Goal: Task Accomplishment & Management: Manage account settings

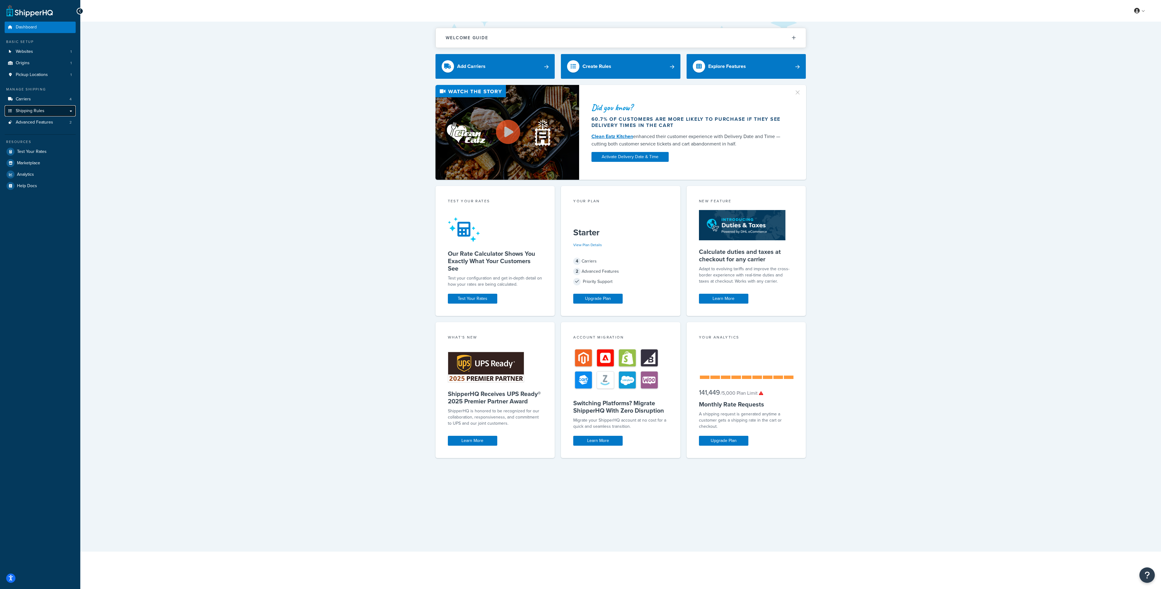
click at [24, 108] on span "Shipping Rules" at bounding box center [30, 110] width 29 height 5
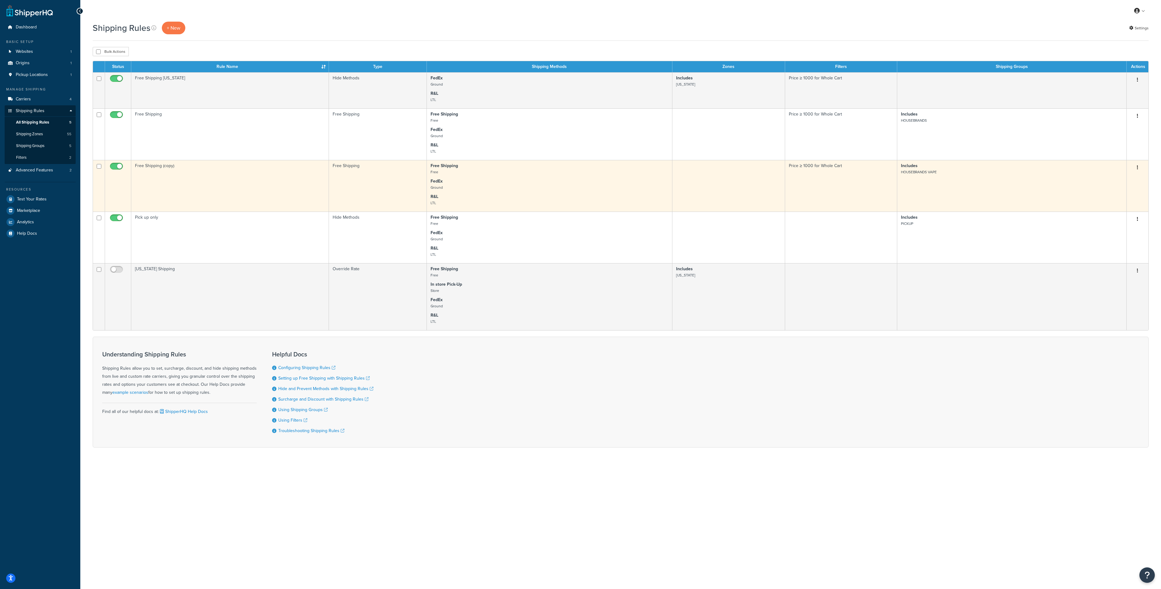
click at [99, 166] on input "checkbox" at bounding box center [99, 166] width 5 height 5
checkbox input "true"
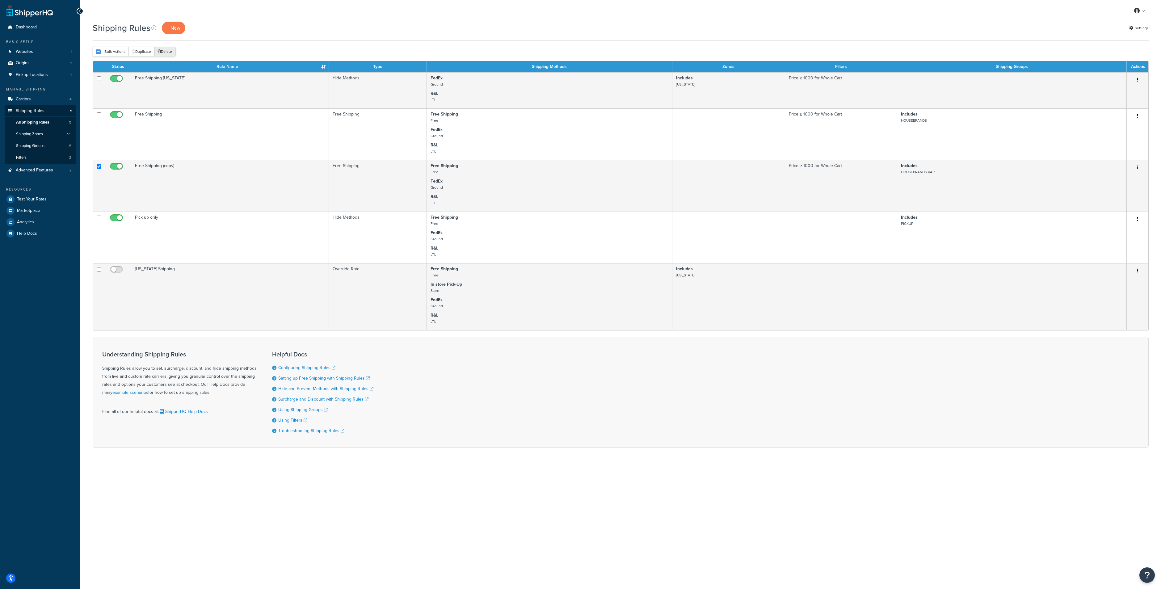
click at [166, 50] on button "Delete" at bounding box center [164, 51] width 21 height 9
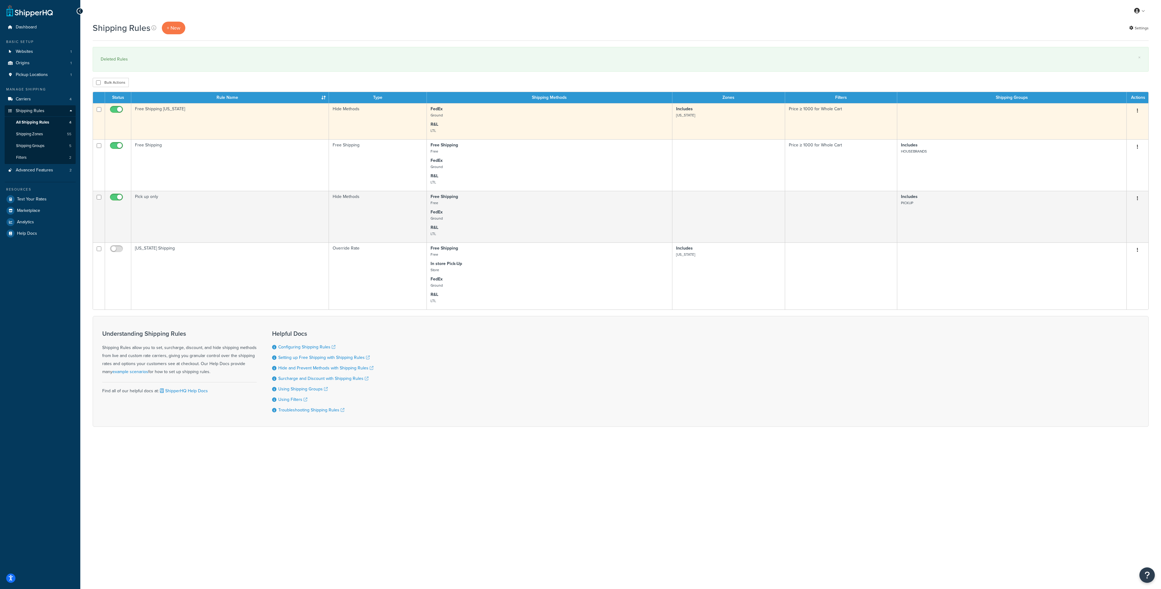
click at [200, 112] on td "Free Shipping Michigan" at bounding box center [230, 121] width 198 height 36
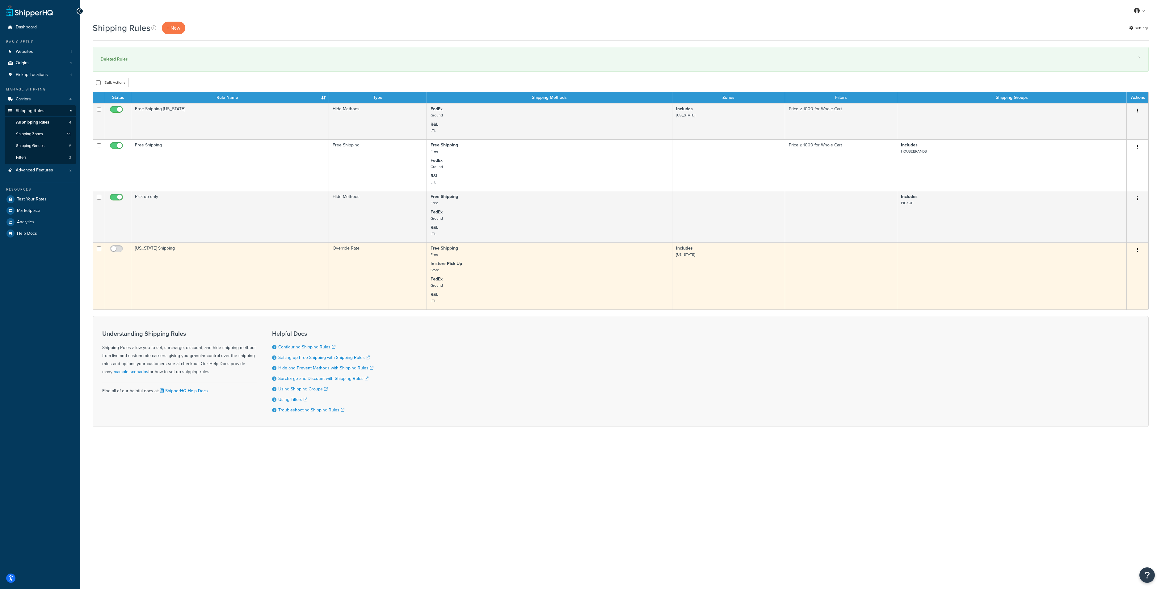
click at [99, 248] on input "checkbox" at bounding box center [99, 248] width 5 height 5
checkbox input "true"
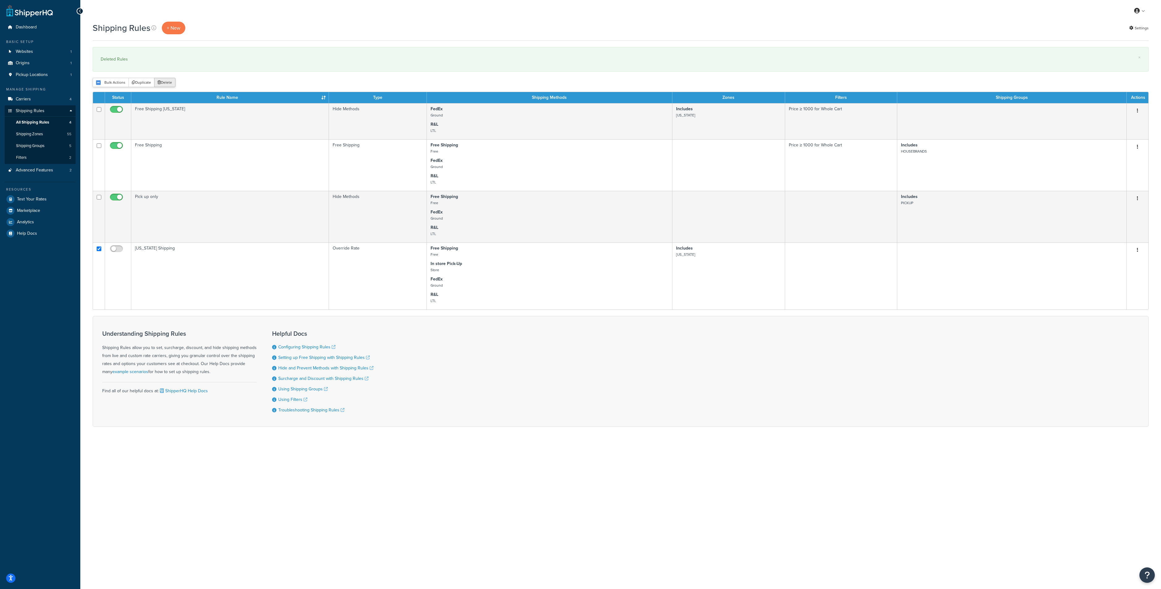
click at [165, 81] on button "Delete" at bounding box center [164, 82] width 21 height 9
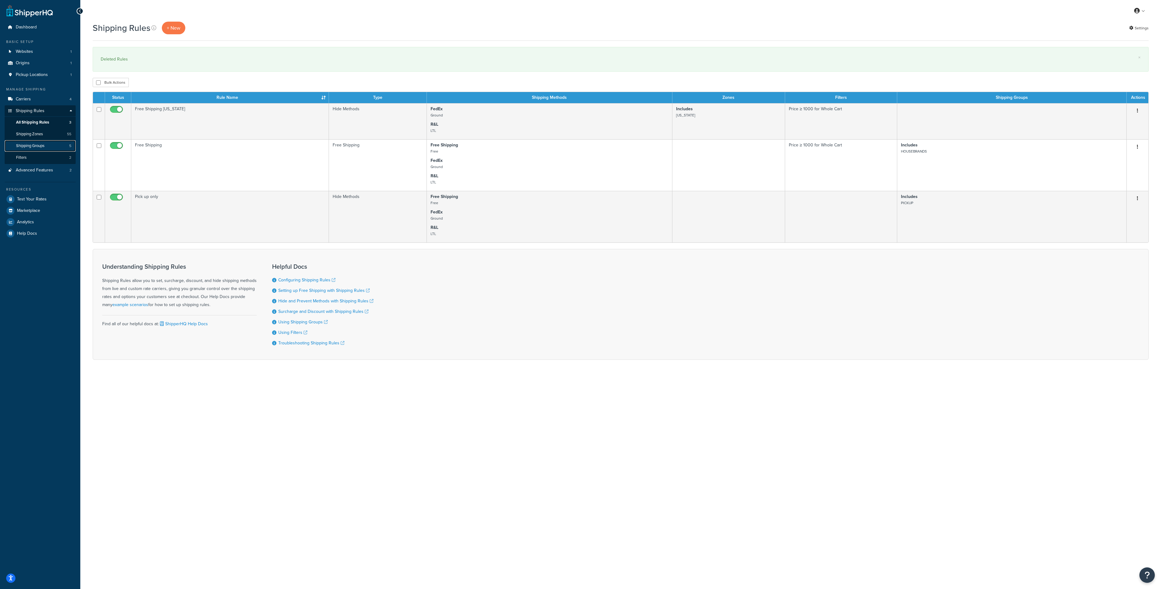
click at [48, 141] on link "Shipping Groups 5" at bounding box center [40, 145] width 71 height 11
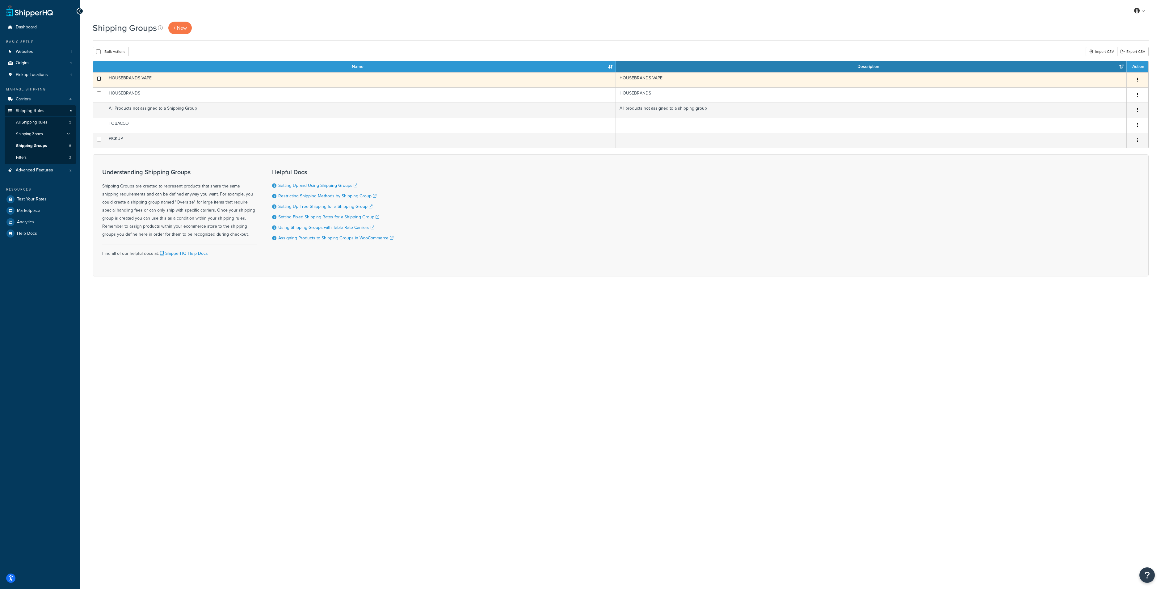
click at [99, 77] on input "checkbox" at bounding box center [99, 78] width 5 height 5
checkbox input "true"
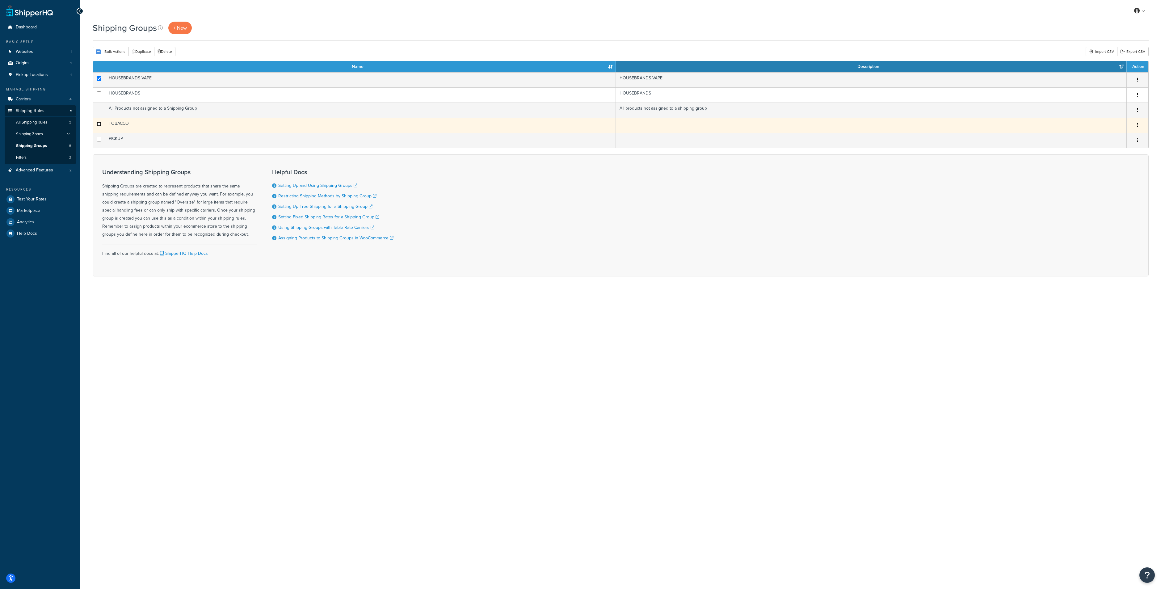
click at [98, 126] on input "checkbox" at bounding box center [99, 124] width 5 height 5
checkbox input "true"
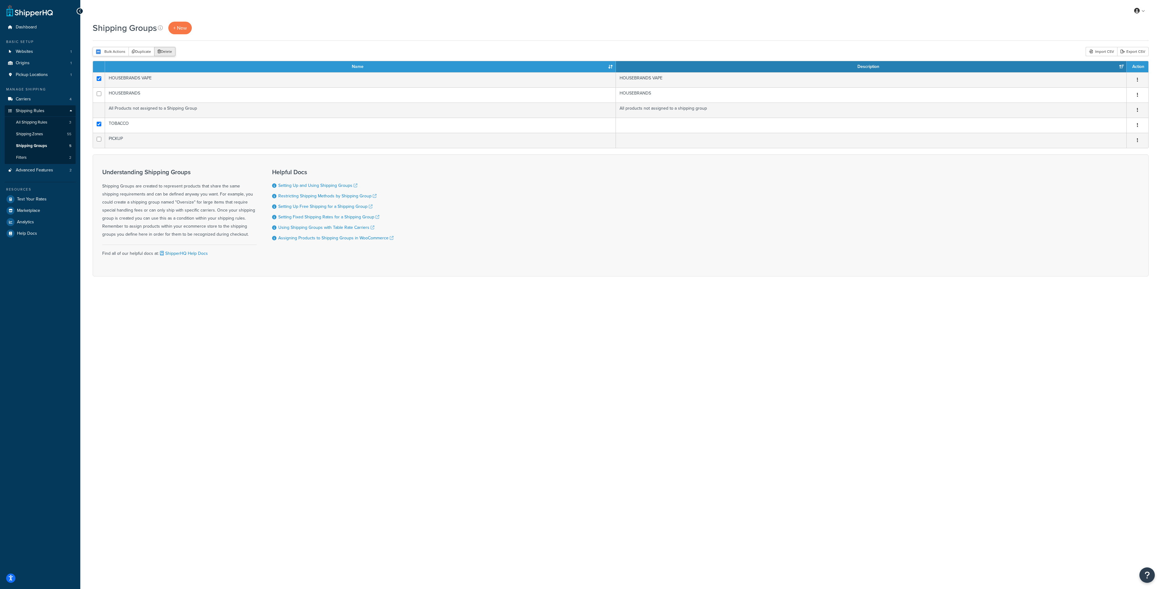
click at [169, 53] on button "Delete" at bounding box center [164, 51] width 21 height 9
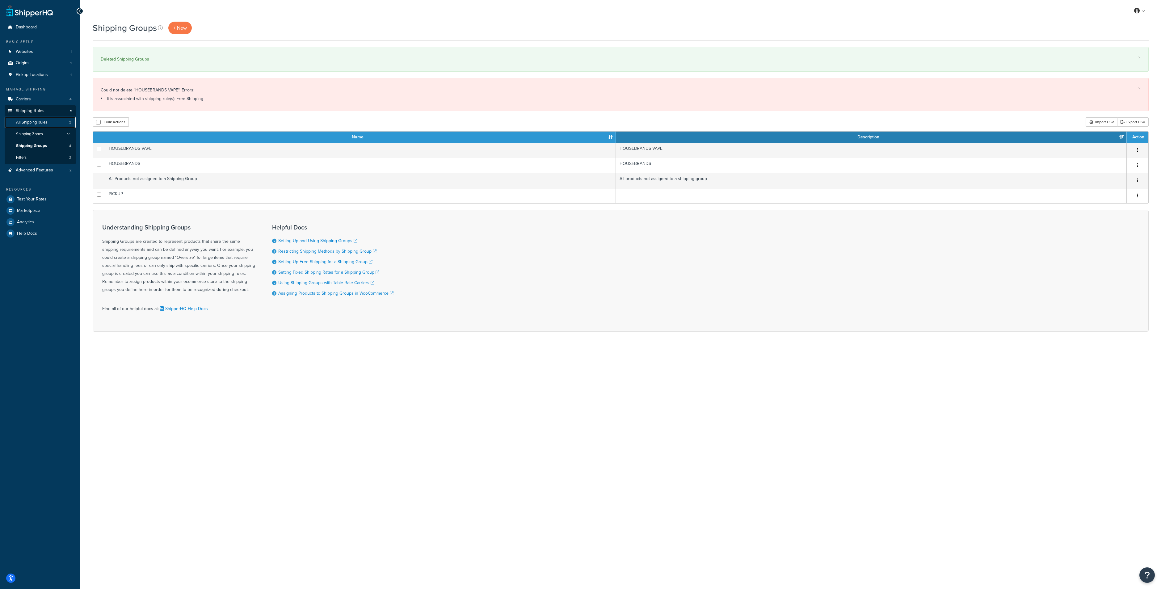
click at [37, 122] on span "All Shipping Rules" at bounding box center [31, 122] width 31 height 5
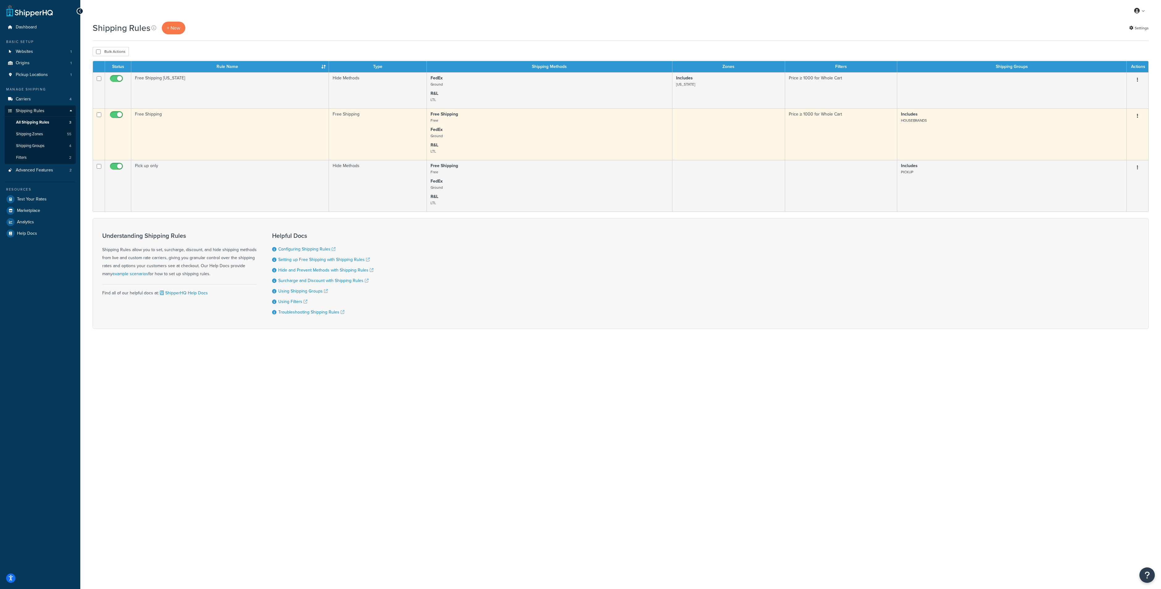
click at [259, 133] on td "Free Shipping" at bounding box center [230, 134] width 198 height 52
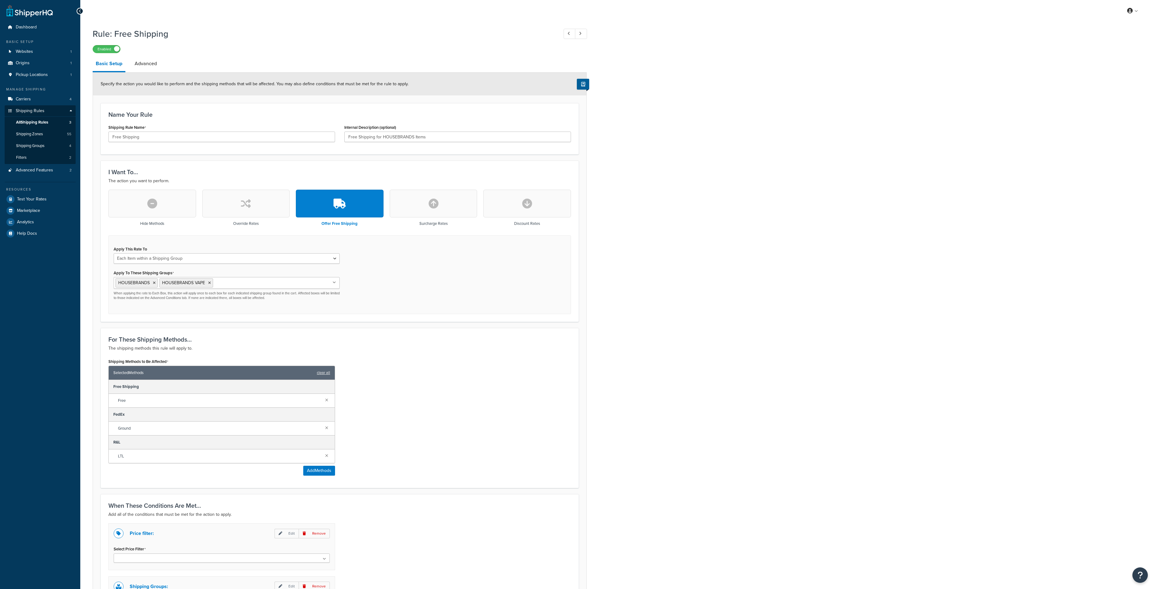
select select "ITEM"
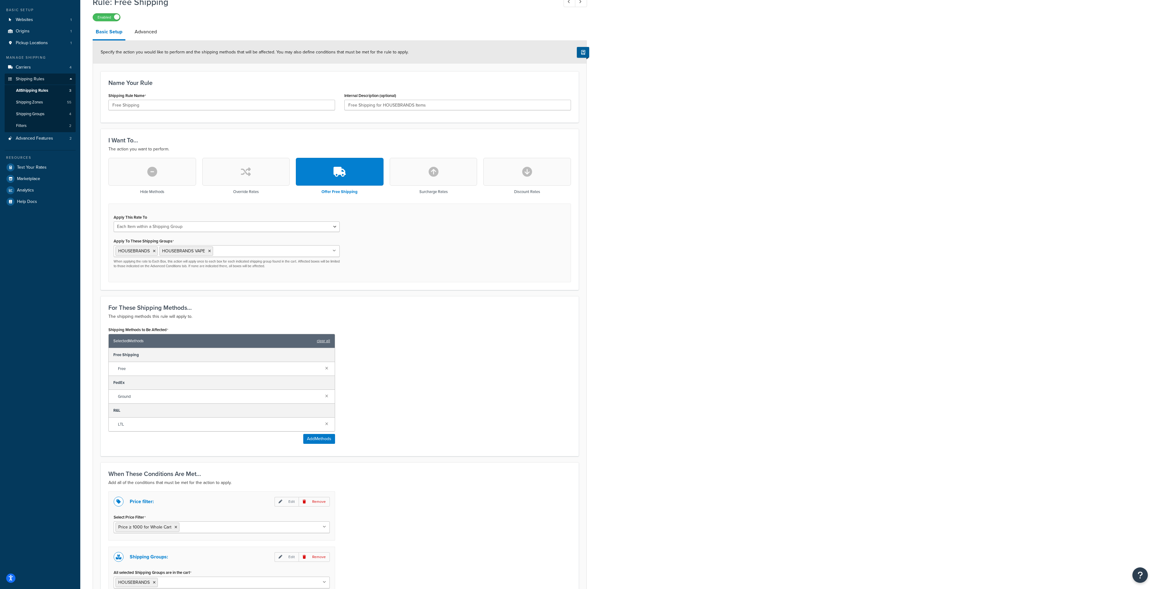
scroll to position [46, 0]
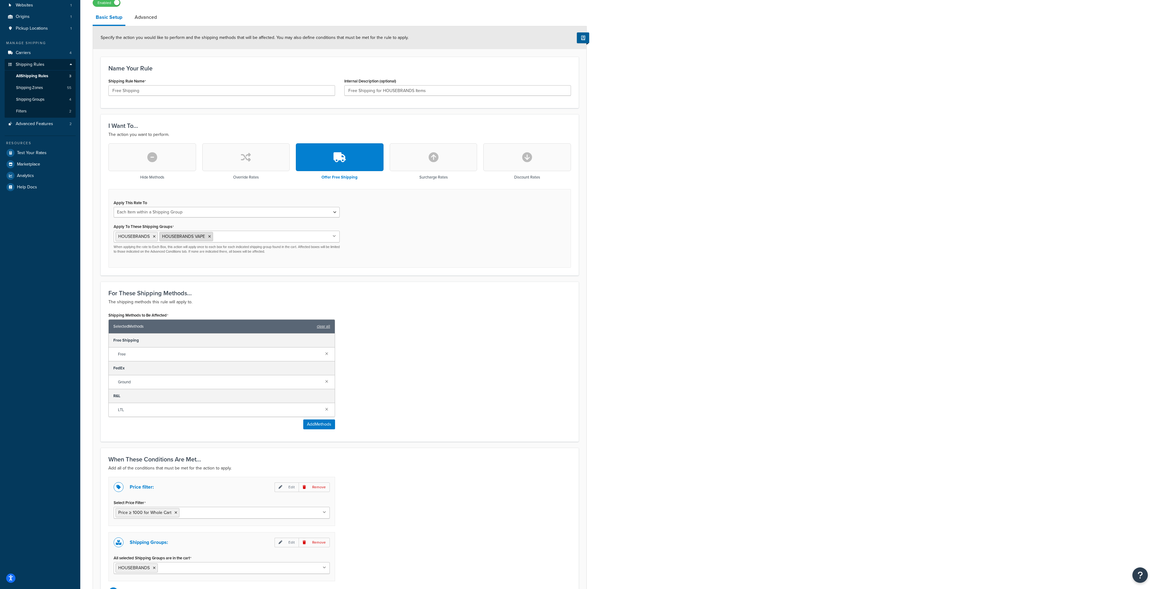
click at [209, 237] on icon at bounding box center [209, 237] width 3 height 4
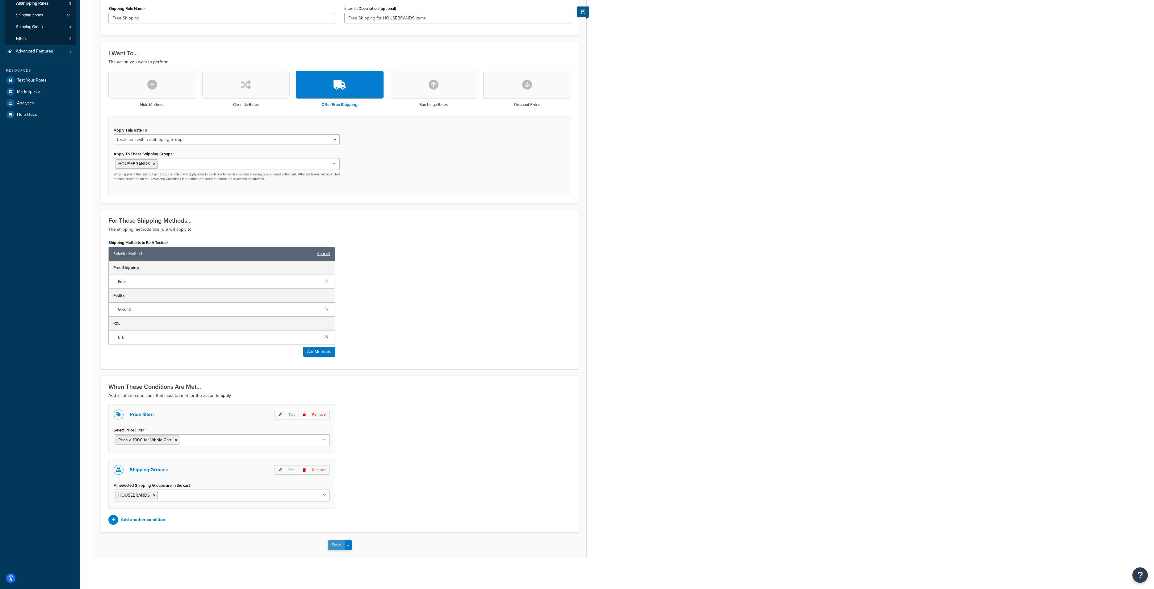
click at [332, 549] on button "Save" at bounding box center [336, 545] width 17 height 10
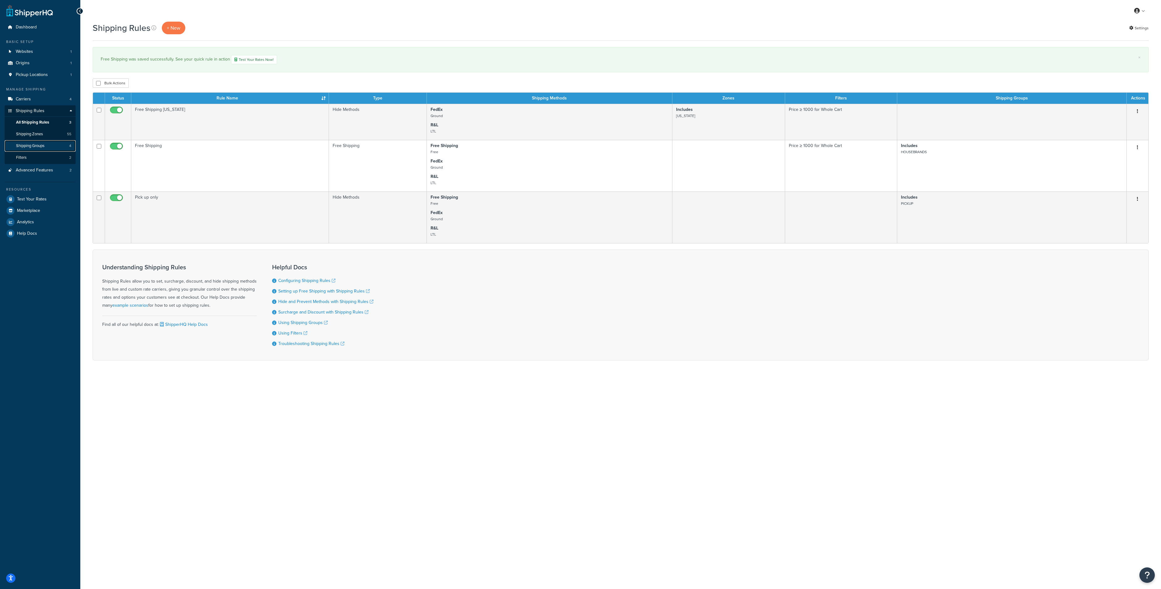
click at [41, 142] on link "Shipping Groups 4" at bounding box center [40, 145] width 71 height 11
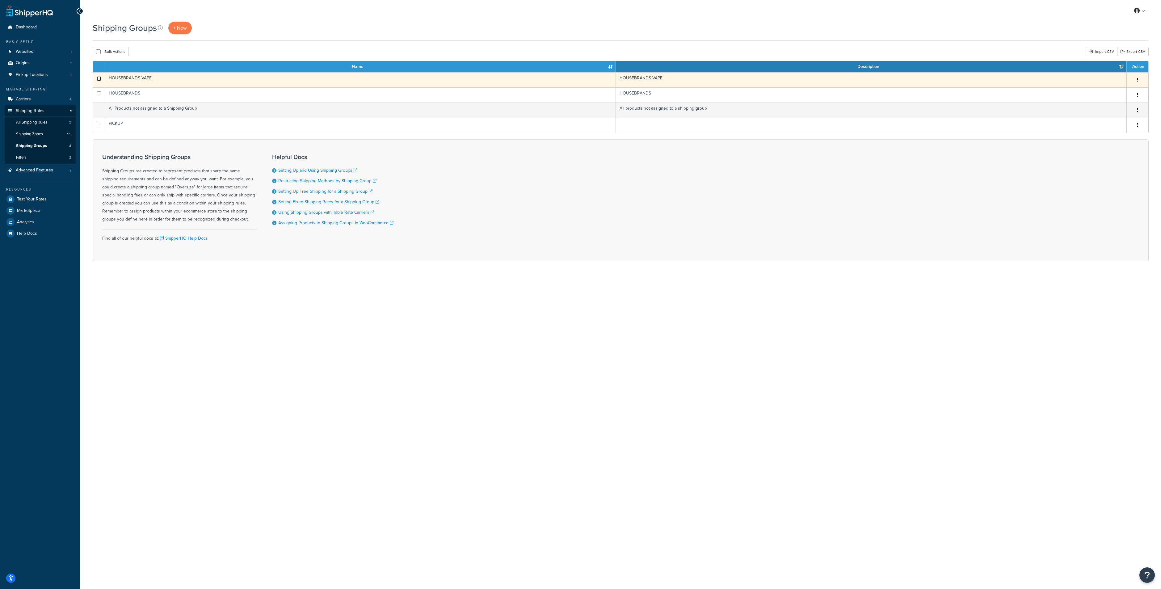
click at [101, 78] on input "checkbox" at bounding box center [99, 78] width 5 height 5
checkbox input "true"
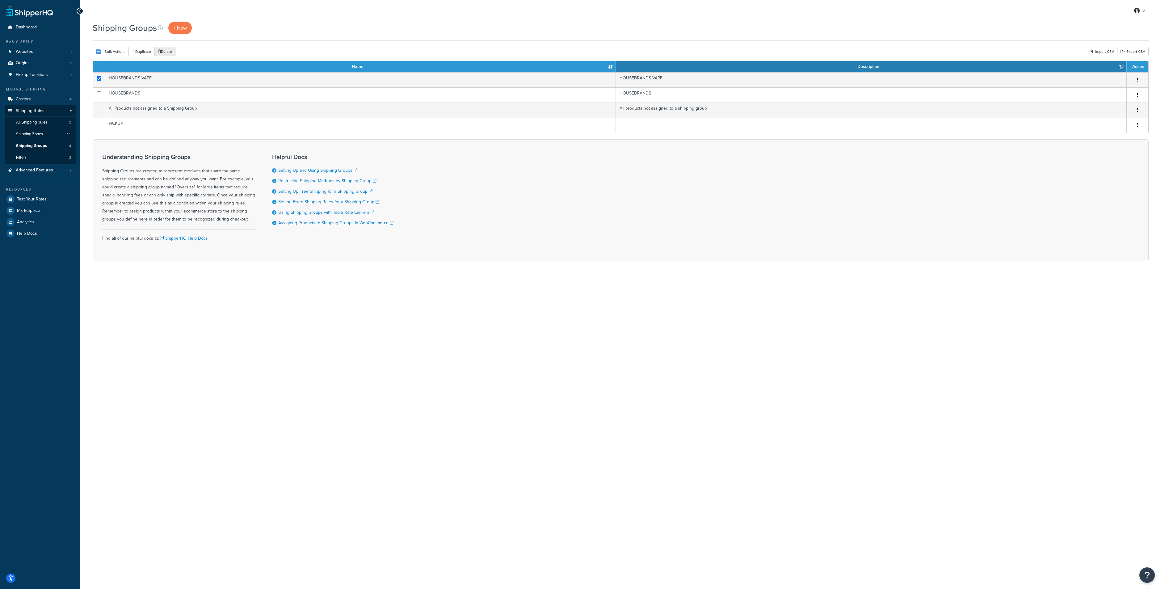
drag, startPoint x: 166, startPoint y: 54, endPoint x: 625, endPoint y: 20, distance: 459.9
click at [166, 52] on button "Delete" at bounding box center [164, 51] width 21 height 9
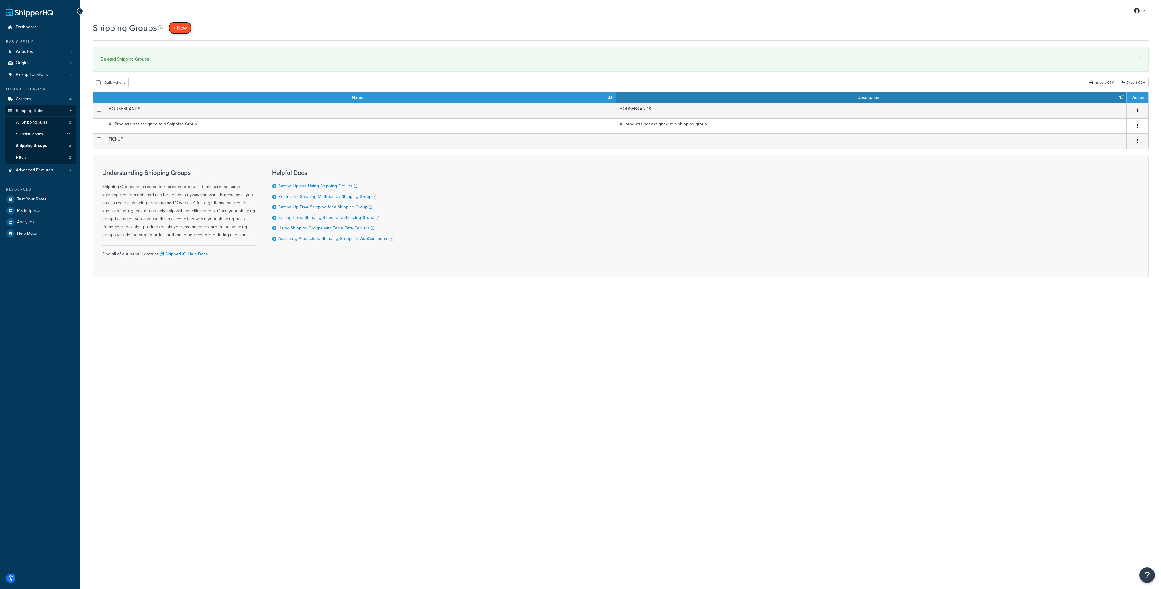
click at [183, 27] on span "+ New" at bounding box center [180, 27] width 14 height 7
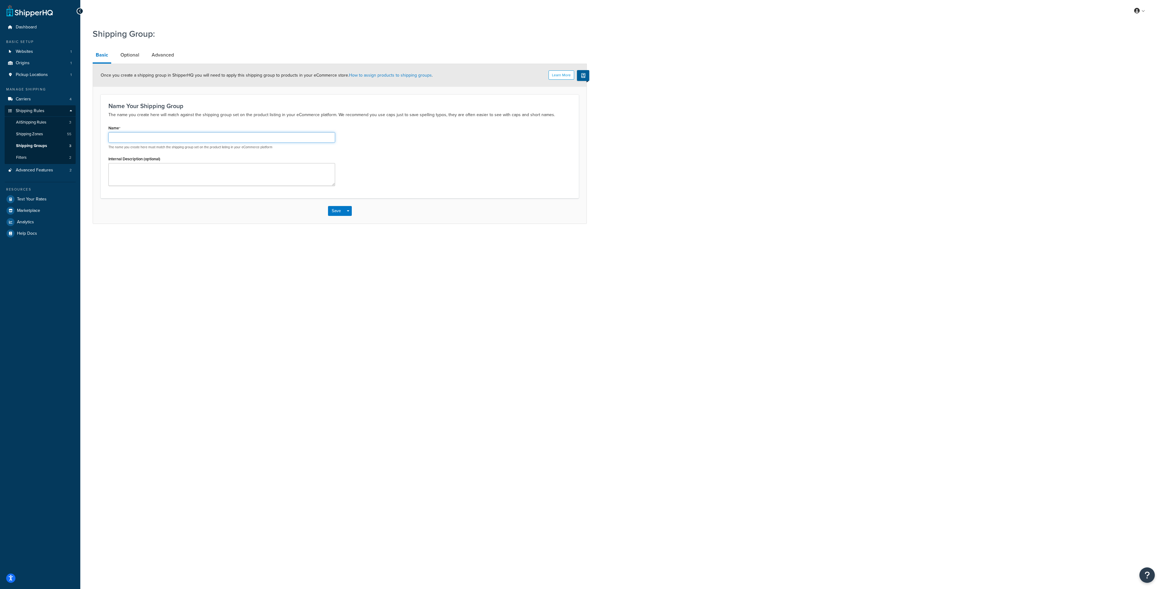
click at [122, 136] on input "Name" at bounding box center [221, 137] width 227 height 11
type input "HEAVY"
click at [179, 180] on textarea "Internal Description (optional)" at bounding box center [221, 174] width 227 height 23
type textarea "H"
type textarea "h"
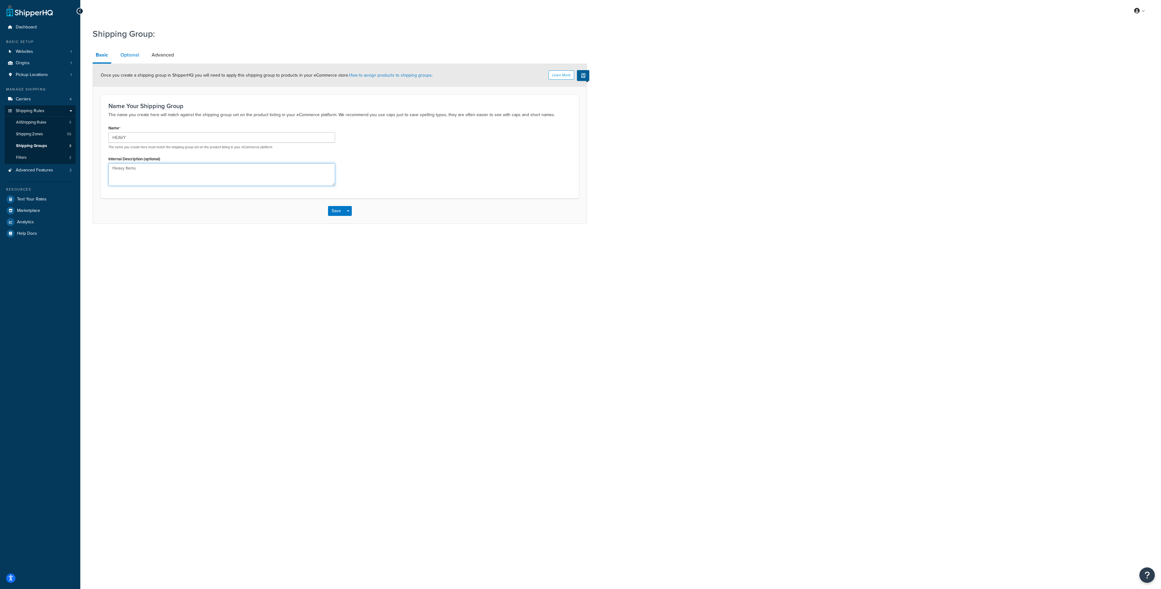
type textarea "Heavy Items"
click at [129, 57] on link "Optional" at bounding box center [129, 55] width 25 height 15
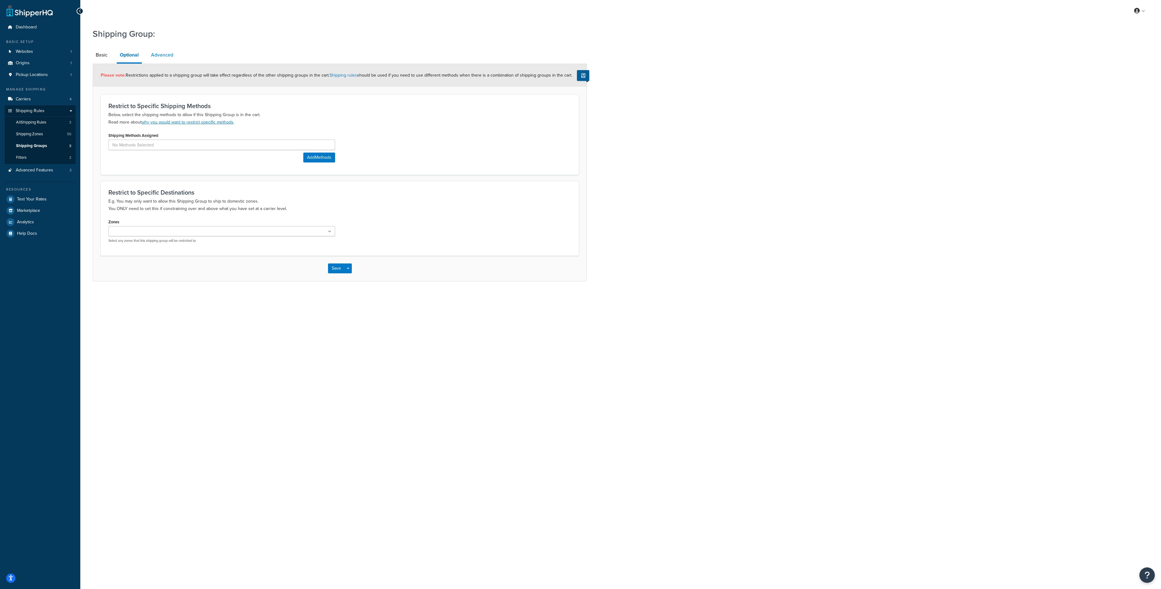
click at [164, 54] on link "Advanced" at bounding box center [162, 55] width 28 height 15
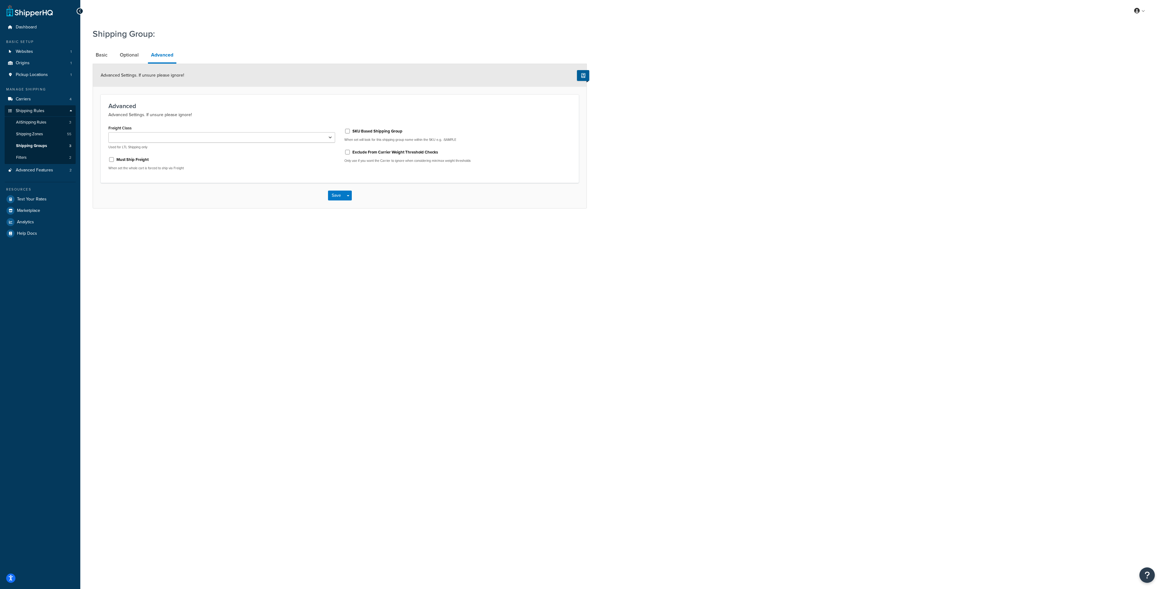
click at [113, 54] on li "Basic" at bounding box center [105, 55] width 24 height 15
click at [104, 57] on link "Basic" at bounding box center [102, 55] width 18 height 15
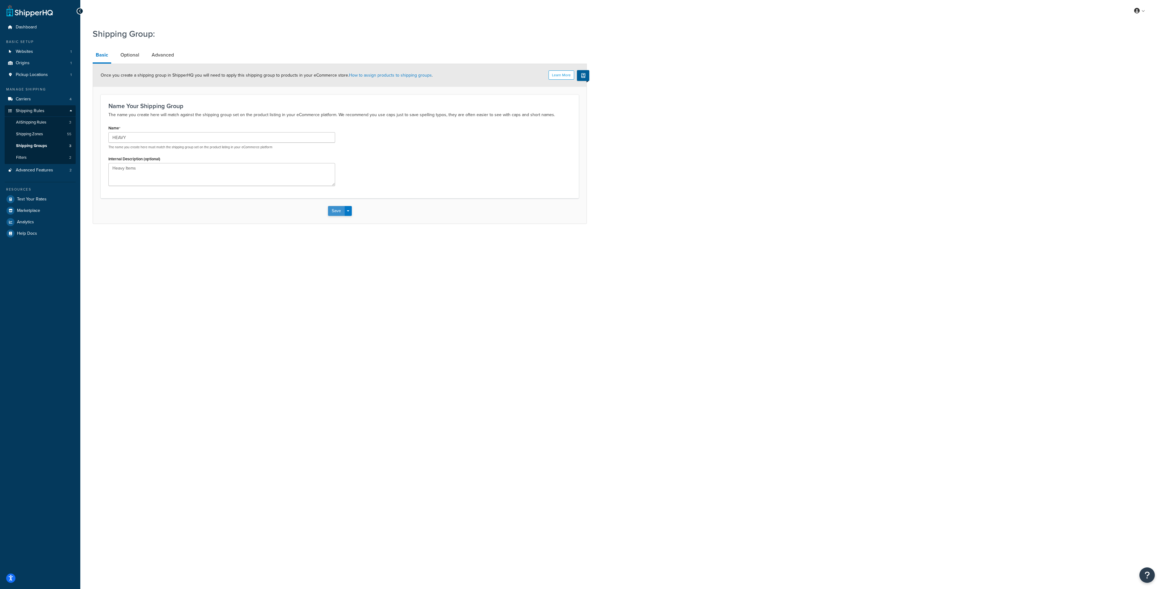
click at [340, 212] on button "Save" at bounding box center [336, 211] width 17 height 10
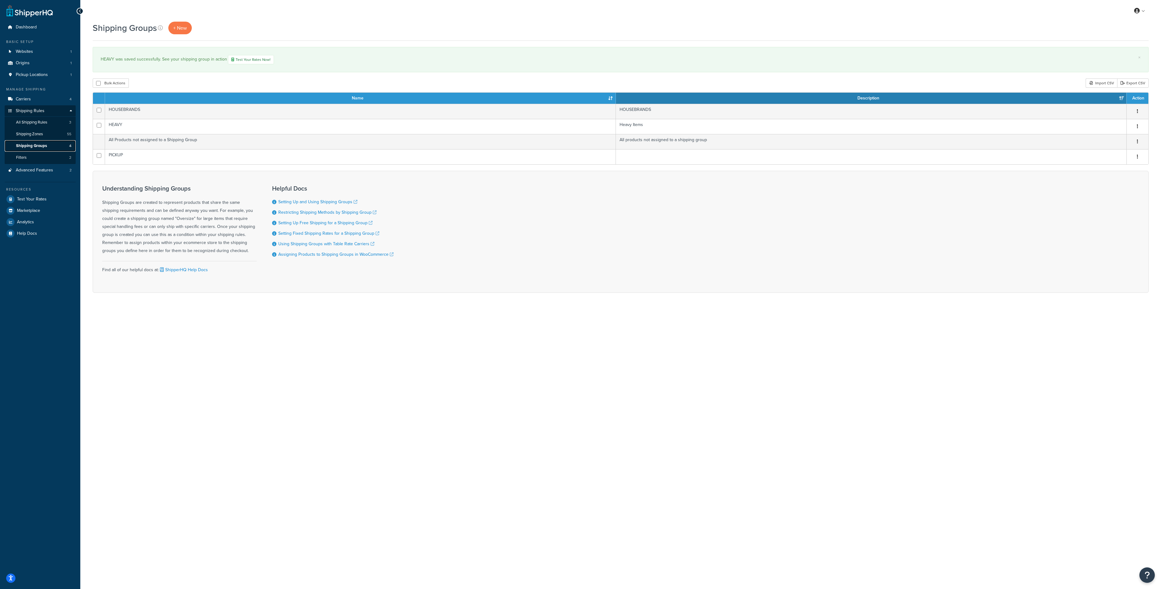
click at [48, 144] on link "Shipping Groups 4" at bounding box center [40, 145] width 71 height 11
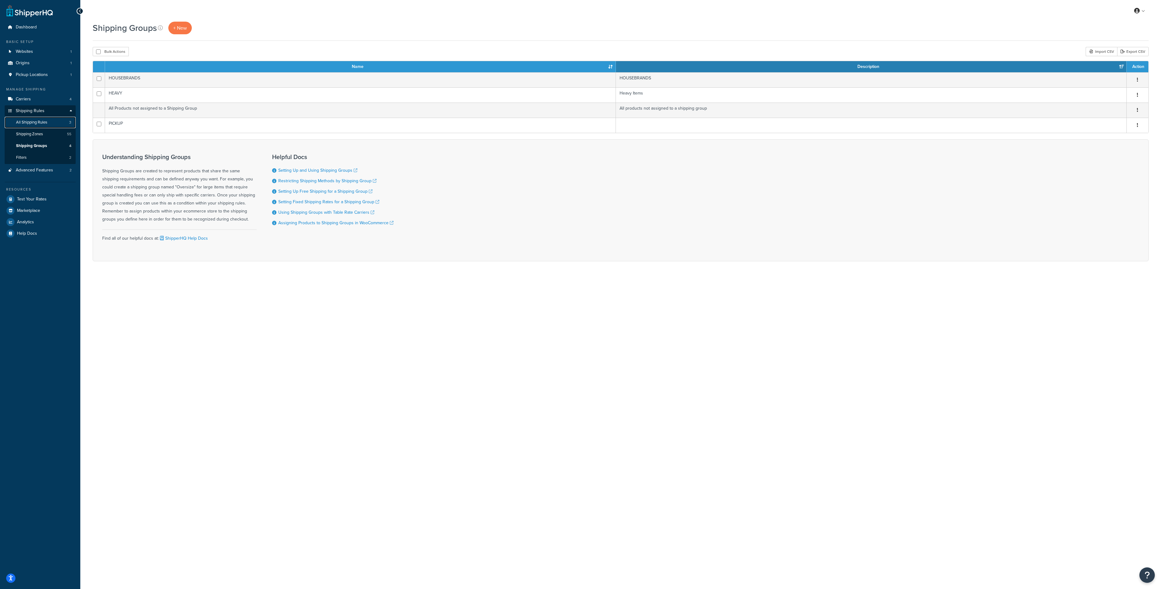
click at [46, 120] on span "All Shipping Rules" at bounding box center [31, 122] width 31 height 5
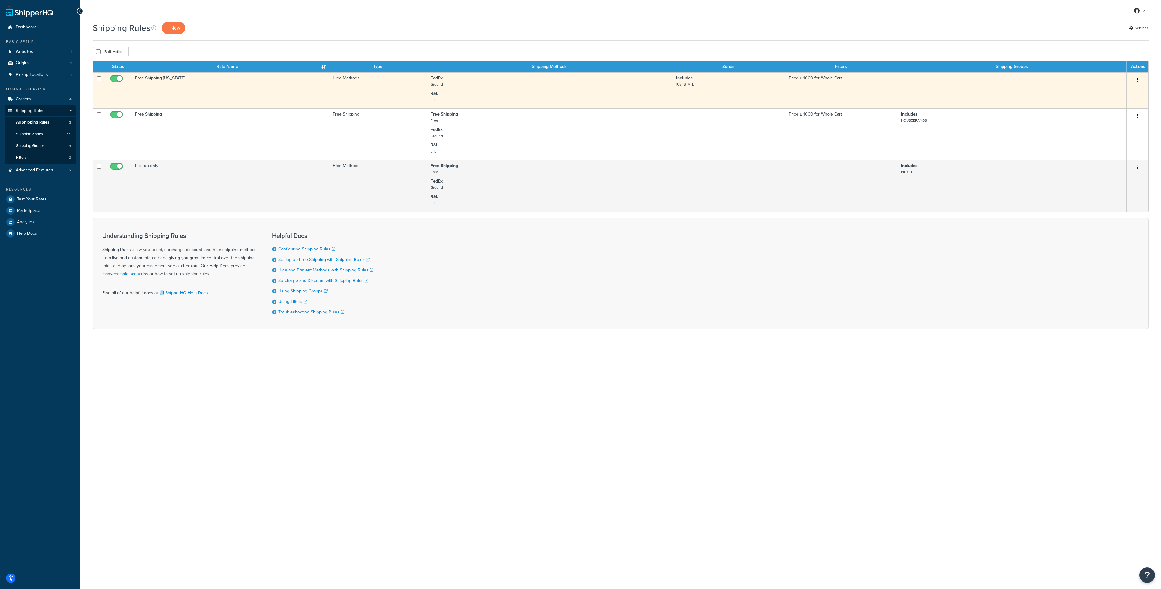
click at [218, 90] on td "Free Shipping [US_STATE]" at bounding box center [230, 90] width 198 height 36
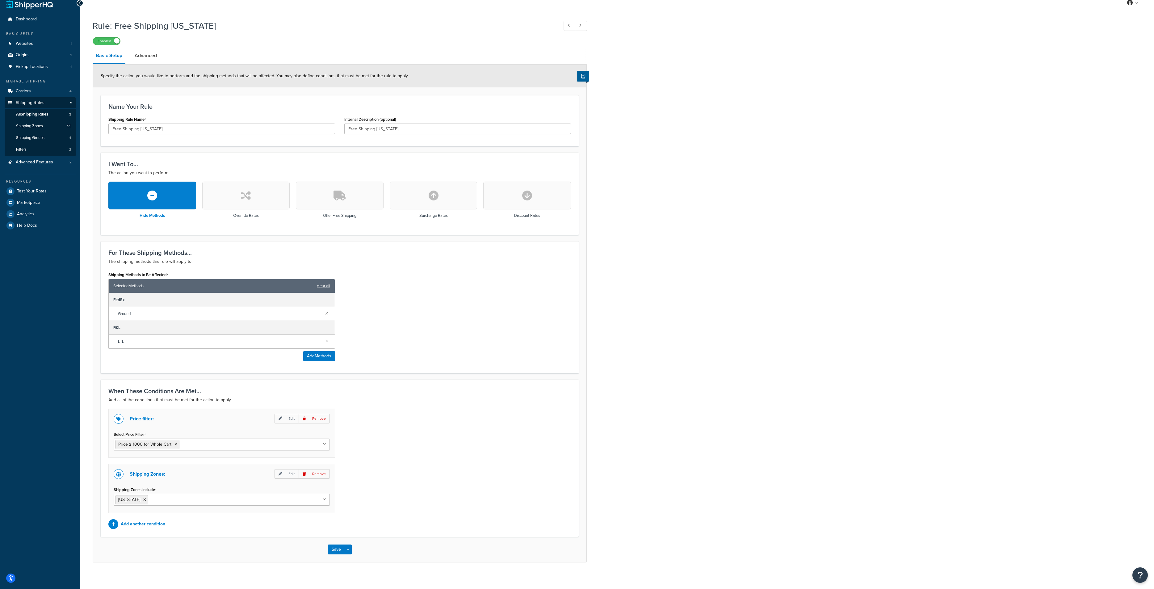
scroll to position [12, 0]
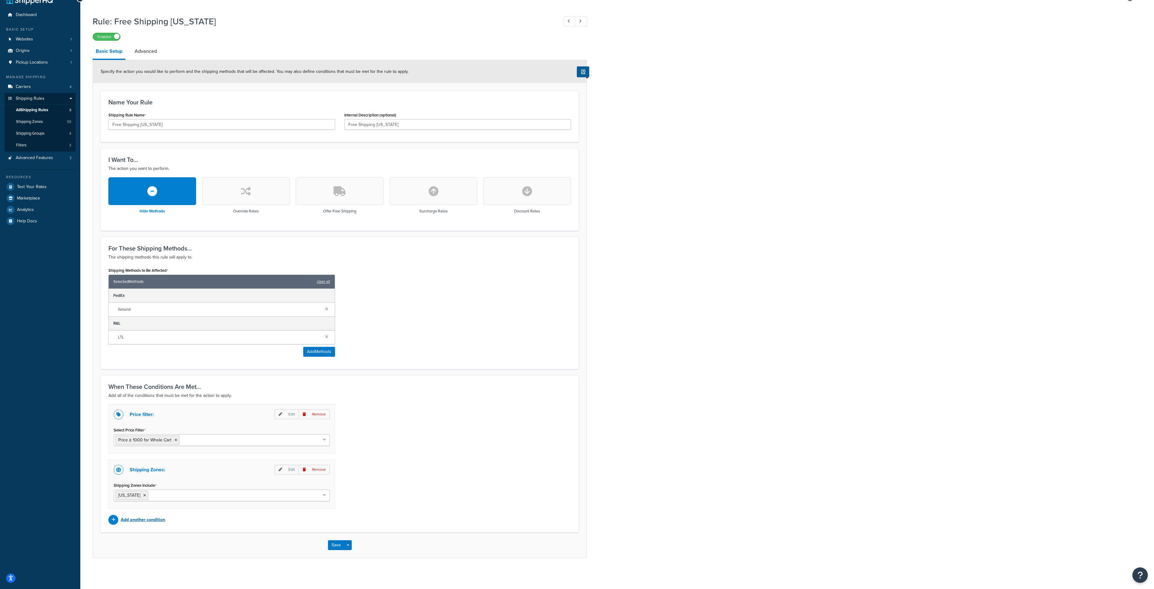
click at [137, 519] on p "Add another condition" at bounding box center [143, 520] width 44 height 9
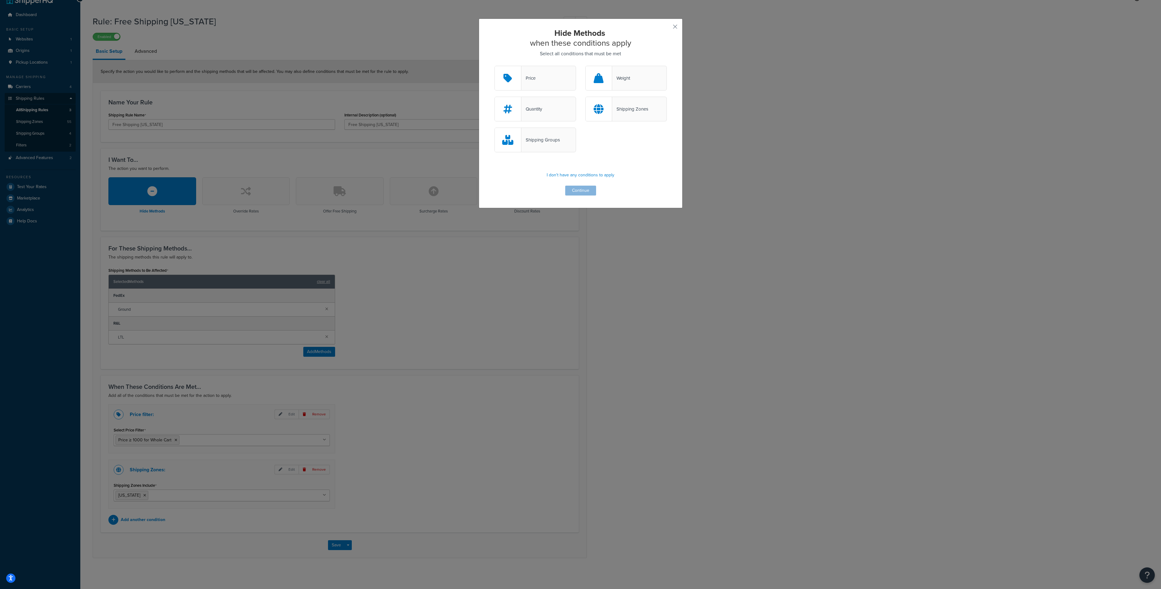
click at [563, 144] on div "Shipping Groups" at bounding box center [536, 140] width 82 height 25
click at [0, 0] on input "Shipping Groups" at bounding box center [0, 0] width 0 height 0
click at [581, 192] on button "Continue" at bounding box center [580, 191] width 31 height 10
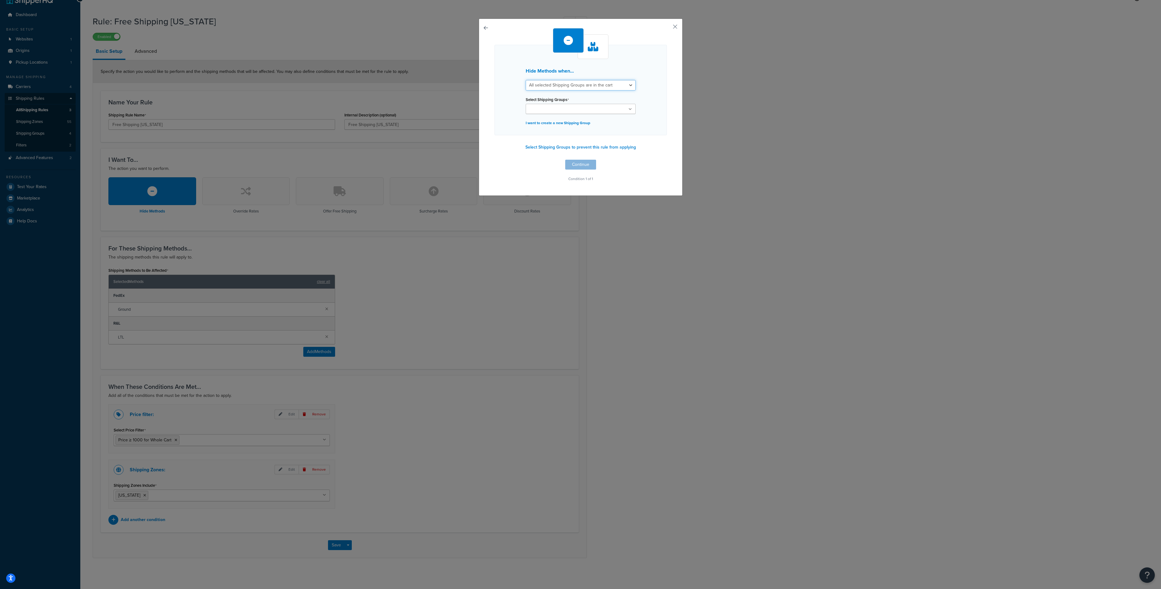
click at [570, 85] on select "All selected Shipping Groups are in the cart Any selected Shipping Groups are i…" at bounding box center [581, 85] width 110 height 11
click at [667, 28] on button "button" at bounding box center [666, 29] width 2 height 2
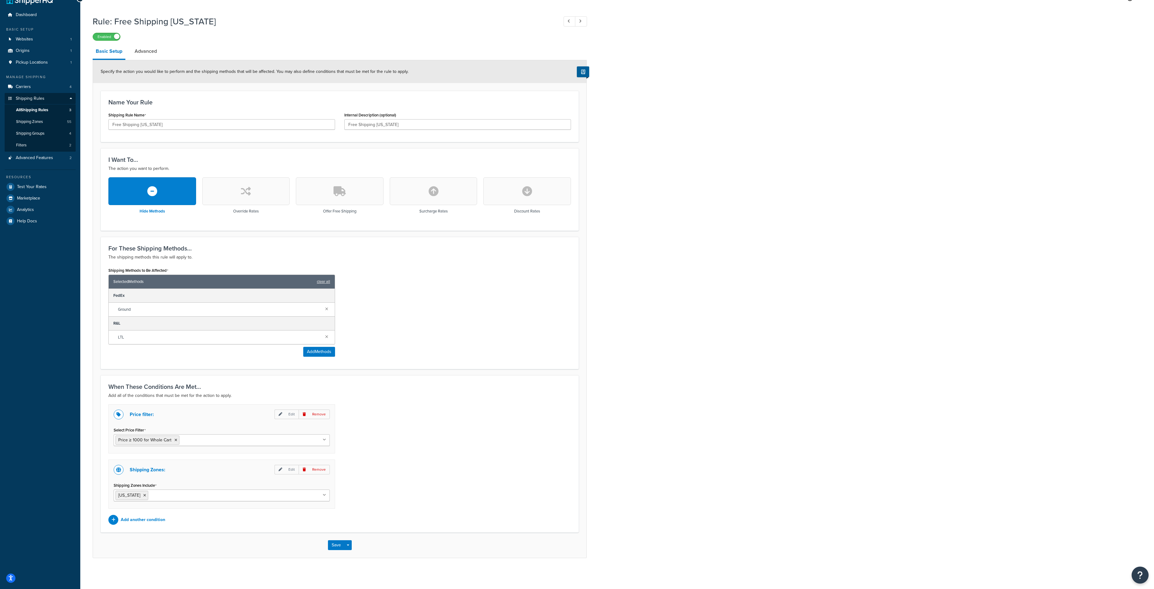
click at [1143, 573] on icon "Open Resource Center" at bounding box center [1141, 575] width 6 height 9
click at [1119, 523] on link "Get Help from Chatbot" at bounding box center [1109, 523] width 64 height 10
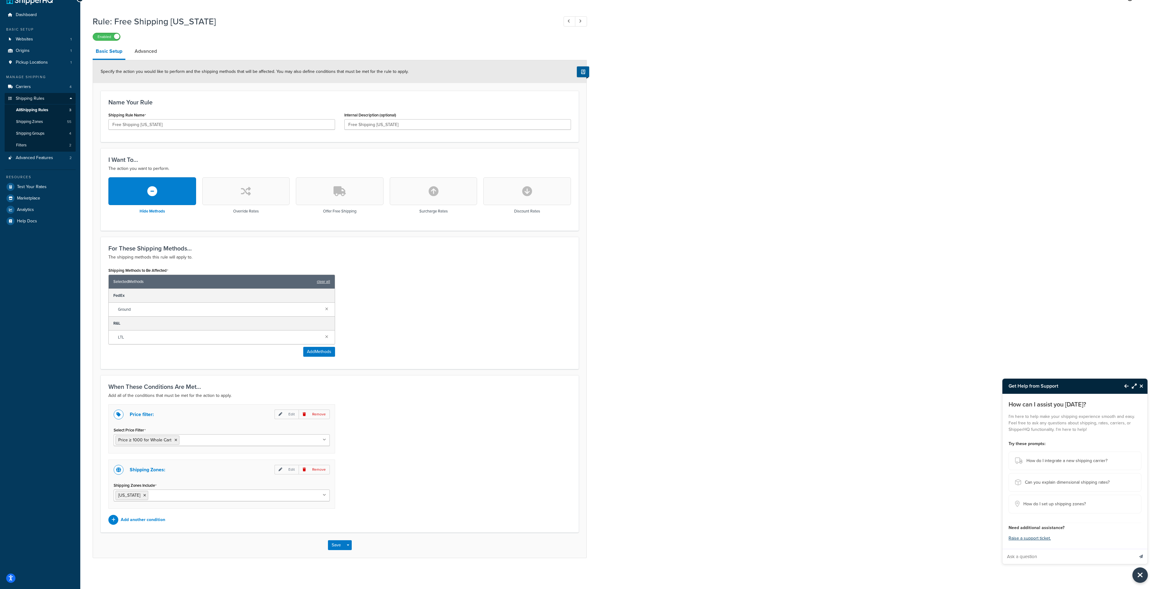
click at [1032, 559] on input "Ask a question" at bounding box center [1069, 556] width 132 height 15
type input "how do i set it where i want free shipping exluding items in a shipping group c…"
click at [1135, 549] on button "Send message" at bounding box center [1141, 556] width 13 height 15
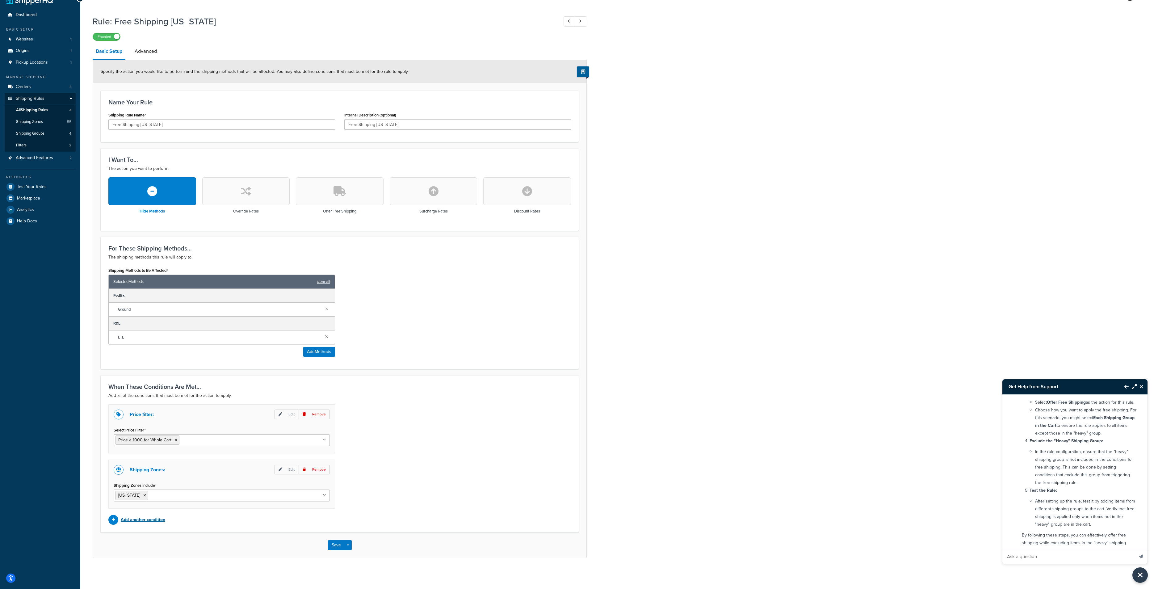
click at [137, 521] on p "Add another condition" at bounding box center [143, 520] width 44 height 9
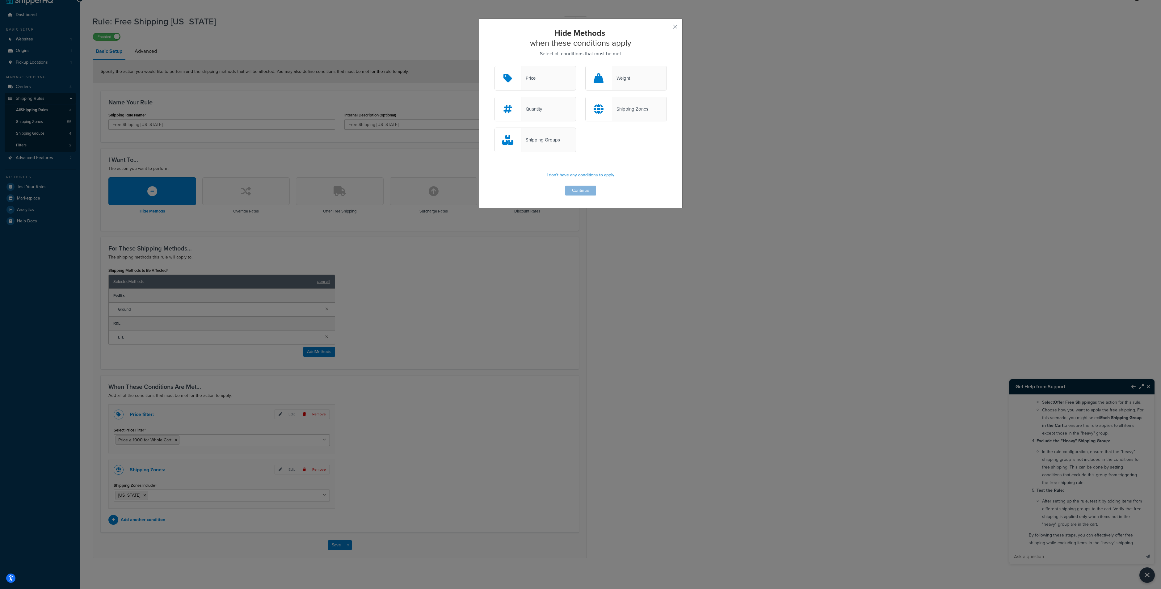
click at [631, 80] on div "Weight" at bounding box center [626, 78] width 82 height 25
click at [0, 0] on input "Weight" at bounding box center [0, 0] width 0 height 0
click at [631, 80] on div "Weight" at bounding box center [626, 78] width 82 height 25
click at [0, 0] on input "Weight" at bounding box center [0, 0] width 0 height 0
click at [538, 135] on div "Shipping Groups" at bounding box center [536, 140] width 82 height 25
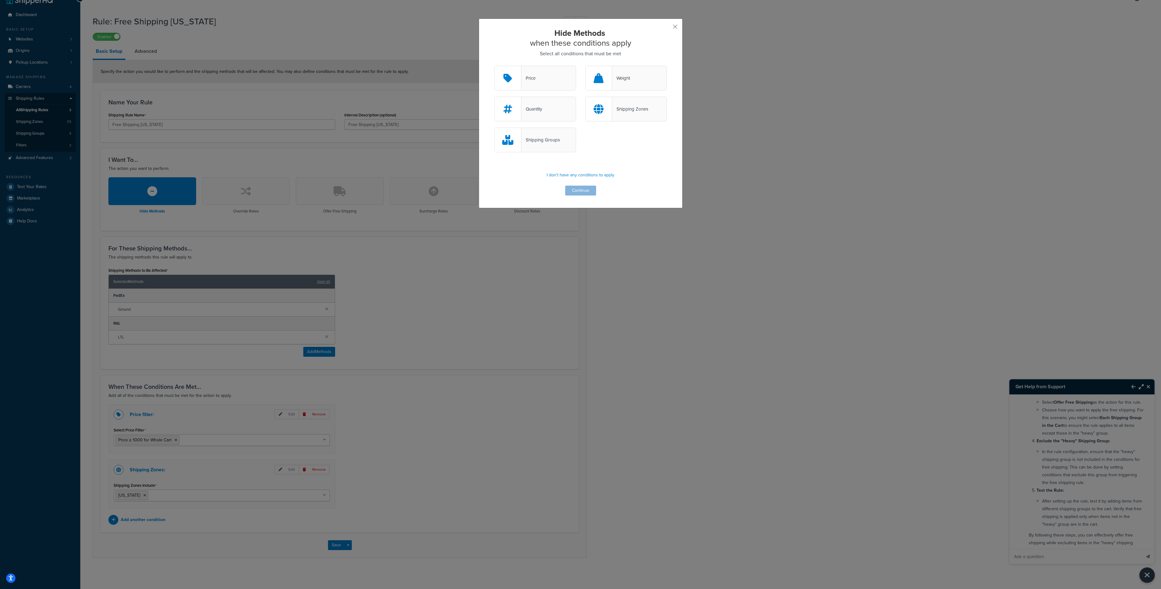
click at [0, 0] on input "Shipping Groups" at bounding box center [0, 0] width 0 height 0
click at [579, 193] on button "Continue" at bounding box center [580, 191] width 31 height 10
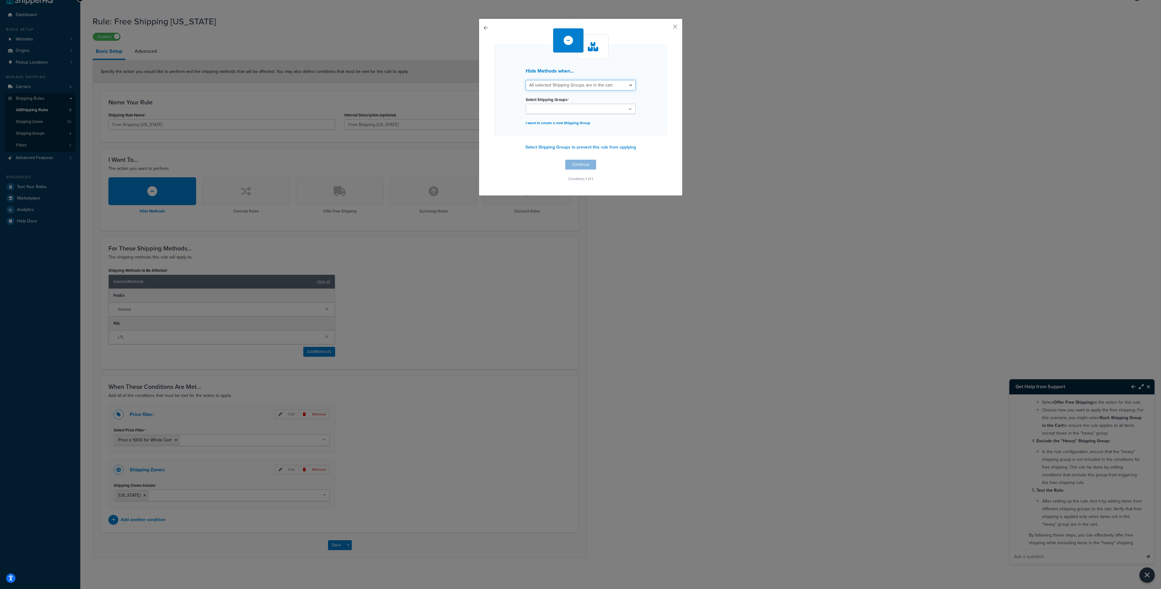
click at [556, 86] on select "All selected Shipping Groups are in the cart Any selected Shipping Groups are i…" at bounding box center [581, 85] width 110 height 11
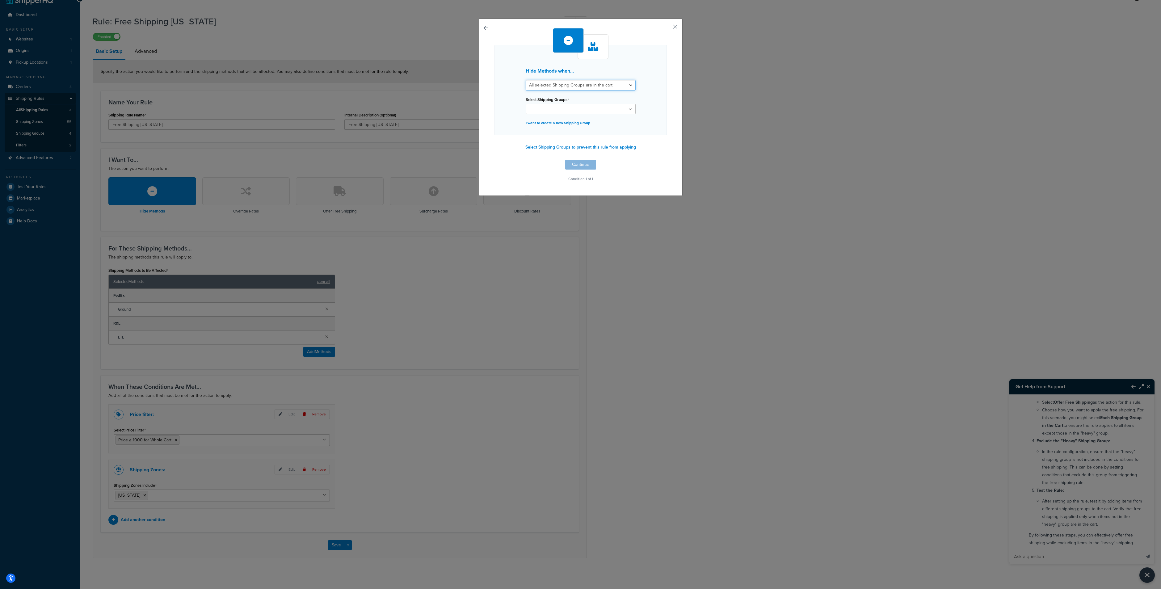
select select "any"
click at [526, 80] on select "All selected Shipping Groups are in the cart Any selected Shipping Groups are i…" at bounding box center [581, 85] width 110 height 11
click at [544, 111] on input "Select Shipping Groups" at bounding box center [555, 109] width 55 height 7
click at [583, 165] on button "Continue" at bounding box center [580, 166] width 31 height 10
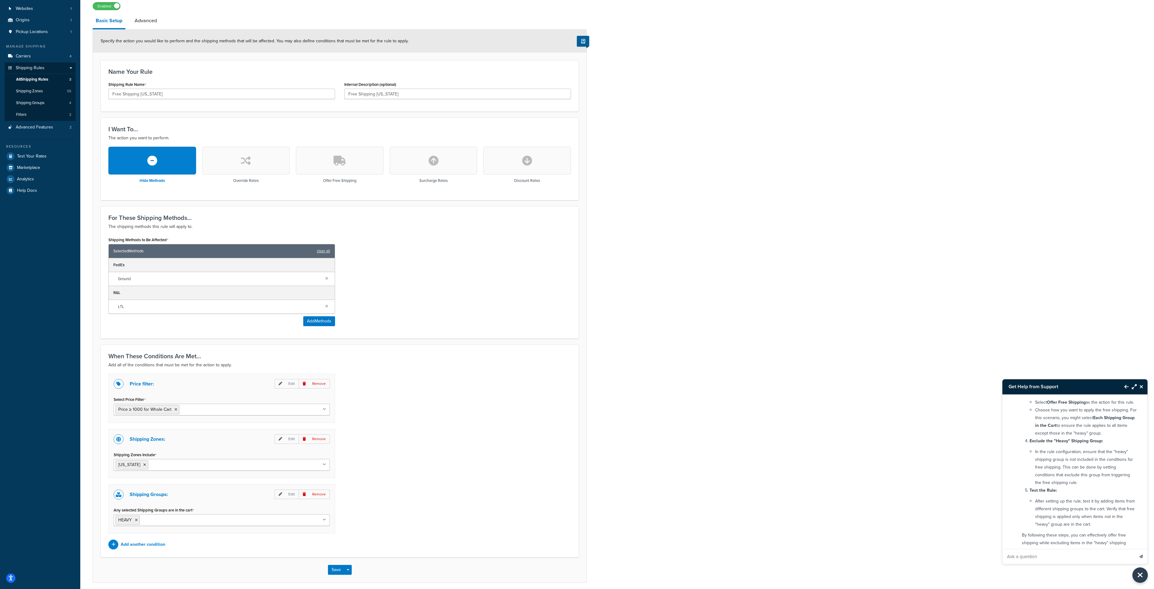
scroll to position [68, 0]
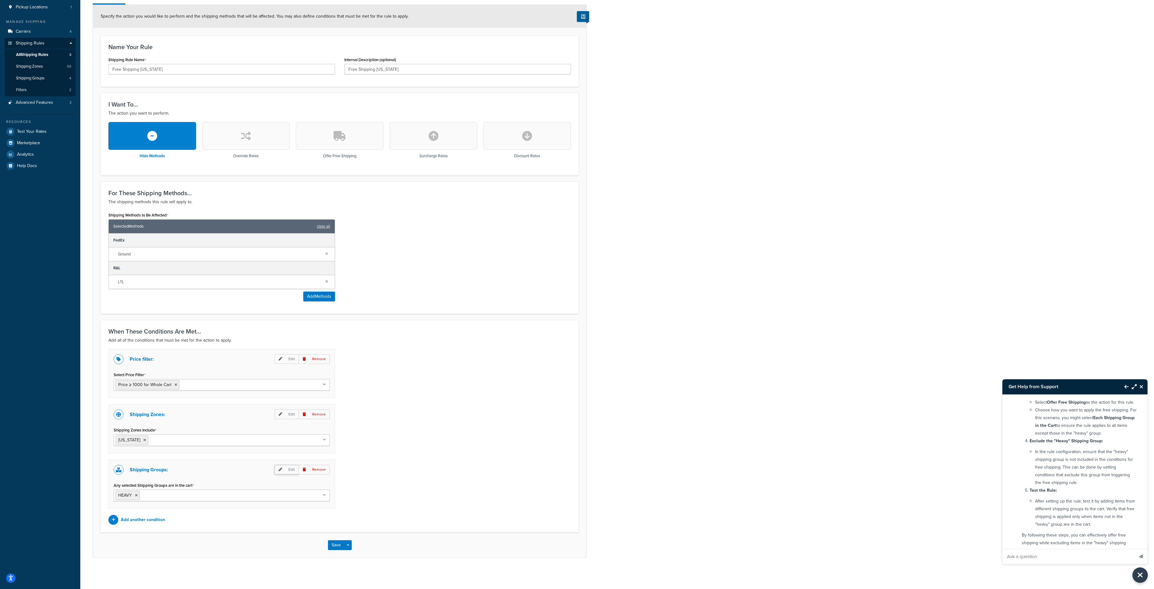
click at [291, 468] on p "Edit" at bounding box center [287, 470] width 24 height 10
select select "any"
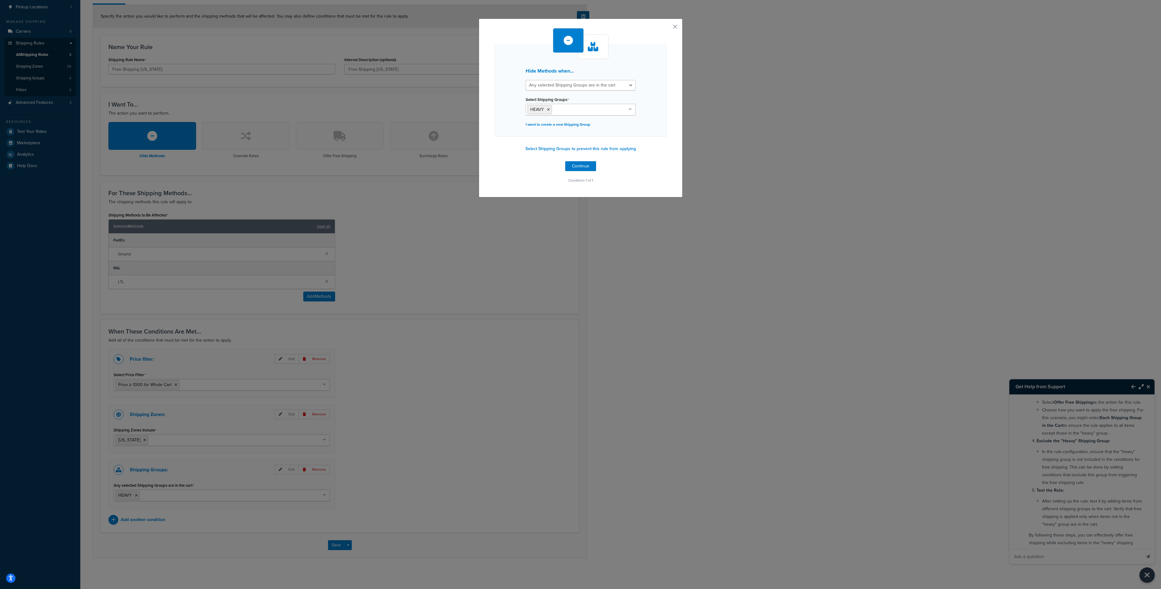
click at [668, 23] on div "Hide Methods when... All selected Shipping Groups are in the cart Any selected …" at bounding box center [581, 108] width 204 height 179
click at [667, 28] on button "button" at bounding box center [666, 29] width 2 height 2
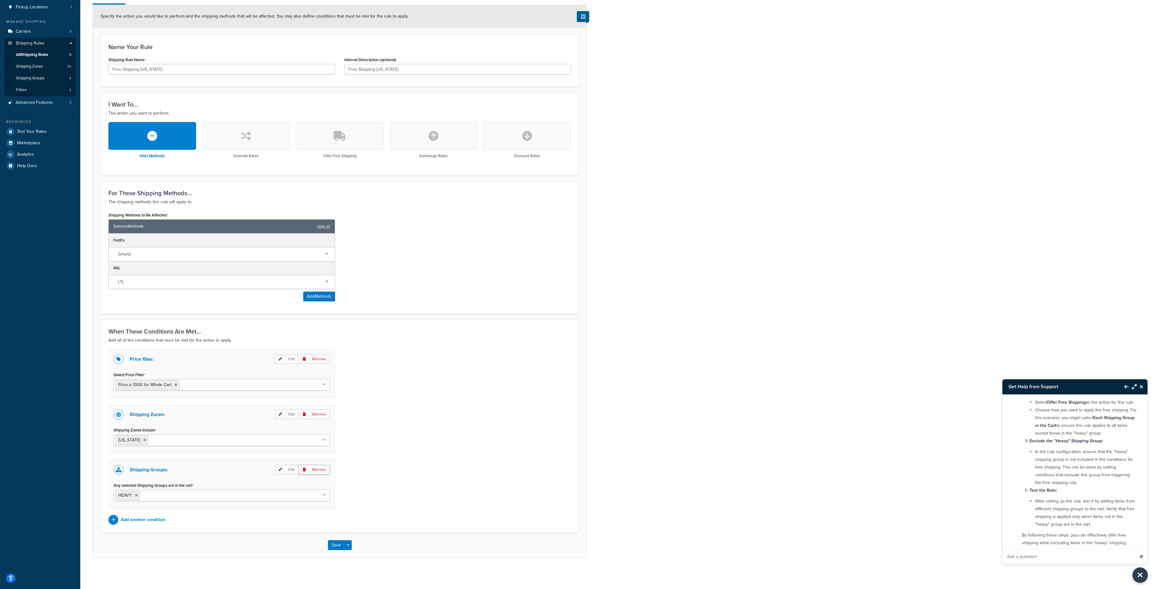
click at [322, 471] on p "Remove" at bounding box center [314, 470] width 31 height 10
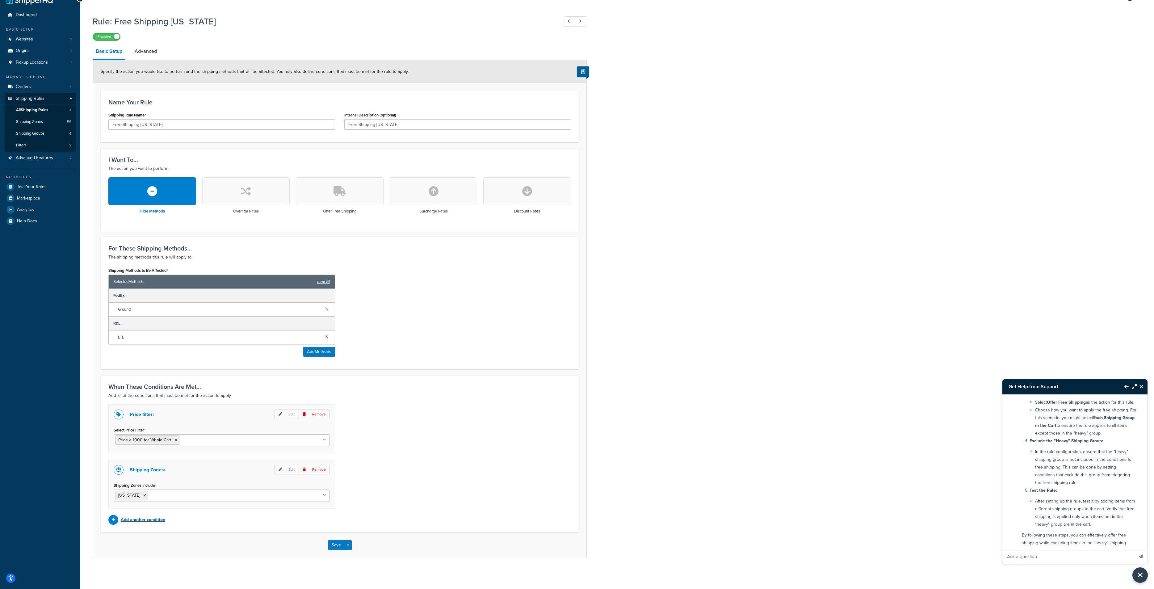
click at [153, 522] on p "Add another condition" at bounding box center [143, 520] width 44 height 9
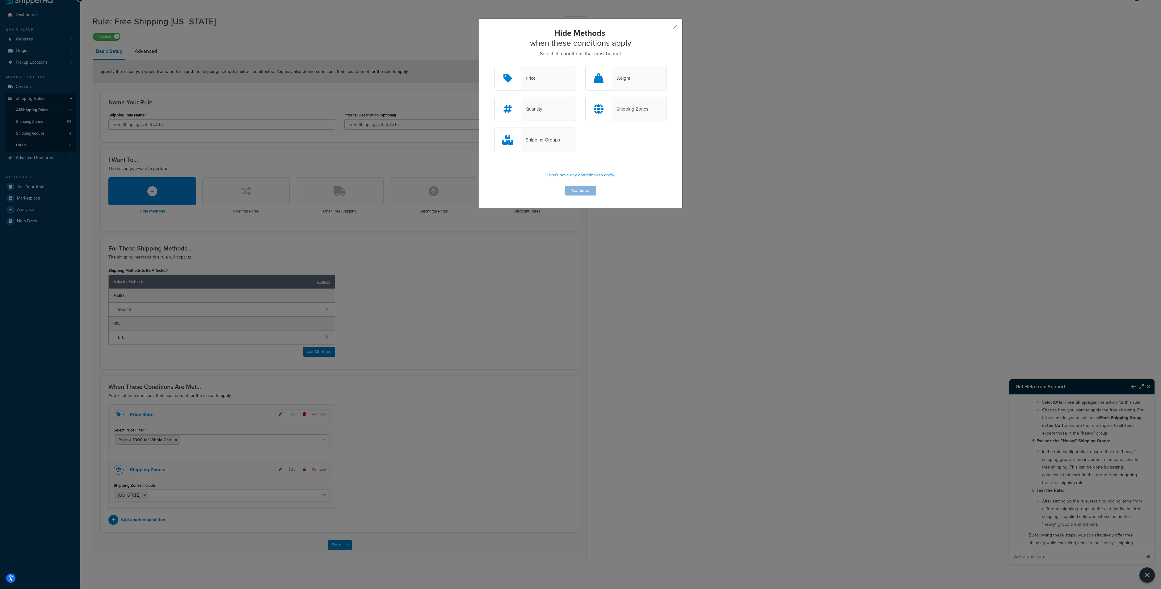
click at [549, 140] on div "Shipping Groups" at bounding box center [540, 140] width 39 height 9
click at [0, 0] on input "Shipping Groups" at bounding box center [0, 0] width 0 height 0
click at [577, 188] on button "Continue" at bounding box center [580, 191] width 31 height 10
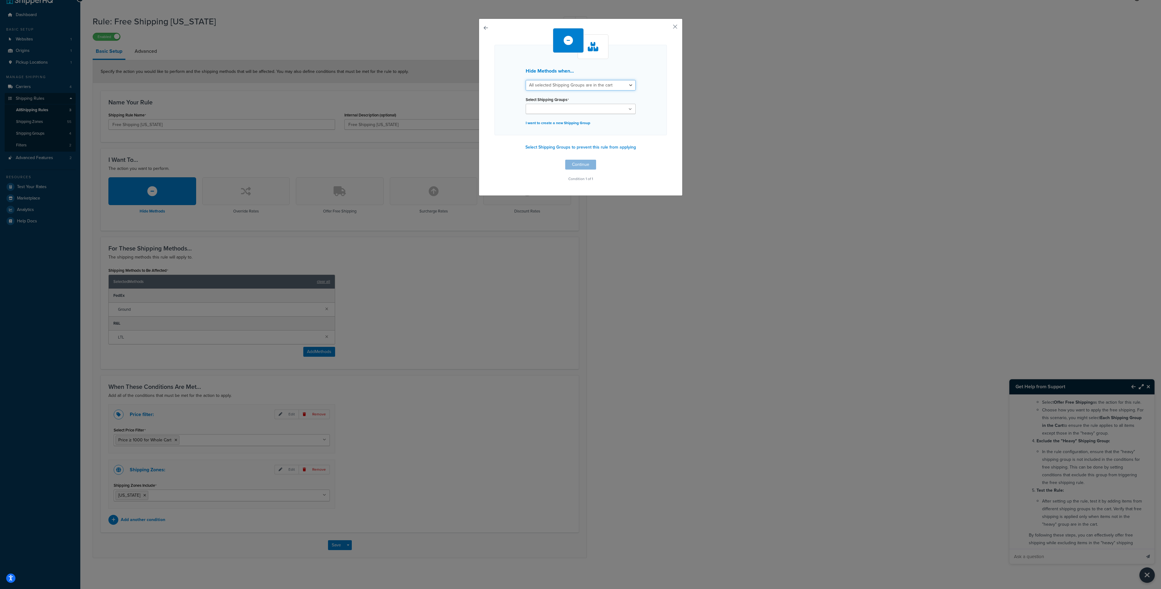
click at [578, 84] on select "All selected Shipping Groups are in the cart Any selected Shipping Groups are i…" at bounding box center [581, 85] width 110 height 11
drag, startPoint x: 578, startPoint y: 84, endPoint x: 569, endPoint y: 99, distance: 17.7
click at [578, 84] on select "All selected Shipping Groups are in the cart Any selected Shipping Groups are i…" at bounding box center [581, 85] width 110 height 11
click at [554, 112] on input "Select Shipping Groups" at bounding box center [555, 109] width 55 height 7
click at [671, 22] on div "Hide Methods when... All selected Shipping Groups are in the cart Any selected …" at bounding box center [581, 107] width 204 height 177
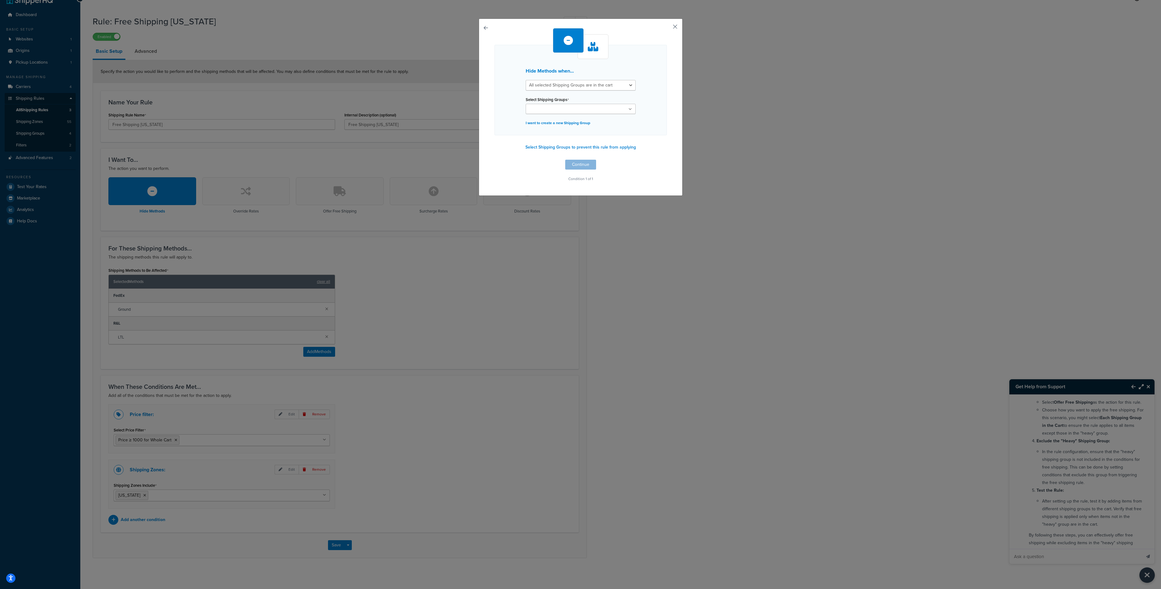
click at [667, 28] on button "button" at bounding box center [666, 29] width 2 height 2
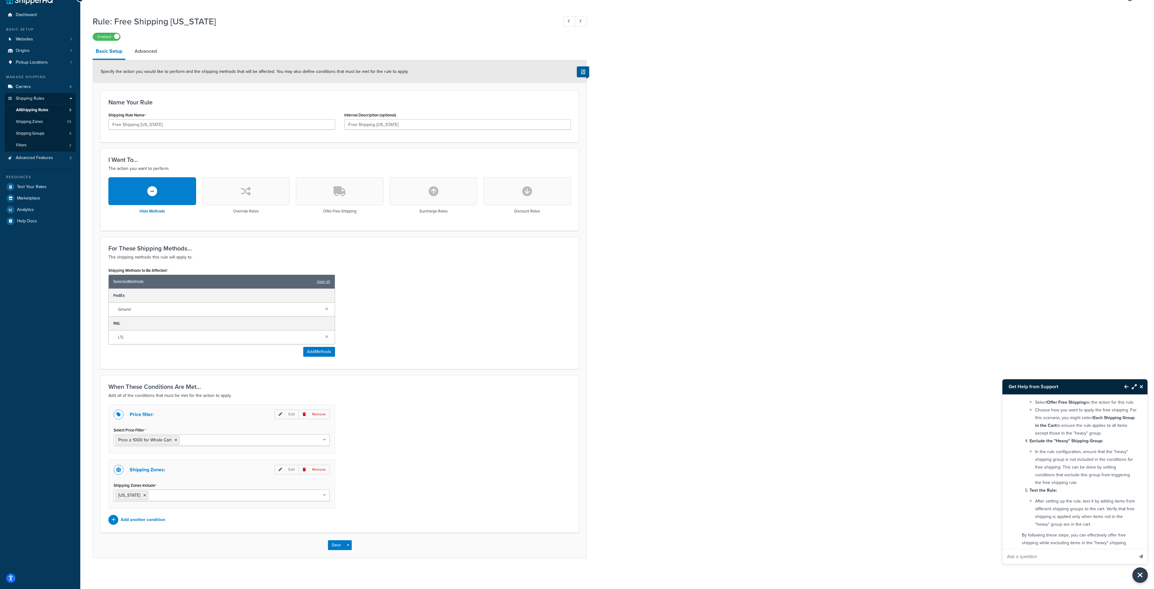
click at [1140, 388] on icon "Close Resource Center" at bounding box center [1142, 386] width 4 height 5
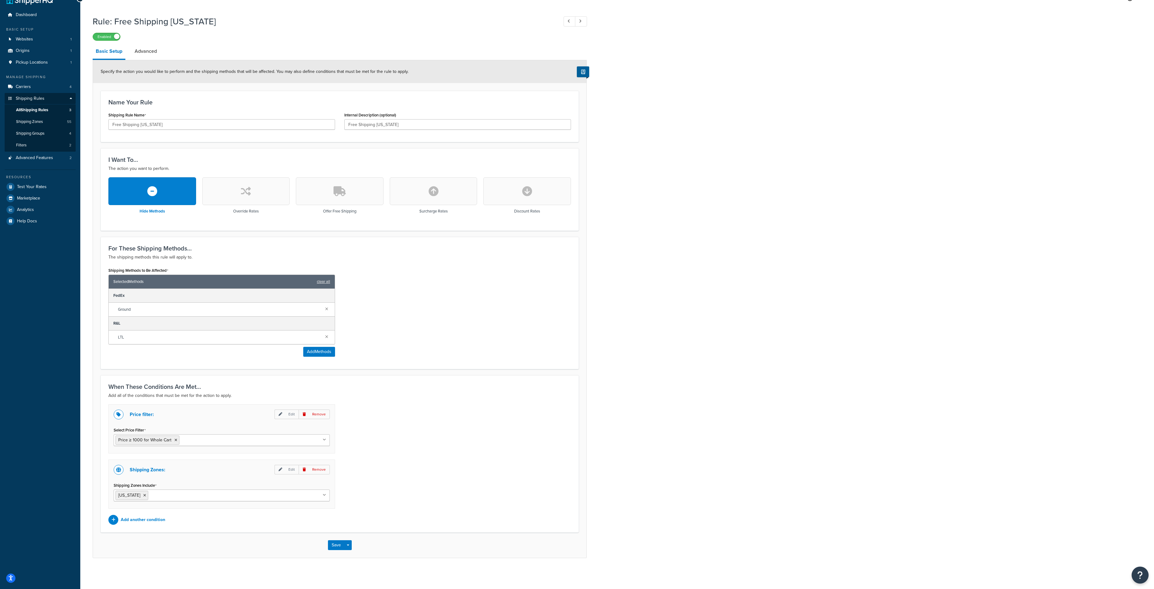
click at [1143, 575] on icon "Open Resource Center" at bounding box center [1141, 575] width 6 height 9
click at [1102, 559] on link "Contact Us" at bounding box center [1109, 558] width 64 height 10
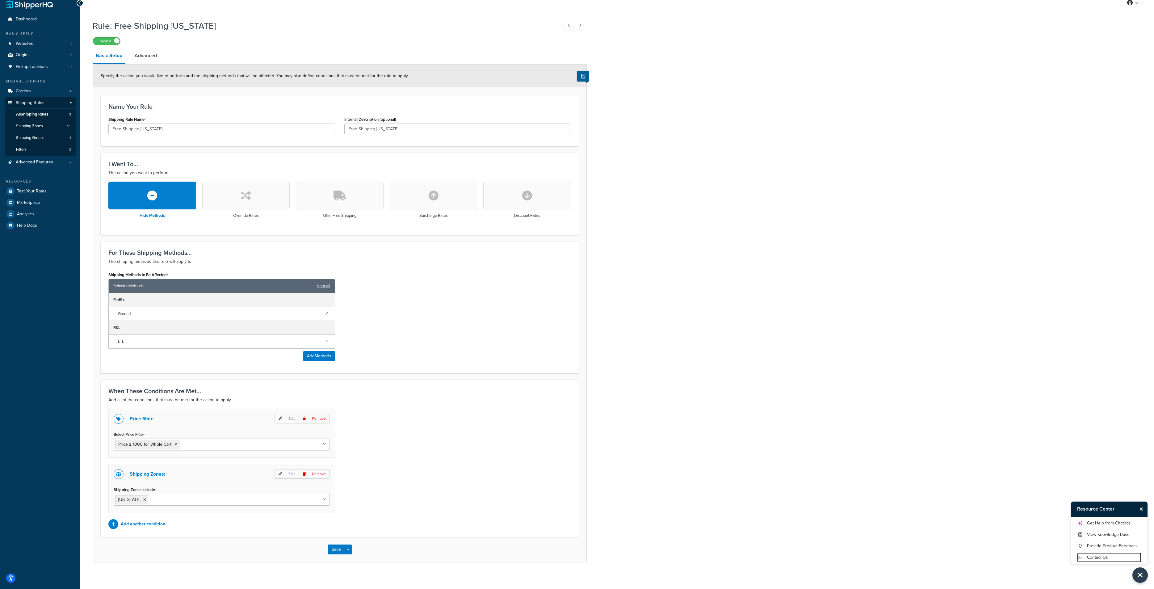
scroll to position [12, 0]
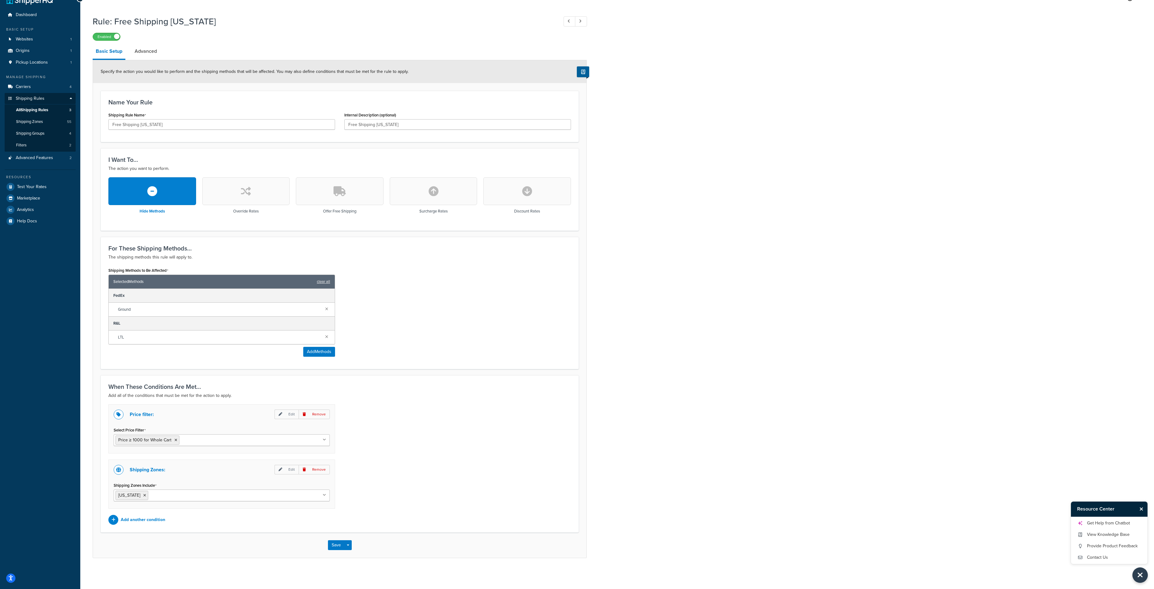
click at [1076, 354] on div "Rule: Free Shipping Michigan Enabled Basic Setup Advanced Specify the action yo…" at bounding box center [617, 292] width 1074 height 561
click at [1144, 509] on button "Close Resource Center" at bounding box center [1142, 508] width 11 height 7
click at [1107, 329] on div "Rule: Free Shipping Michigan Enabled Basic Setup Advanced Specify the action yo…" at bounding box center [617, 292] width 1074 height 561
click at [41, 111] on span "All Shipping Rules" at bounding box center [32, 109] width 32 height 5
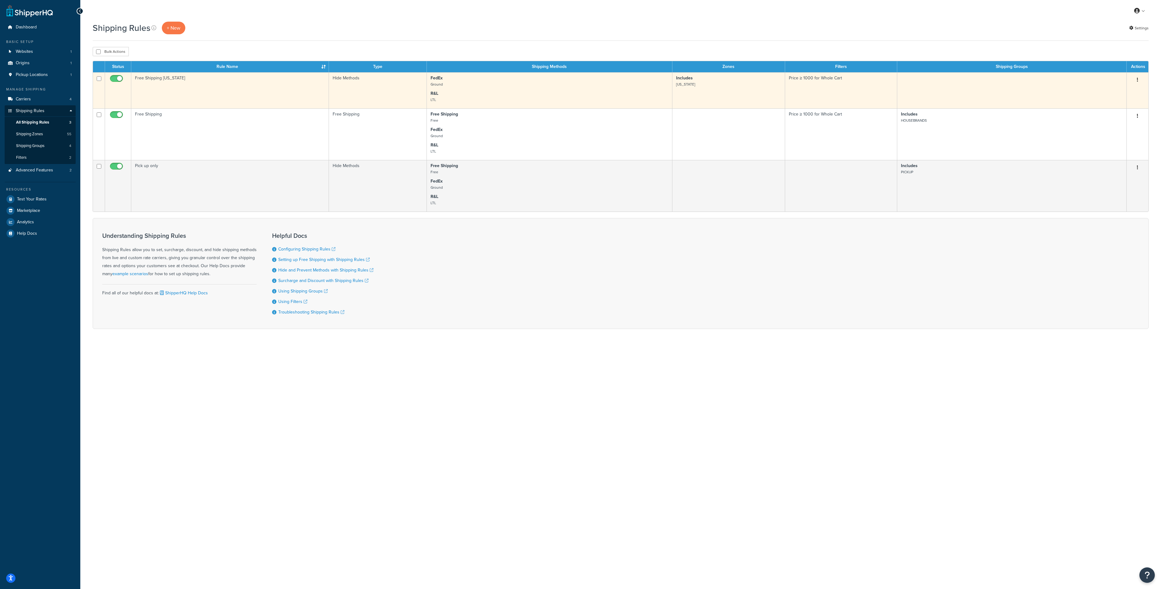
click at [166, 79] on td "Free Shipping [US_STATE]" at bounding box center [230, 90] width 198 height 36
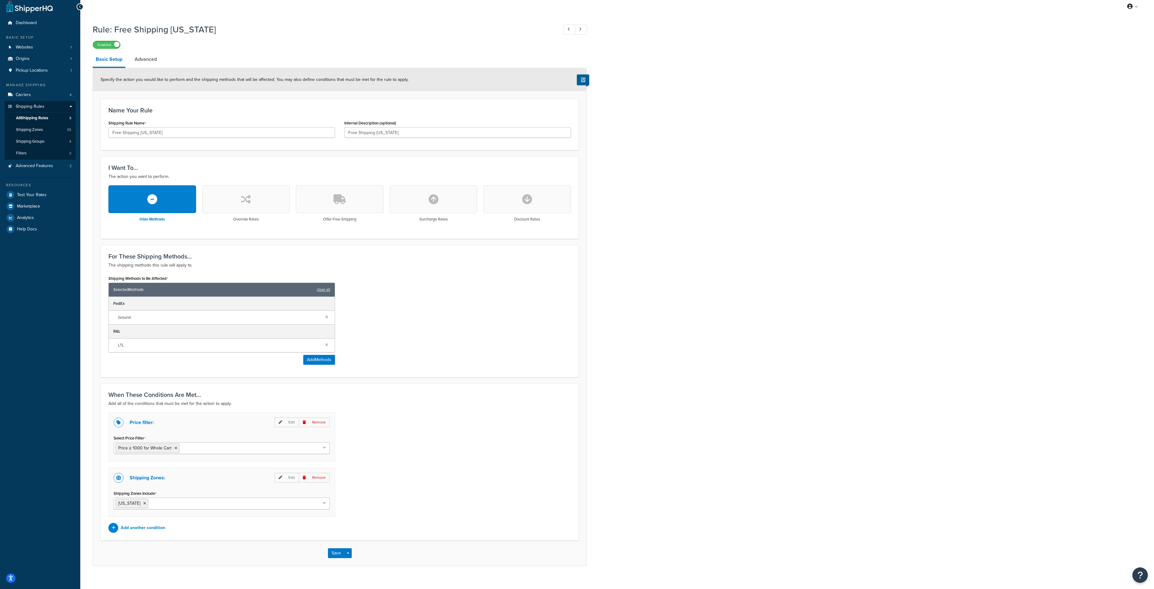
scroll to position [12, 0]
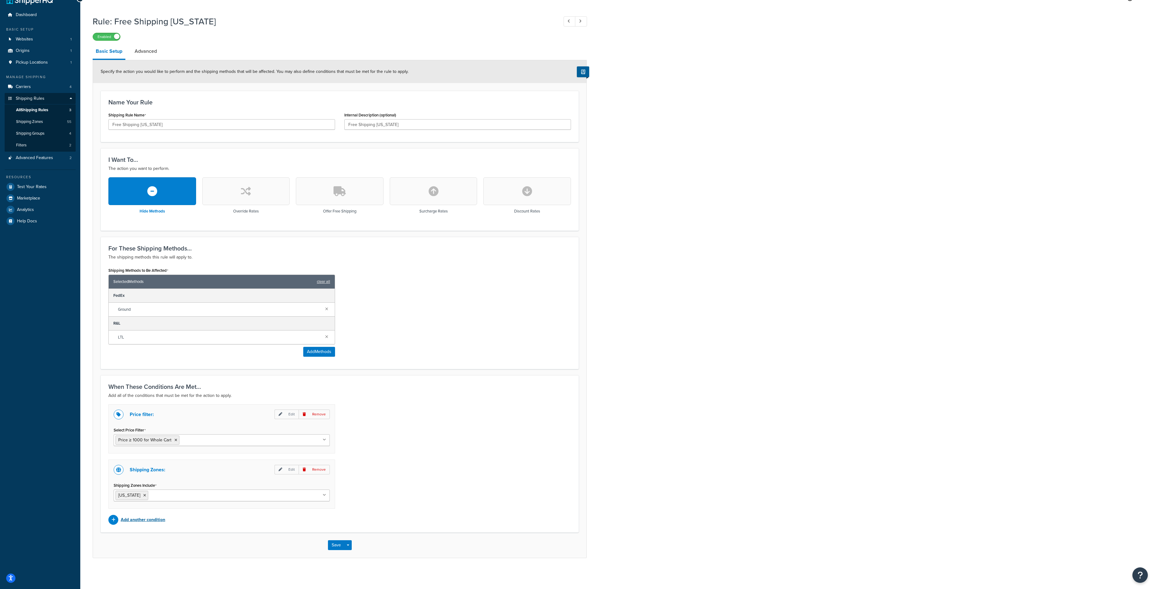
click at [161, 519] on p "Add another condition" at bounding box center [143, 520] width 44 height 9
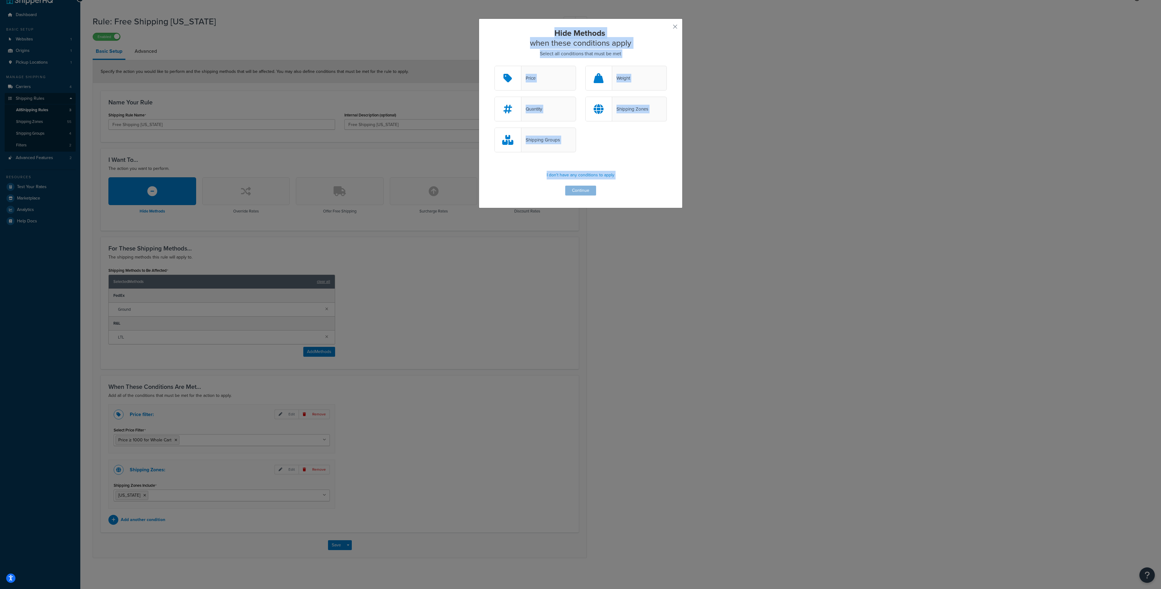
drag, startPoint x: 533, startPoint y: 31, endPoint x: 729, endPoint y: 186, distance: 250.0
click at [729, 186] on div "Hide Methods when these conditions apply Select all conditions that must be met…" at bounding box center [580, 294] width 1161 height 589
click at [532, 141] on div "Shipping Groups" at bounding box center [540, 140] width 39 height 9
click at [0, 0] on input "Shipping Groups" at bounding box center [0, 0] width 0 height 0
click at [581, 193] on button "Continue" at bounding box center [580, 191] width 31 height 10
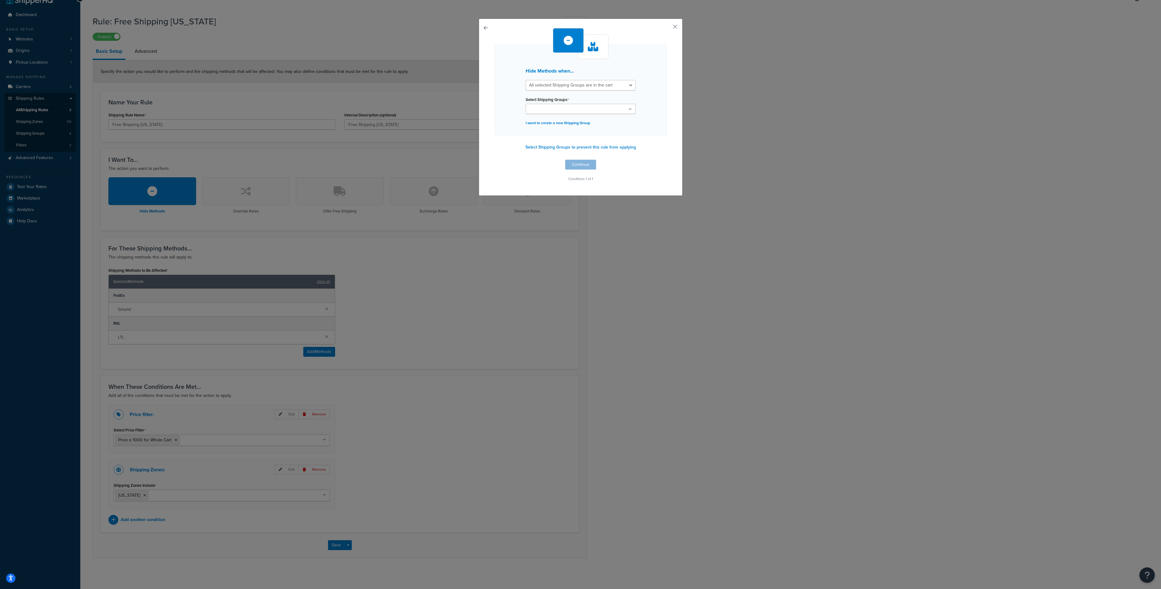
click at [552, 103] on div "Select Shipping Groups HOUSEBRANDS PICKUP HEAVY All Products not assigned to a …" at bounding box center [581, 104] width 110 height 19
click at [553, 107] on input "Select Shipping Groups" at bounding box center [555, 109] width 55 height 7
click at [479, 64] on div "Hide Methods when... All selected Shipping Groups are in the cart Any selected …" at bounding box center [581, 107] width 204 height 177
click at [495, 160] on button "button" at bounding box center [495, 160] width 0 height 0
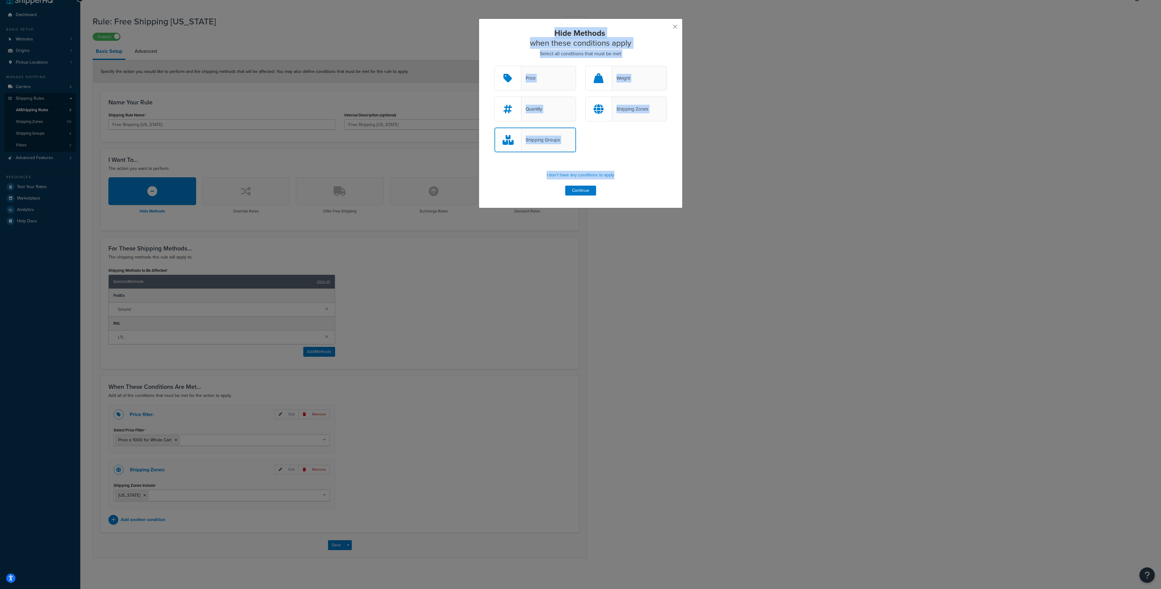
drag, startPoint x: 505, startPoint y: 27, endPoint x: 693, endPoint y: 172, distance: 238.0
click at [693, 172] on div "Hide Methods when these conditions apply Select all conditions that must be met…" at bounding box center [580, 294] width 1161 height 589
drag, startPoint x: 487, startPoint y: 21, endPoint x: 774, endPoint y: 205, distance: 340.2
click at [774, 205] on div "Hide Methods when these conditions apply Select all conditions that must be met…" at bounding box center [580, 294] width 1161 height 589
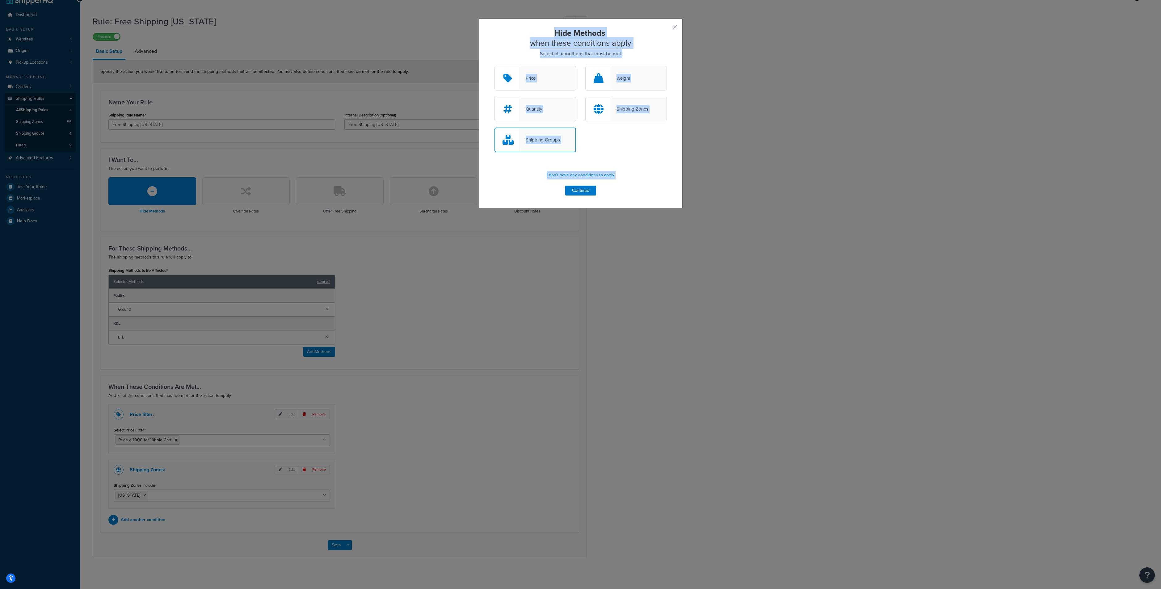
click at [543, 387] on div "Hide Methods when these conditions apply Select all conditions that must be met…" at bounding box center [580, 294] width 1161 height 589
click at [667, 28] on button "button" at bounding box center [666, 29] width 2 height 2
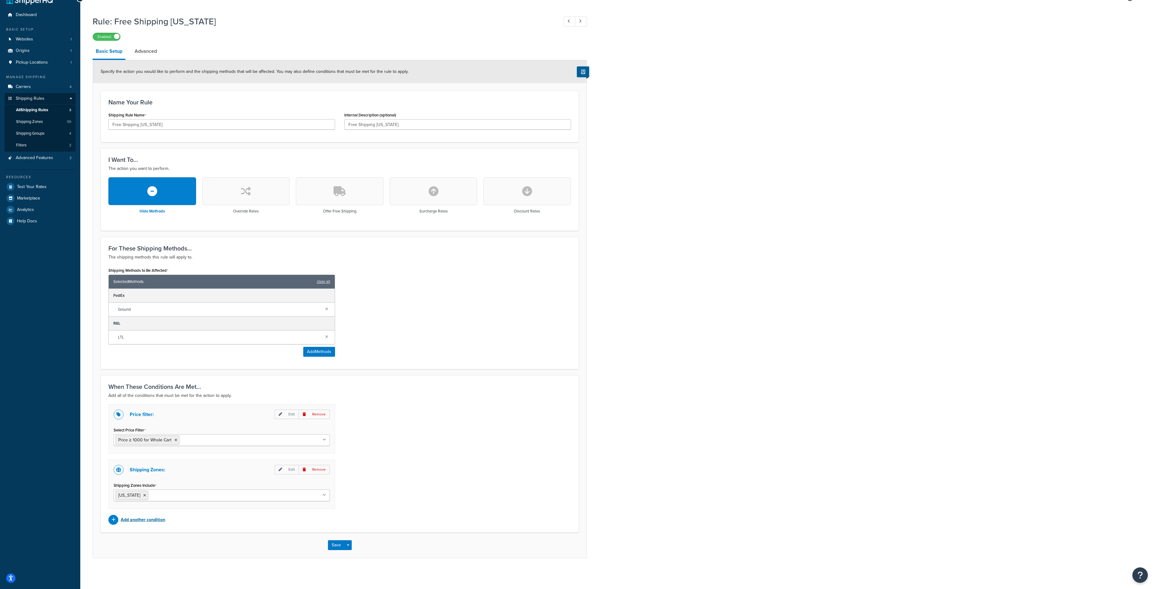
click at [148, 523] on p "Add another condition" at bounding box center [143, 520] width 44 height 9
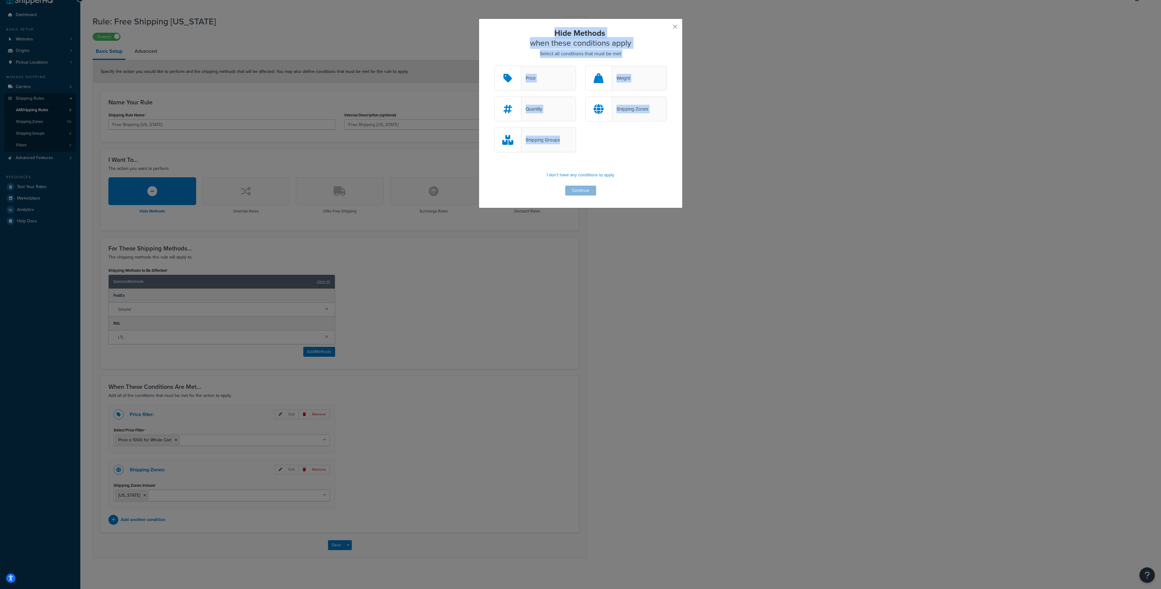
drag, startPoint x: 486, startPoint y: 22, endPoint x: 664, endPoint y: 149, distance: 219.5
click at [664, 149] on div "Hide Methods when these conditions apply Select all conditions that must be met…" at bounding box center [581, 114] width 204 height 190
copy div "Hide Methods when these conditions apply Select all conditions that must be met…"
click at [535, 139] on div "Shipping Groups" at bounding box center [540, 140] width 39 height 9
click at [0, 0] on input "Shipping Groups" at bounding box center [0, 0] width 0 height 0
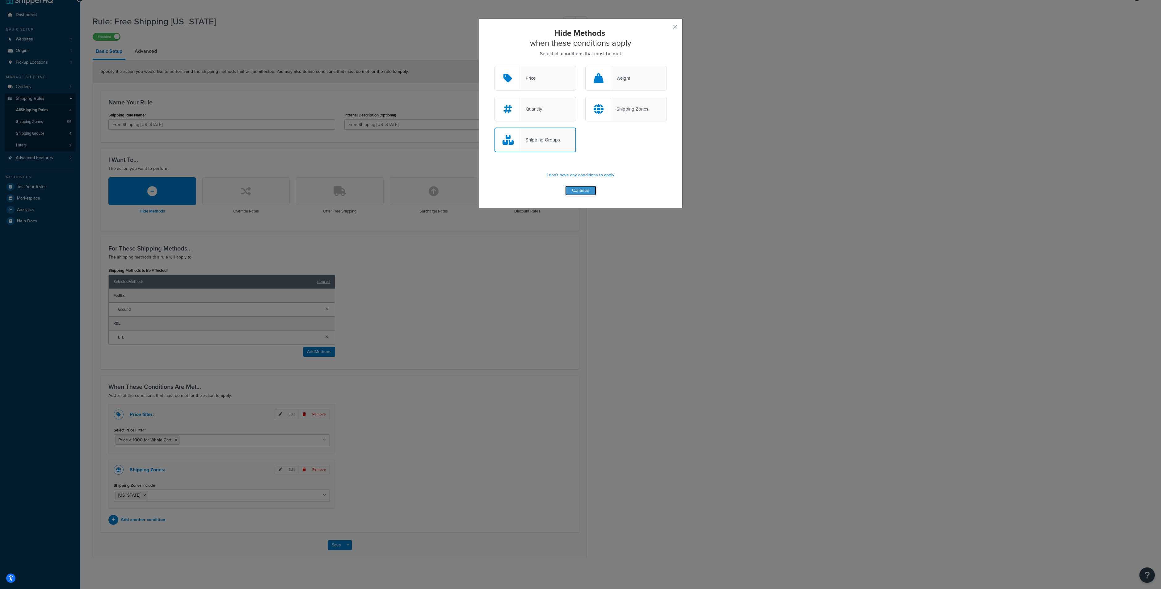
click at [572, 191] on button "Continue" at bounding box center [580, 191] width 31 height 10
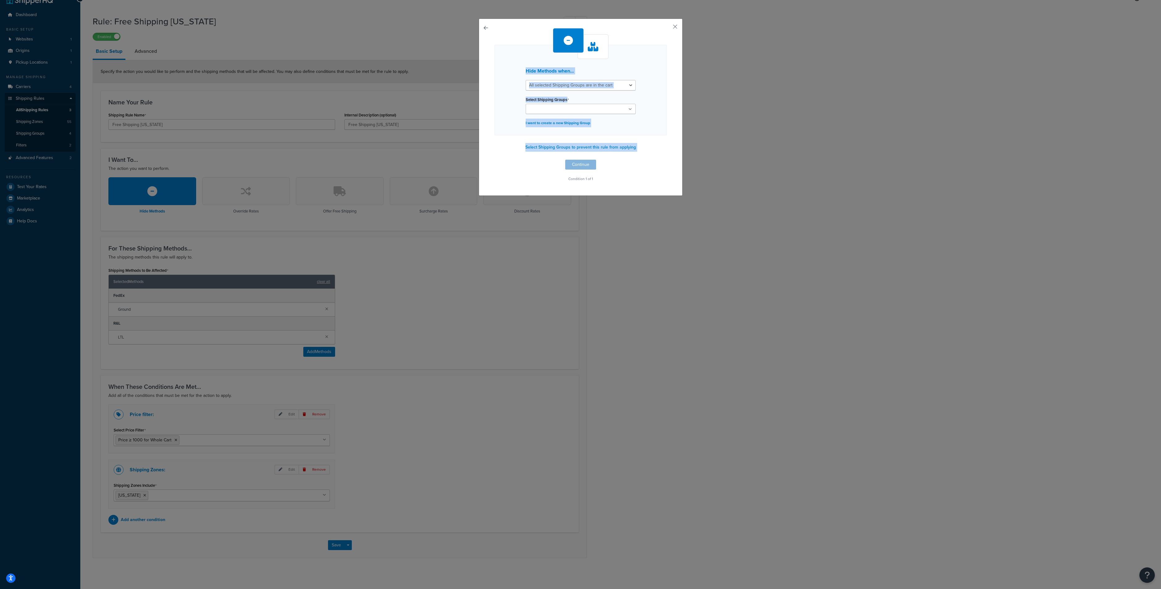
drag, startPoint x: 496, startPoint y: 31, endPoint x: 679, endPoint y: 158, distance: 222.9
click at [679, 158] on div "Hide Methods when... All selected Shipping Groups are in the cart Any selected …" at bounding box center [580, 294] width 1161 height 589
click at [649, 183] on div "Hide Methods when... All selected Shipping Groups are in the cart Any selected …" at bounding box center [581, 107] width 204 height 177
click at [589, 113] on ul at bounding box center [581, 109] width 110 height 10
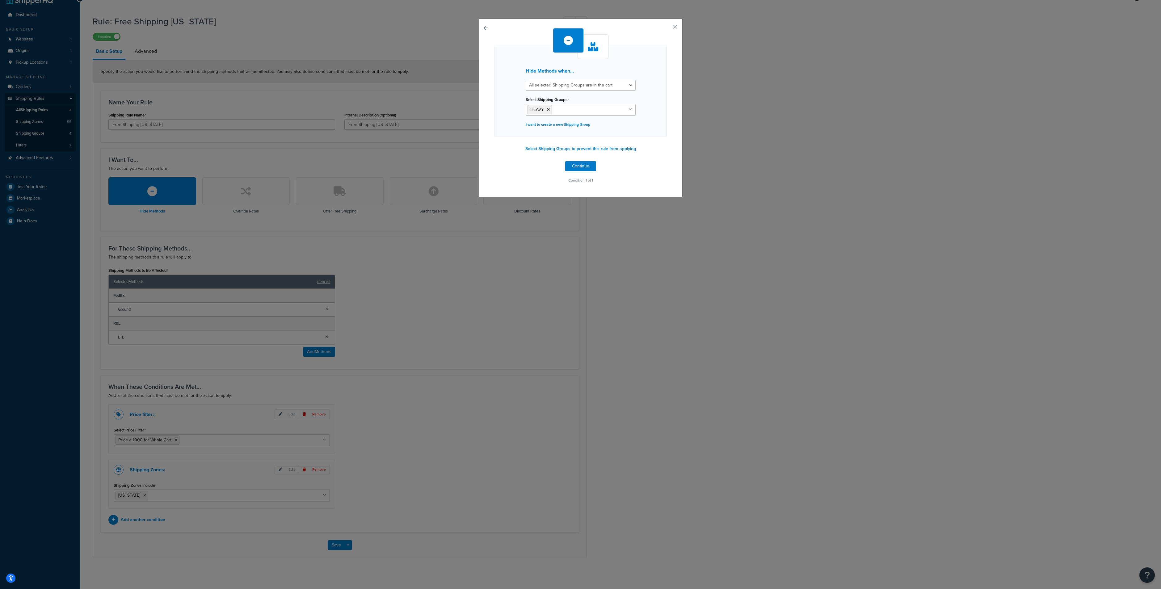
click at [660, 146] on div "Hide Methods when... All selected Shipping Groups are in the cart Any selected …" at bounding box center [581, 106] width 172 height 157
drag, startPoint x: 495, startPoint y: 26, endPoint x: 675, endPoint y: 196, distance: 247.6
click at [675, 196] on div "Hide Methods when... All selected Shipping Groups are in the cart Any selected …" at bounding box center [581, 108] width 204 height 179
copy div "Hide Methods when... All selected Shipping Groups are in the cart Any selected …"
click at [673, 21] on div "Hide Methods when... All selected Shipping Groups are in the cart Any selected …" at bounding box center [581, 108] width 204 height 179
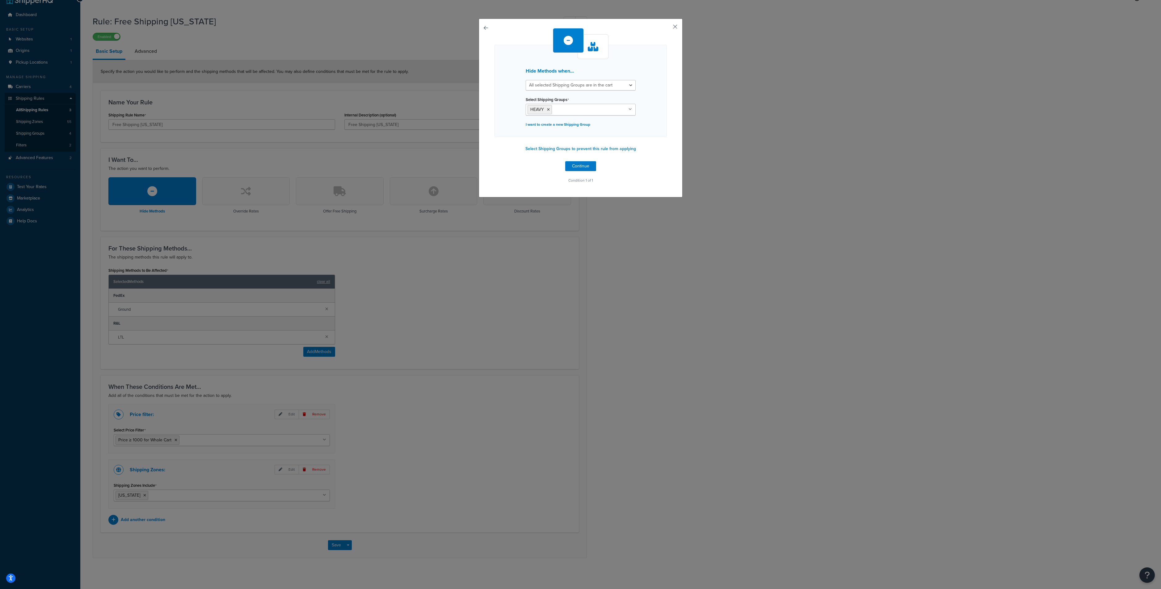
click at [667, 29] on button "button" at bounding box center [666, 29] width 2 height 2
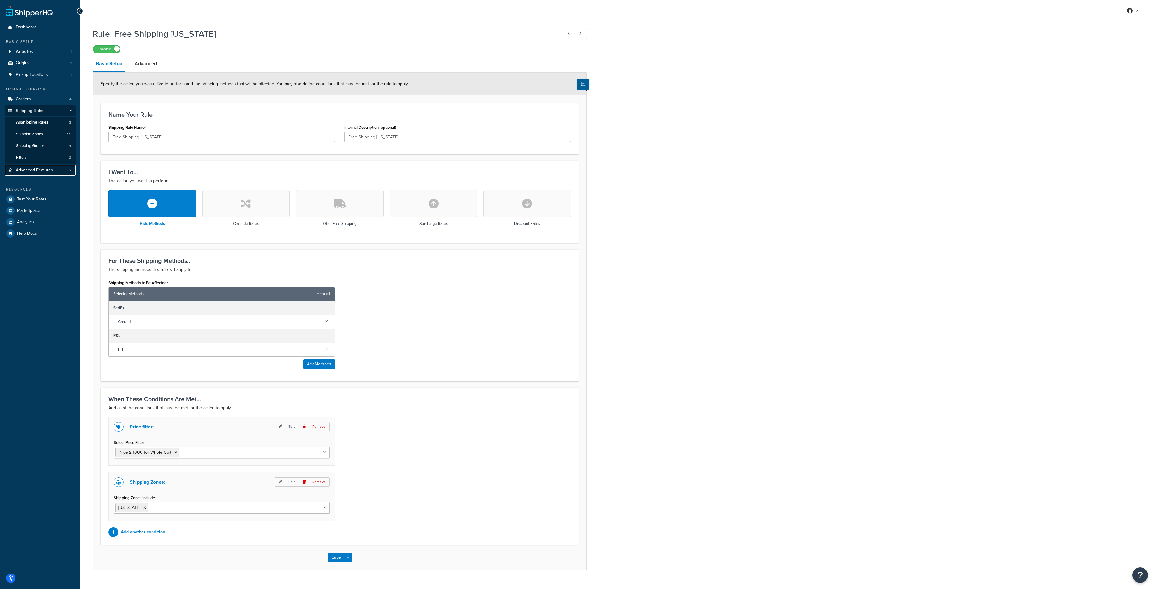
click at [47, 173] on link "Advanced Features 2" at bounding box center [40, 170] width 71 height 11
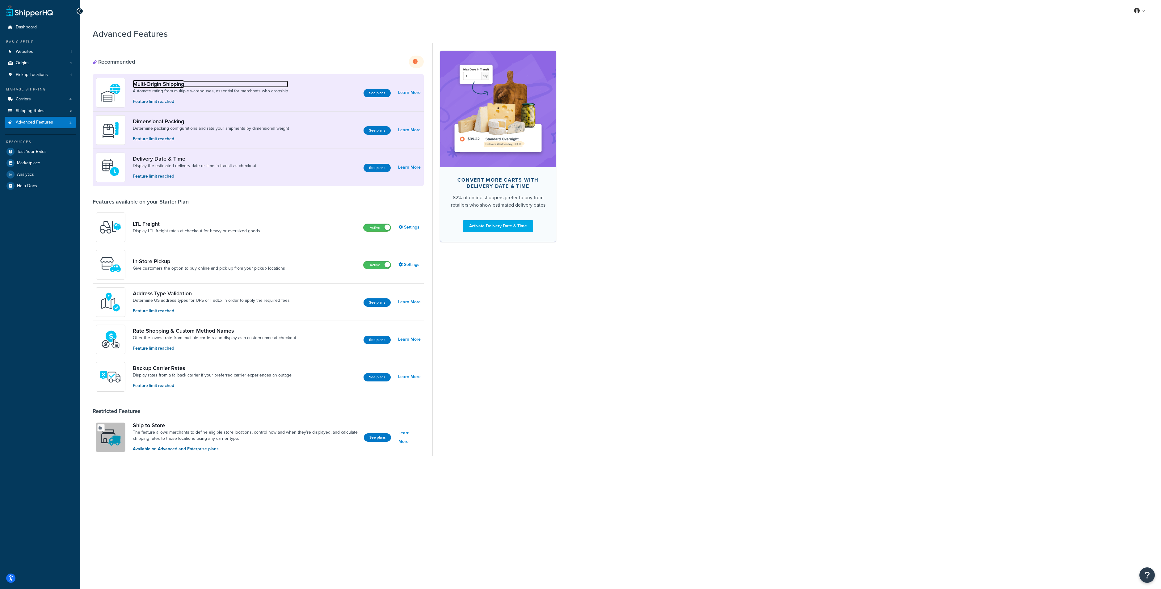
click at [175, 83] on link "Multi-Origin Shipping" at bounding box center [210, 84] width 155 height 7
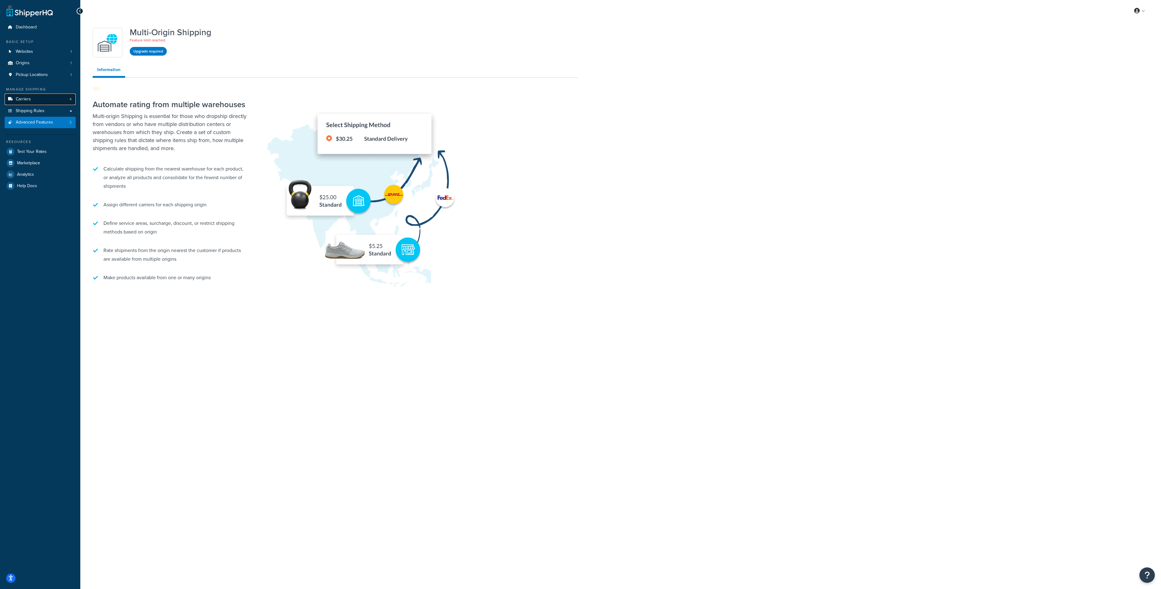
click at [36, 98] on link "Carriers 4" at bounding box center [40, 99] width 71 height 11
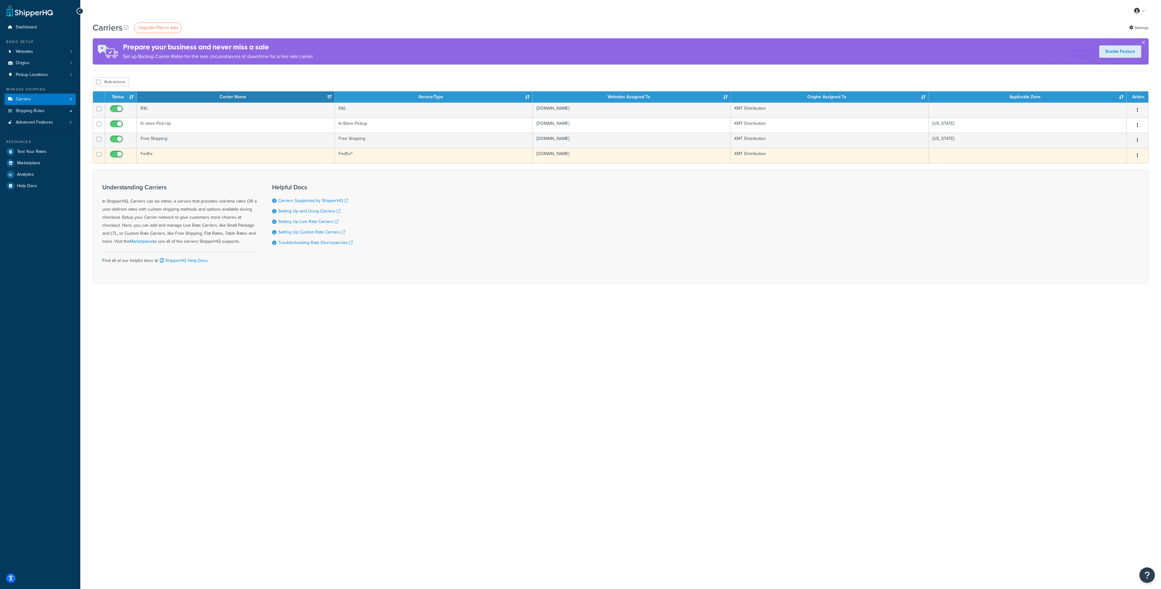
click at [143, 154] on td "FedEx" at bounding box center [236, 155] width 198 height 15
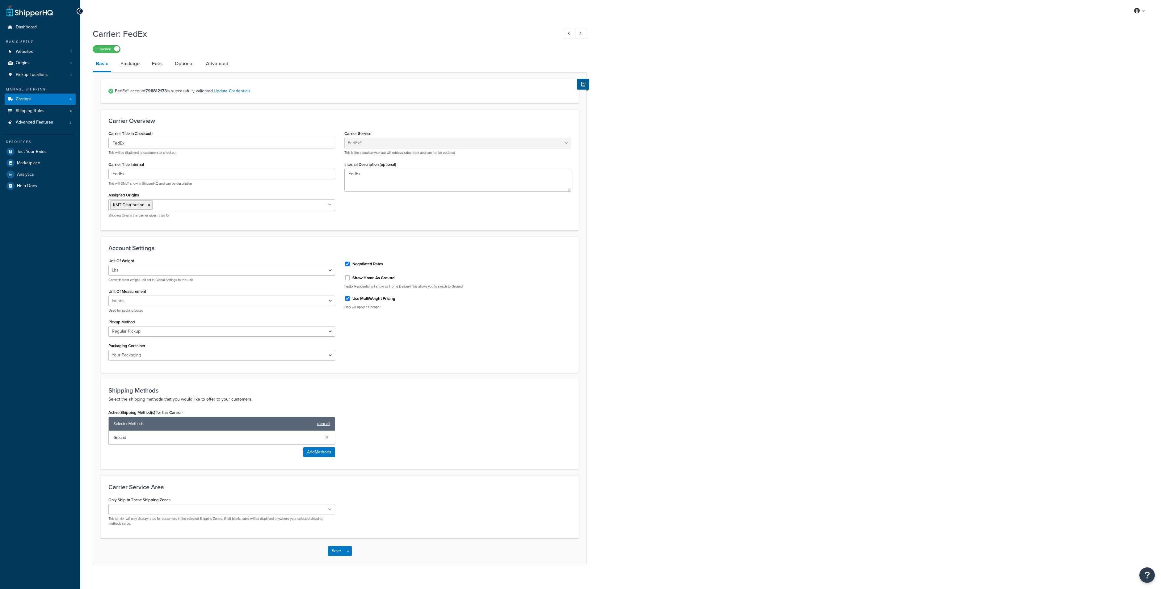
select select "fedEx"
select select "REGULAR_PICKUP"
select select "YOUR_PACKAGING"
click at [124, 62] on link "Package" at bounding box center [129, 63] width 25 height 15
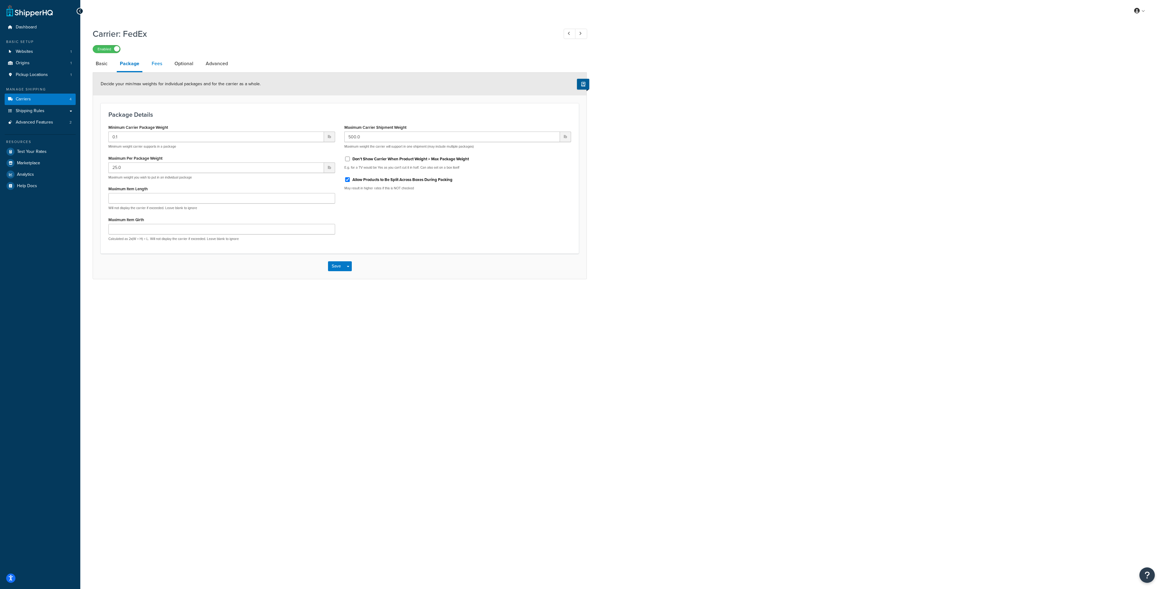
click at [151, 65] on link "Fees" at bounding box center [157, 63] width 17 height 15
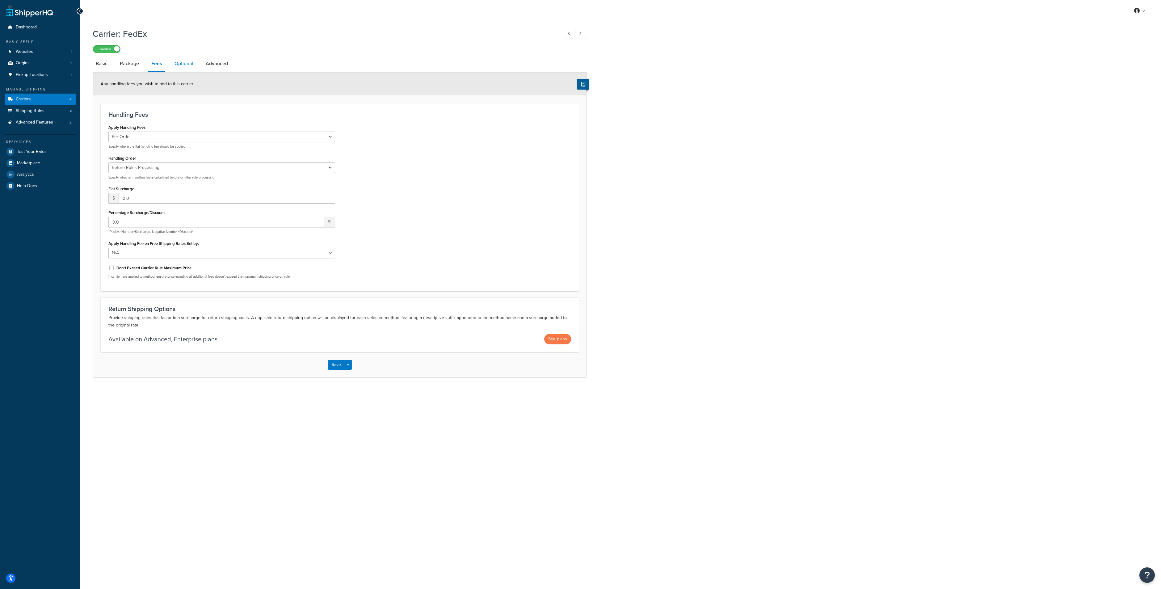
click at [194, 65] on link "Optional" at bounding box center [183, 63] width 25 height 15
select select "business"
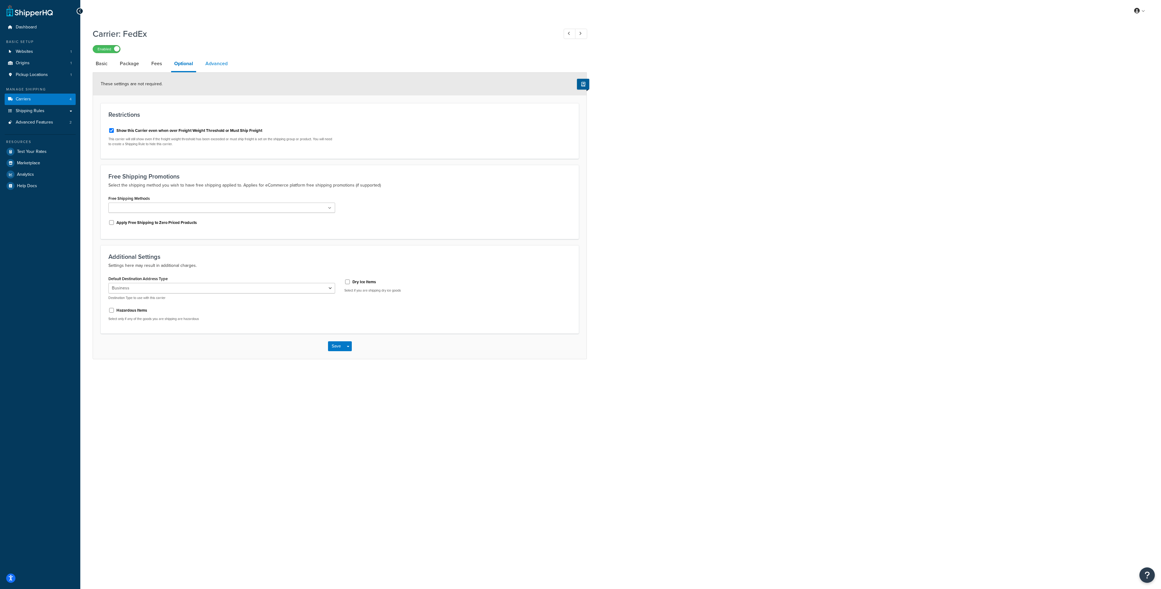
click at [225, 64] on link "Advanced" at bounding box center [216, 63] width 28 height 15
select select "false"
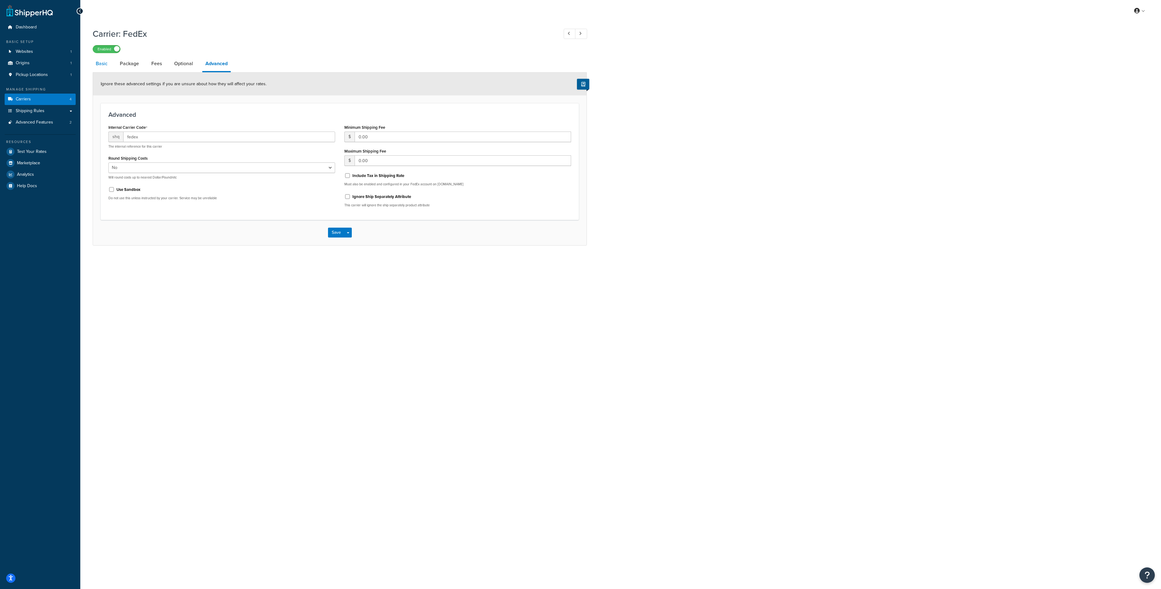
click at [101, 67] on link "Basic" at bounding box center [102, 63] width 18 height 15
select select "fedEx"
select select "REGULAR_PICKUP"
select select "YOUR_PACKAGING"
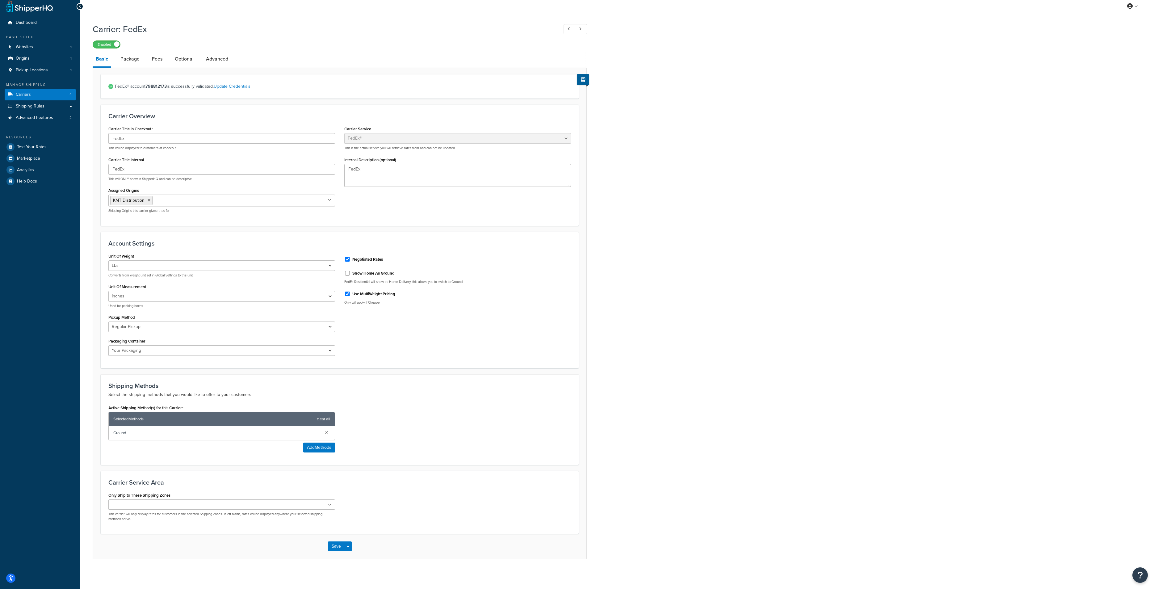
scroll to position [6, 0]
click at [133, 61] on link "Package" at bounding box center [129, 57] width 25 height 15
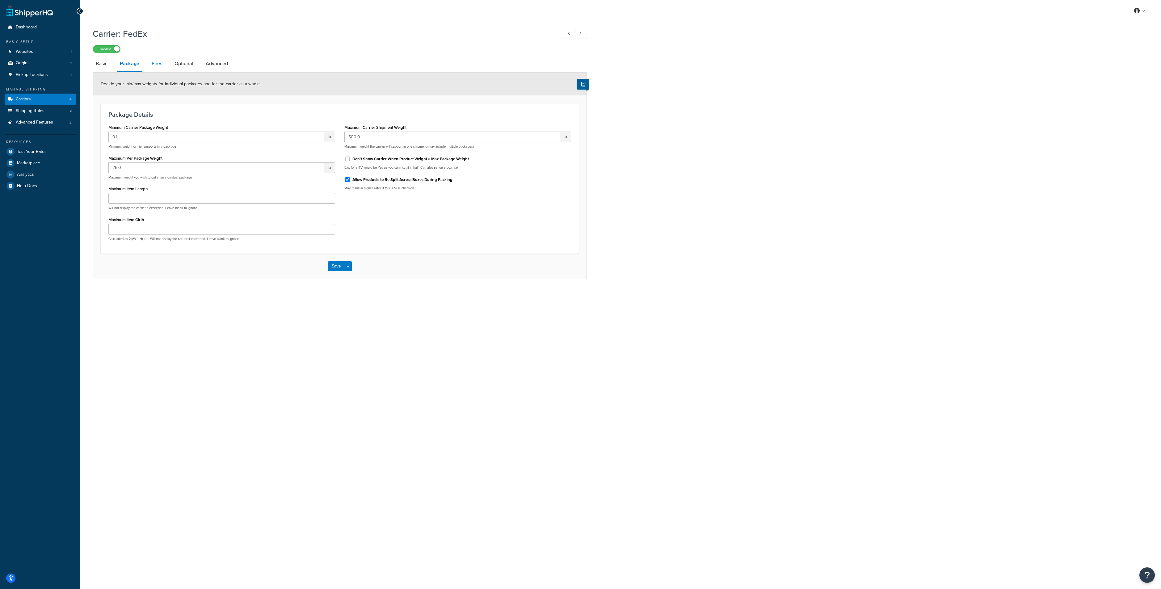
click at [156, 65] on link "Fees" at bounding box center [157, 63] width 17 height 15
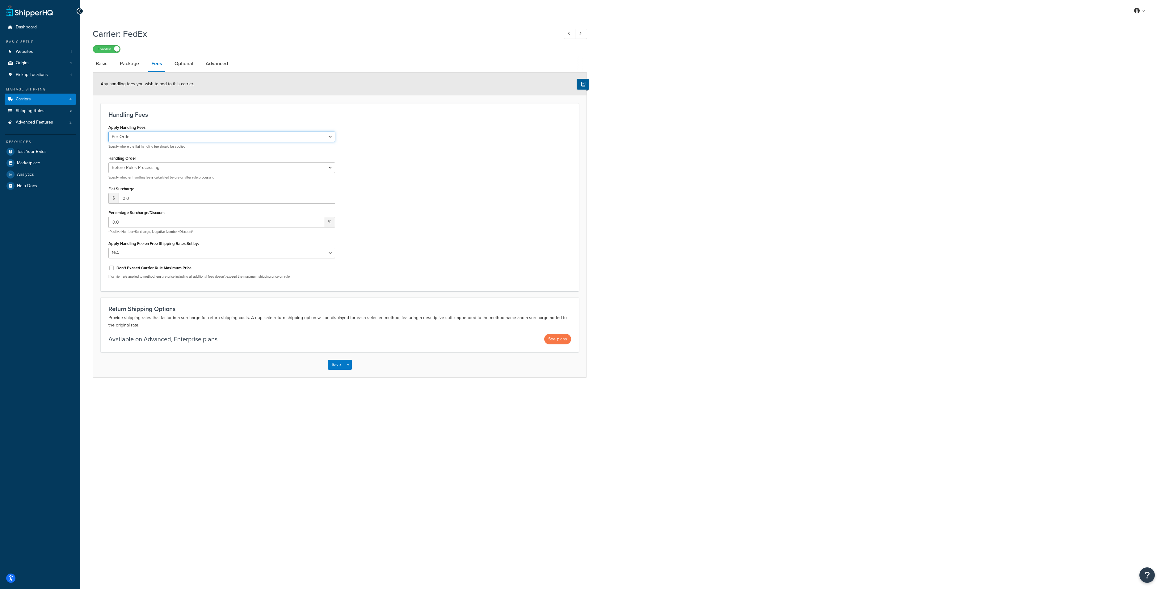
click at [162, 133] on select "Per Order Per Item Per Package" at bounding box center [221, 137] width 227 height 11
click at [189, 58] on link "Optional" at bounding box center [183, 63] width 25 height 15
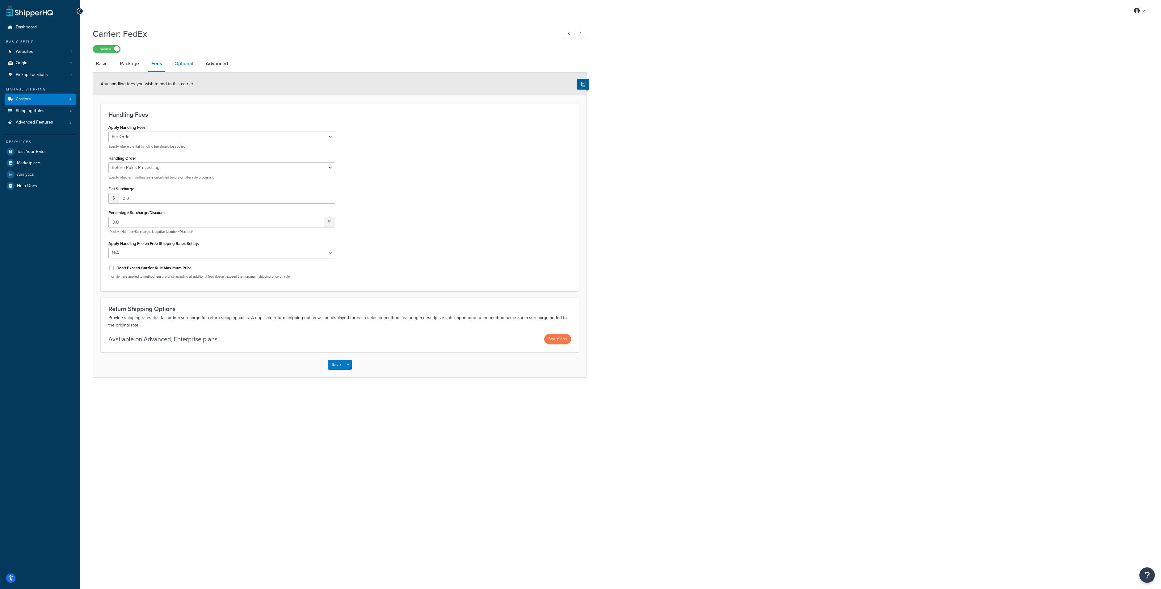
select select "business"
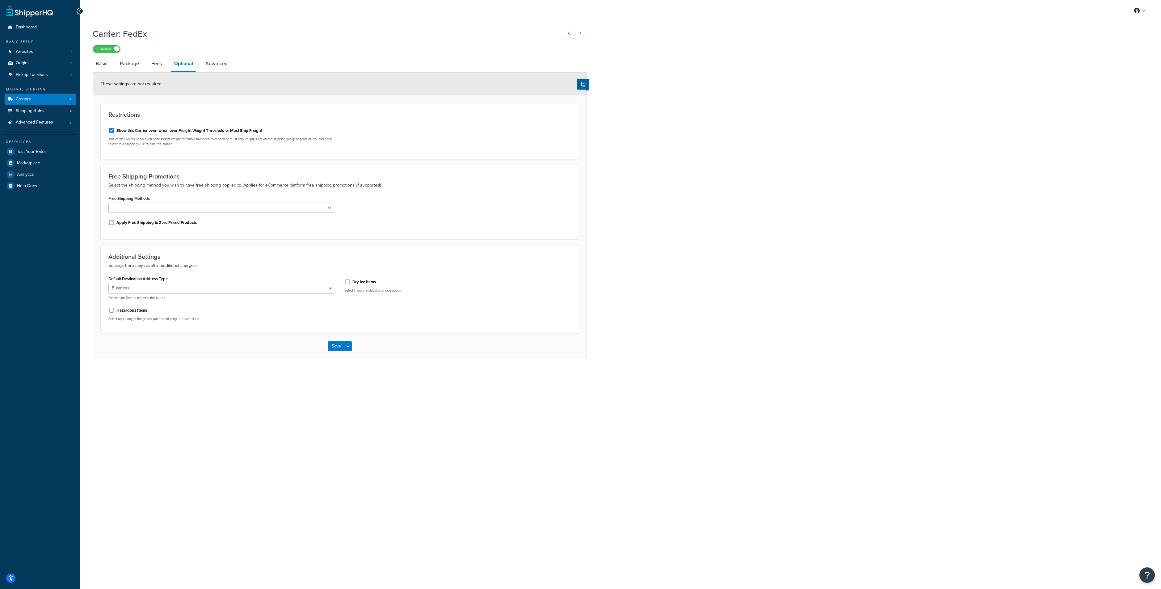
click at [207, 201] on div "Free Shipping Methods Ground" at bounding box center [221, 203] width 227 height 19
click at [211, 206] on ul at bounding box center [221, 208] width 227 height 10
click at [469, 201] on div "Free Shipping Methods Ground Apply Free Shipping to Zero Priced Products" at bounding box center [340, 212] width 472 height 37
click at [43, 126] on link "Advanced Features 2" at bounding box center [40, 122] width 71 height 11
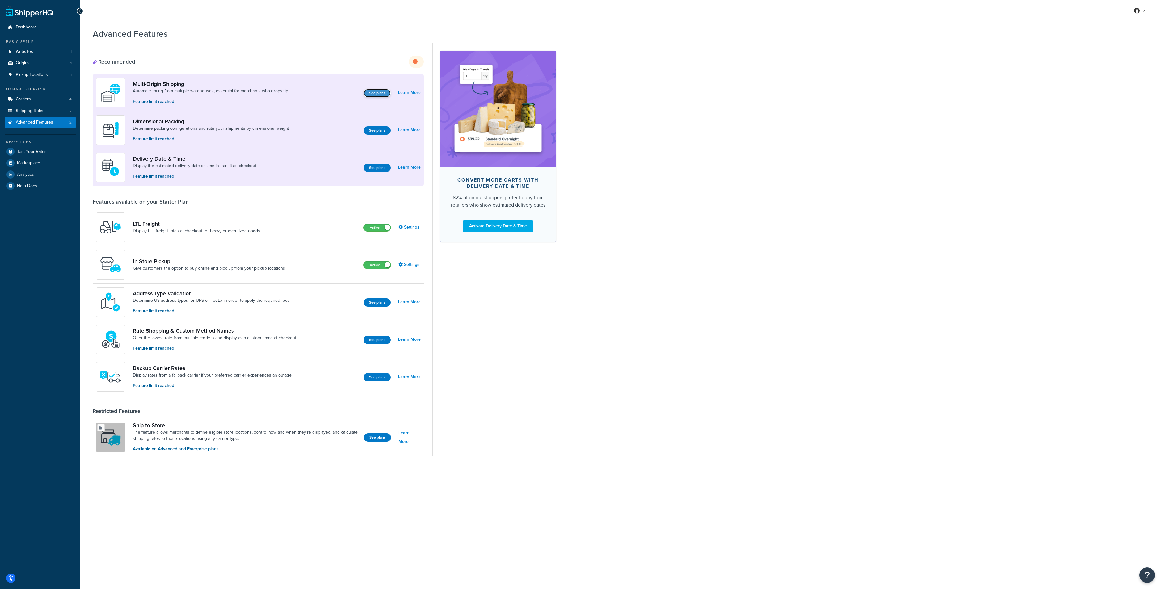
click at [375, 95] on button "See plans" at bounding box center [377, 93] width 27 height 8
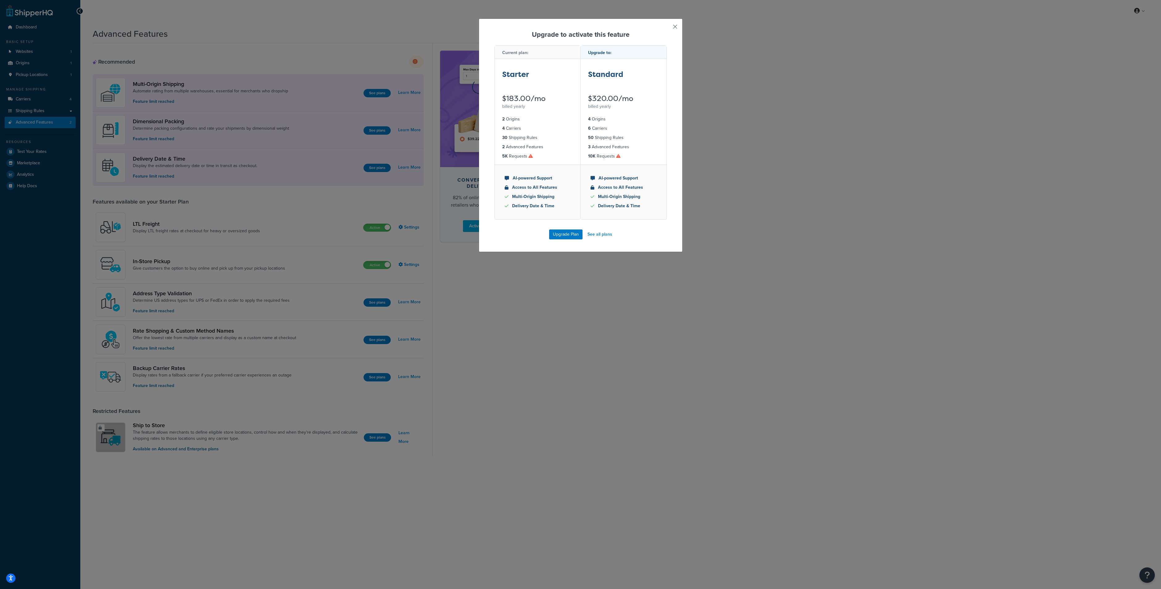
click at [667, 28] on button "button" at bounding box center [666, 29] width 2 height 2
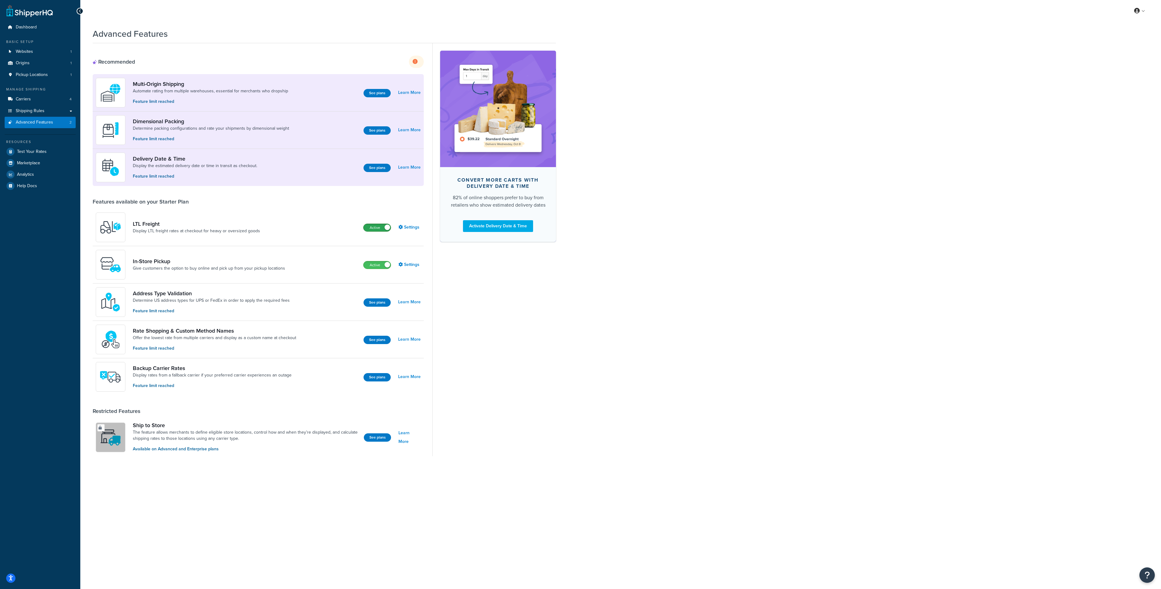
click at [375, 228] on label "Active" at bounding box center [377, 227] width 27 height 7
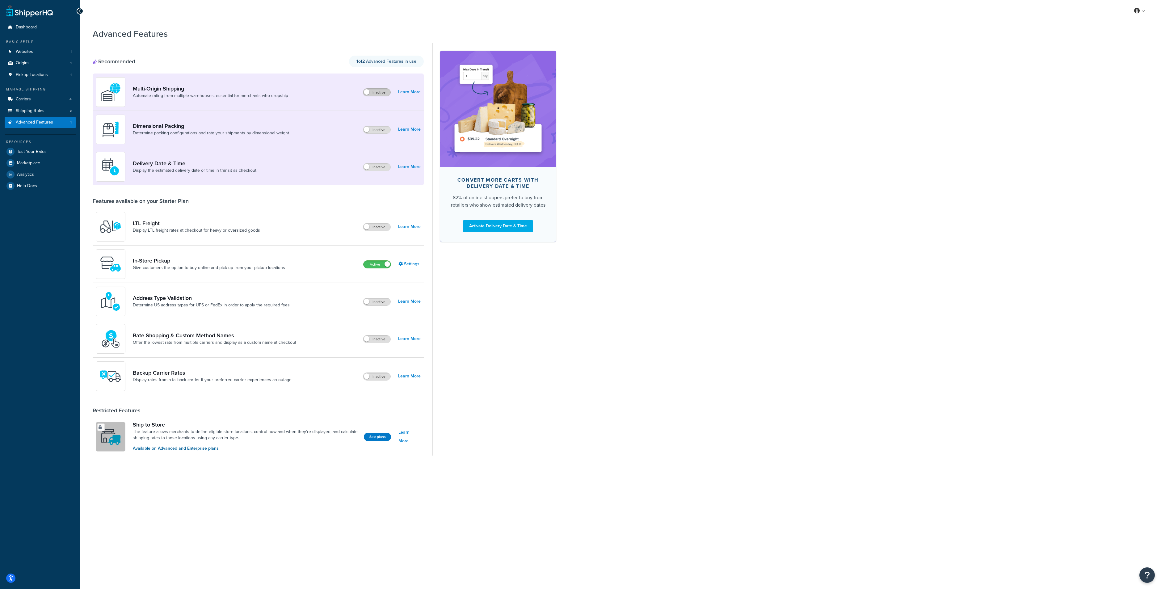
click at [379, 89] on label "Inactive" at bounding box center [376, 92] width 27 height 7
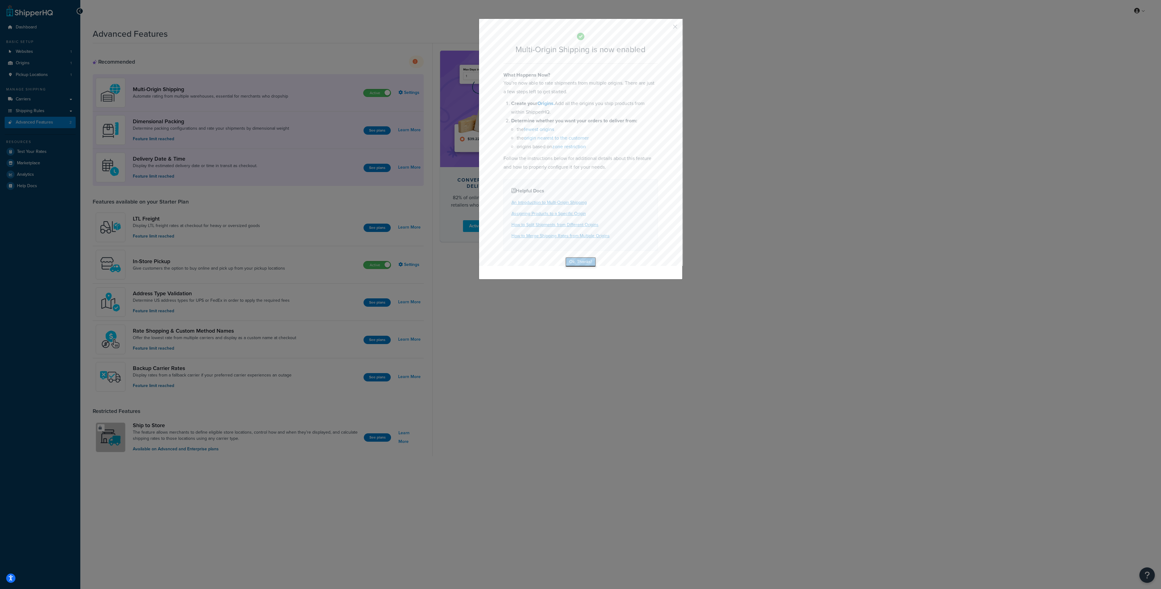
click at [584, 262] on button "Ok, Thanks!" at bounding box center [580, 262] width 31 height 10
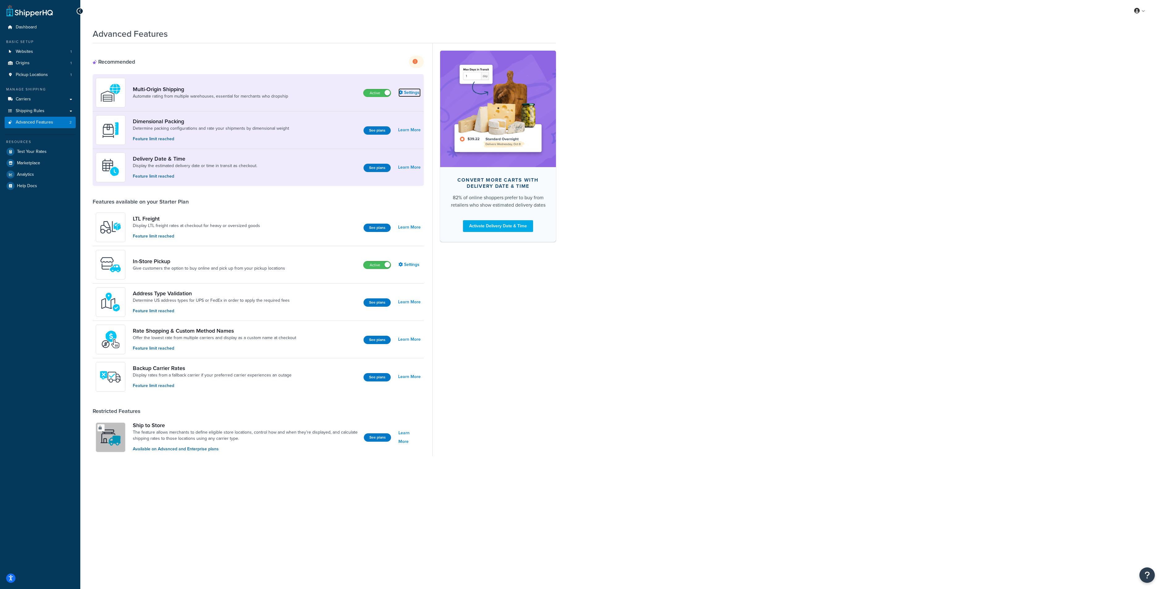
click at [408, 92] on link "Settings" at bounding box center [409, 92] width 22 height 9
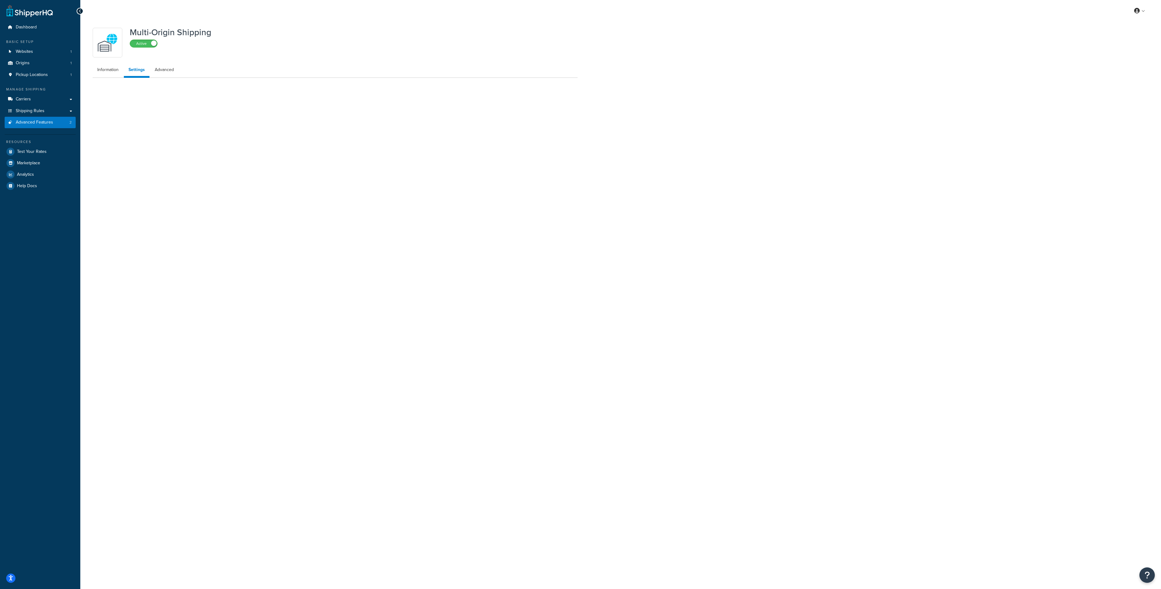
select select "false"
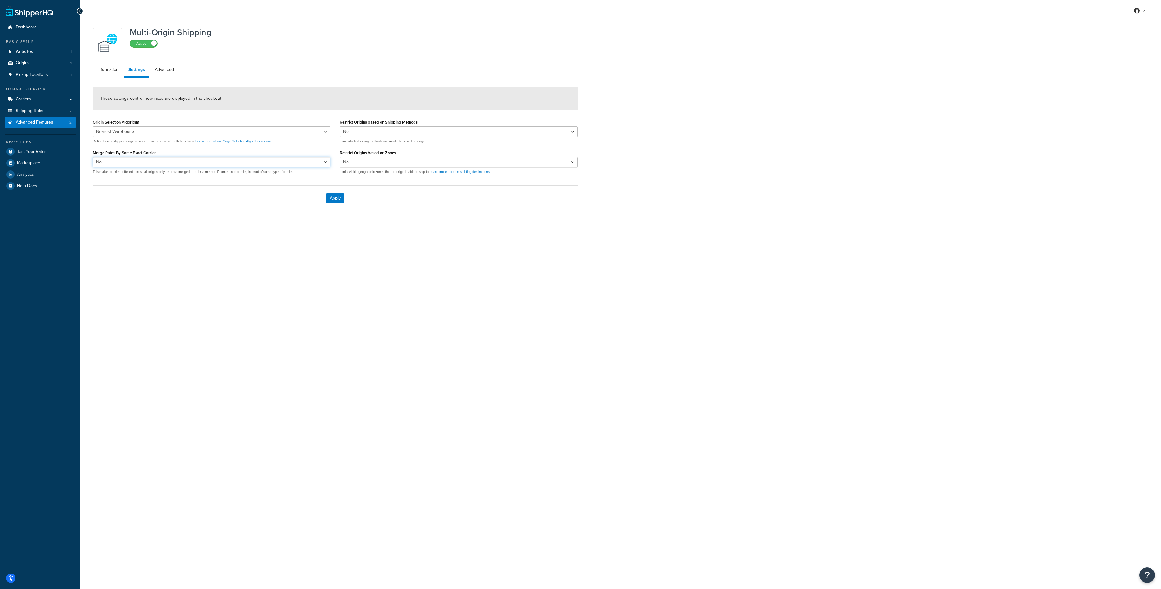
click at [166, 163] on select "Yes No" at bounding box center [212, 162] width 238 height 11
click at [465, 134] on select "Yes No" at bounding box center [459, 131] width 238 height 11
click at [435, 161] on select "Yes No" at bounding box center [459, 162] width 238 height 11
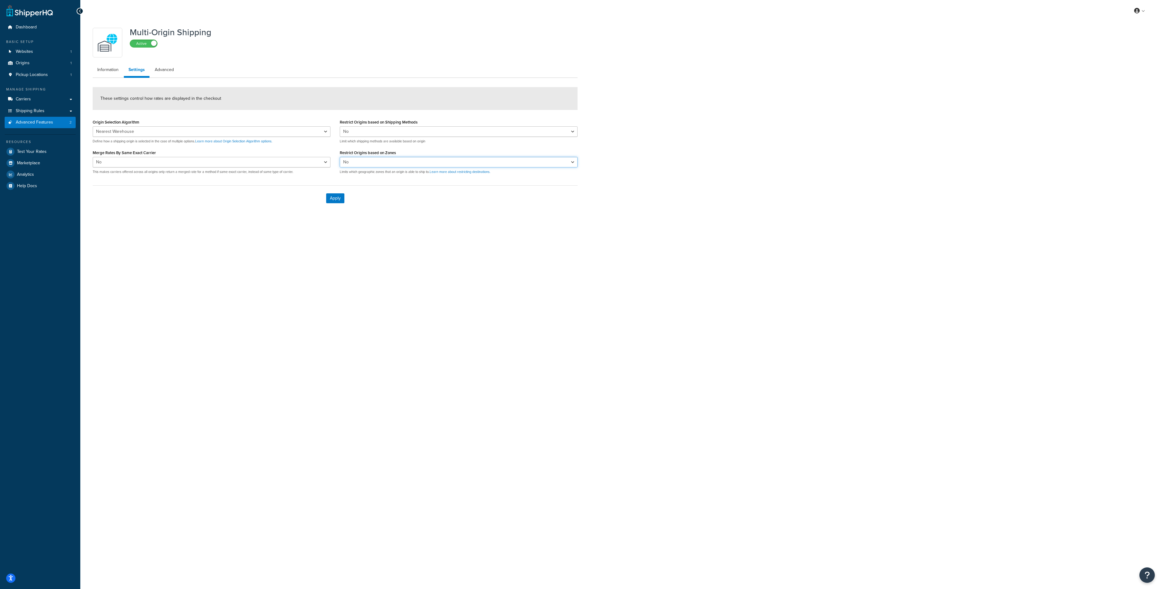
click at [435, 161] on select "Yes No" at bounding box center [459, 162] width 238 height 11
click at [170, 65] on link "Advanced" at bounding box center [164, 70] width 28 height 12
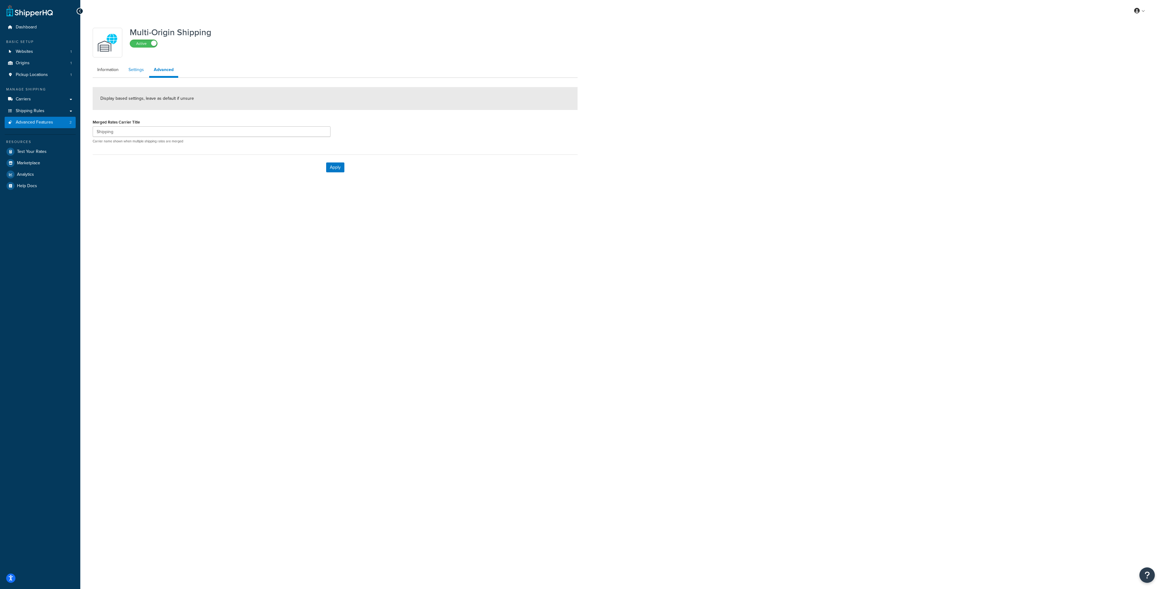
click at [132, 67] on link "Settings" at bounding box center [136, 70] width 25 height 12
select select "false"
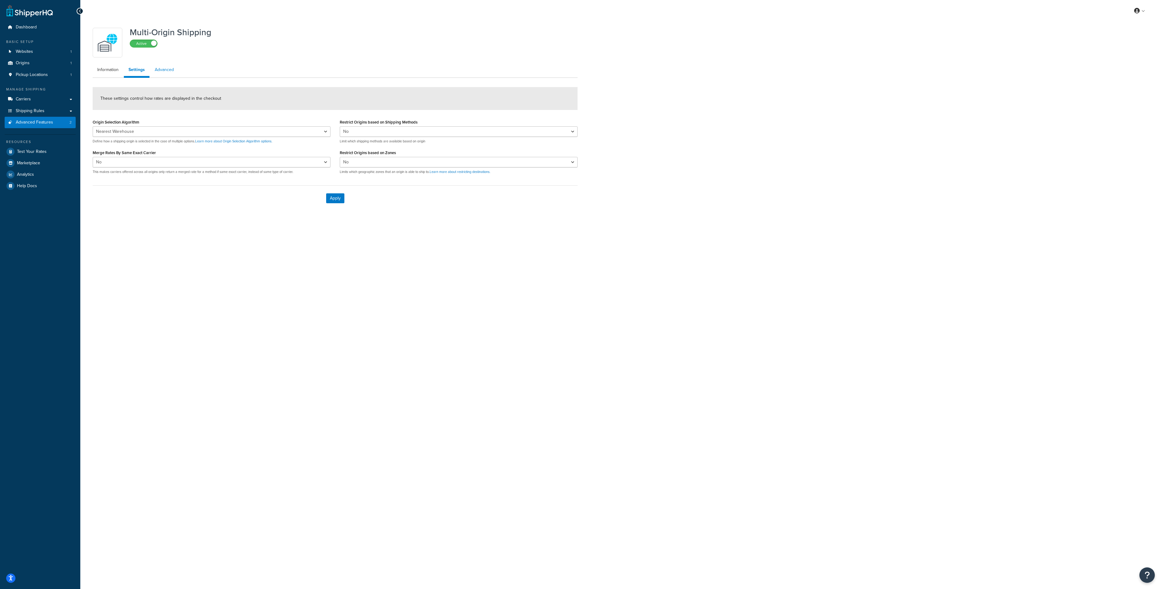
click at [171, 68] on link "Advanced" at bounding box center [164, 70] width 28 height 12
click at [151, 132] on input "Shipping" at bounding box center [212, 131] width 238 height 11
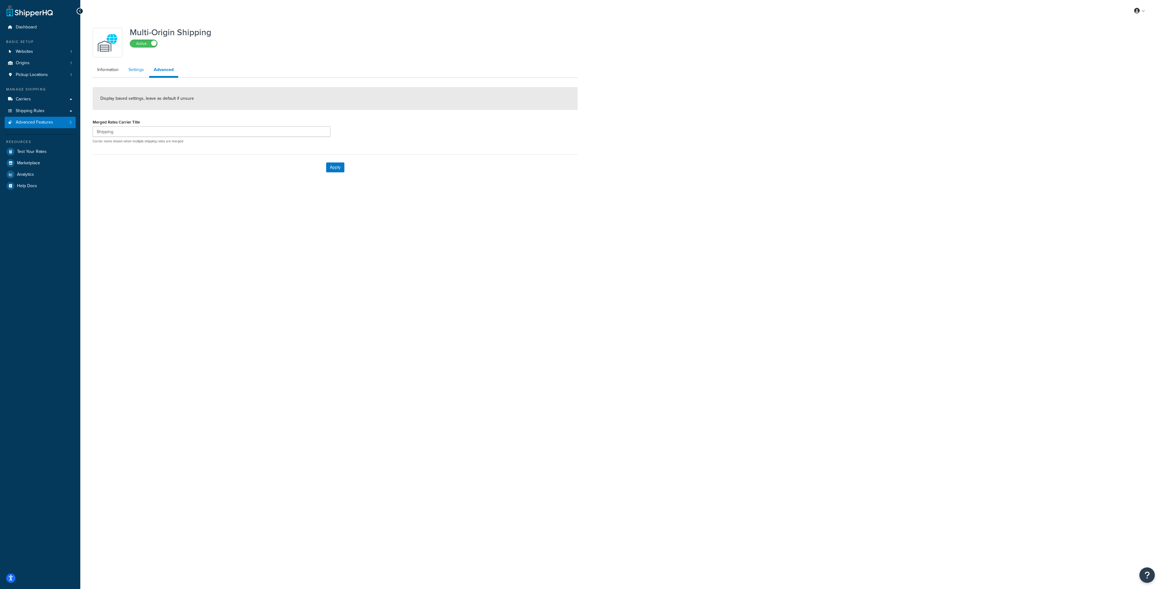
click at [141, 73] on link "Settings" at bounding box center [136, 70] width 25 height 12
select select "false"
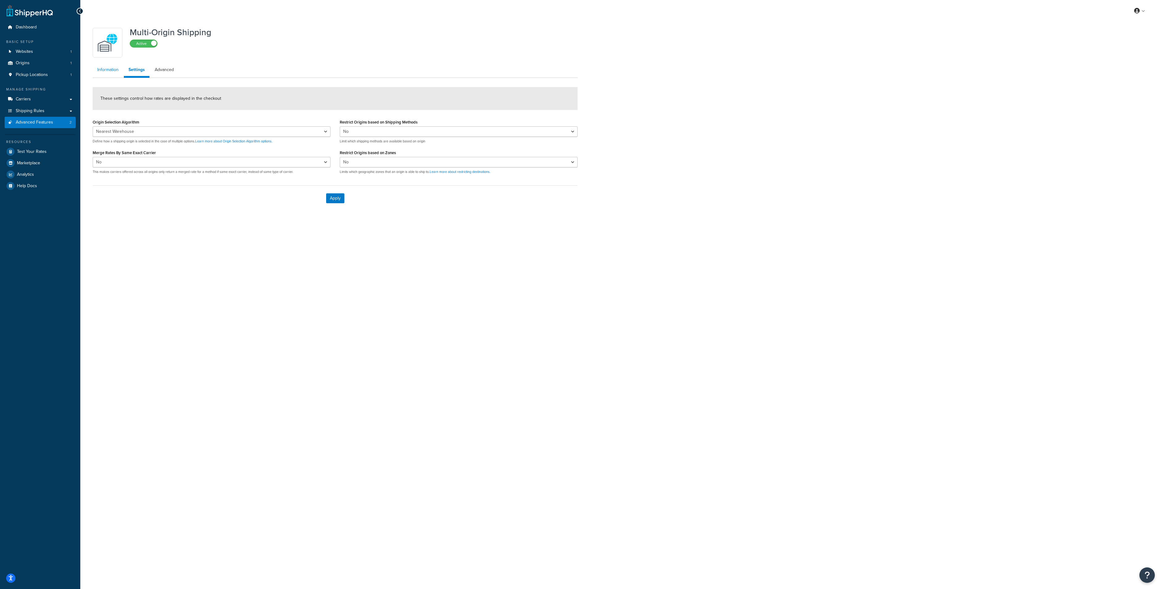
click at [97, 70] on link "Information" at bounding box center [108, 70] width 31 height 12
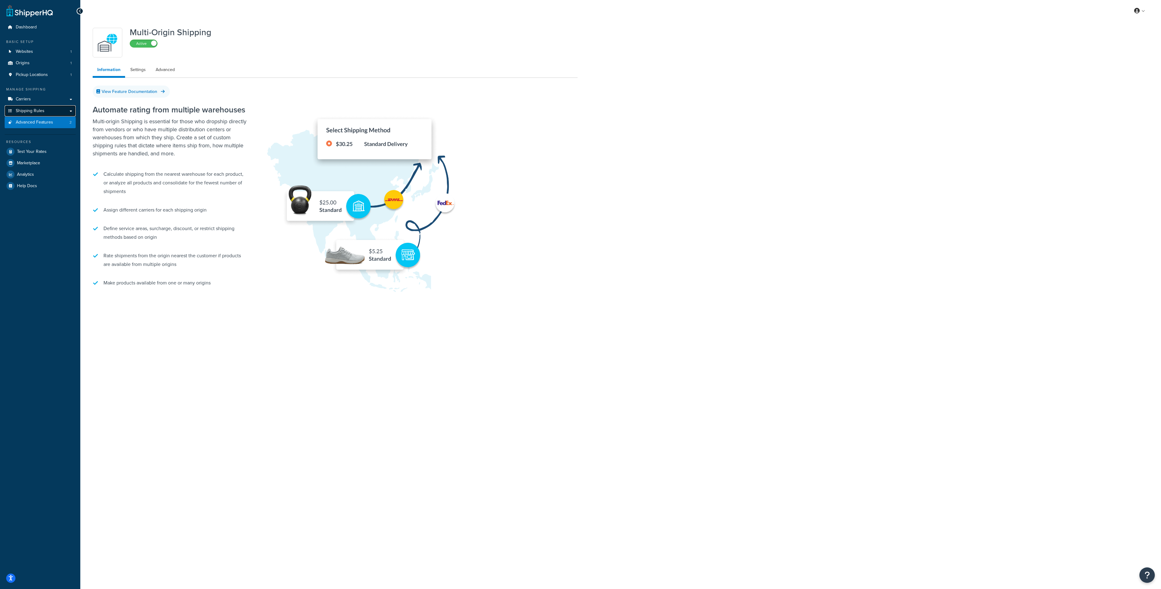
click at [54, 112] on link "Shipping Rules" at bounding box center [40, 110] width 71 height 11
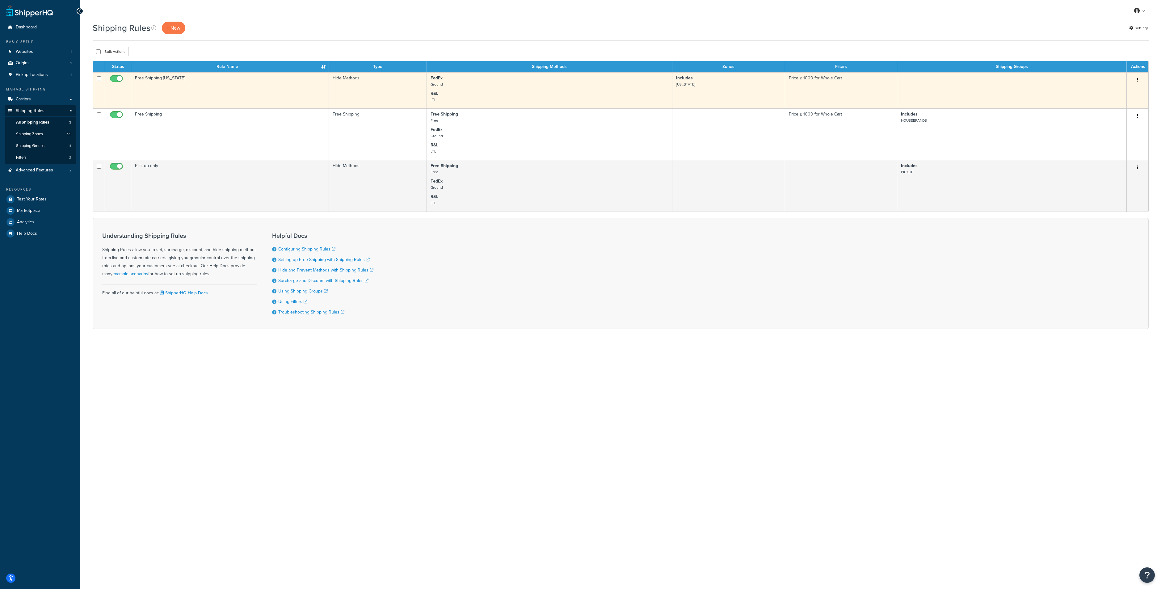
click at [156, 82] on td "Free Shipping [US_STATE]" at bounding box center [230, 90] width 198 height 36
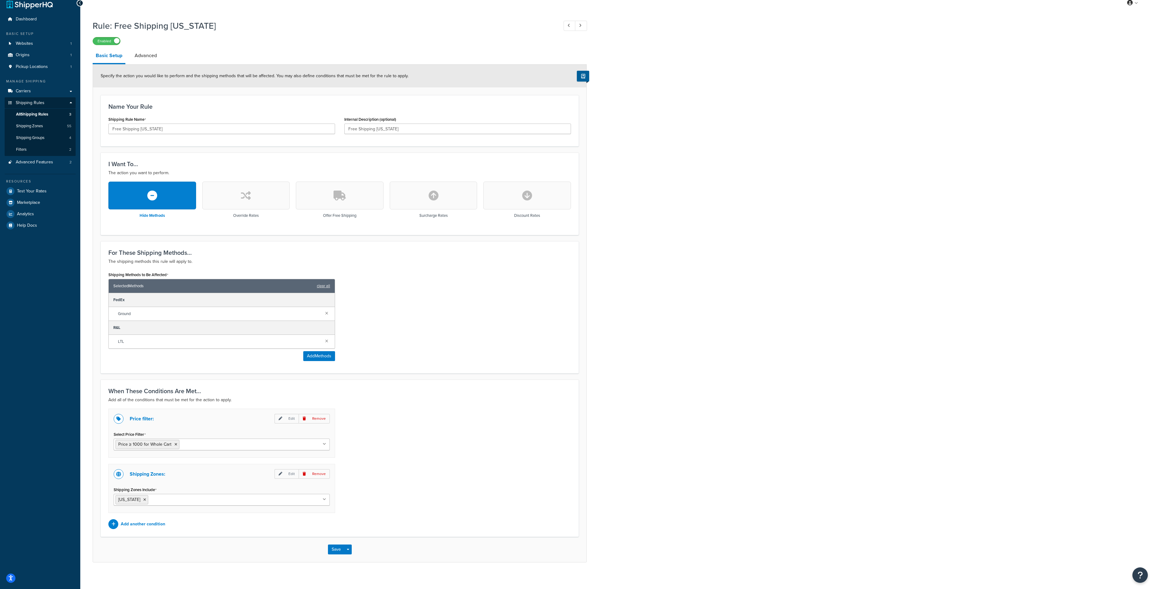
scroll to position [12, 0]
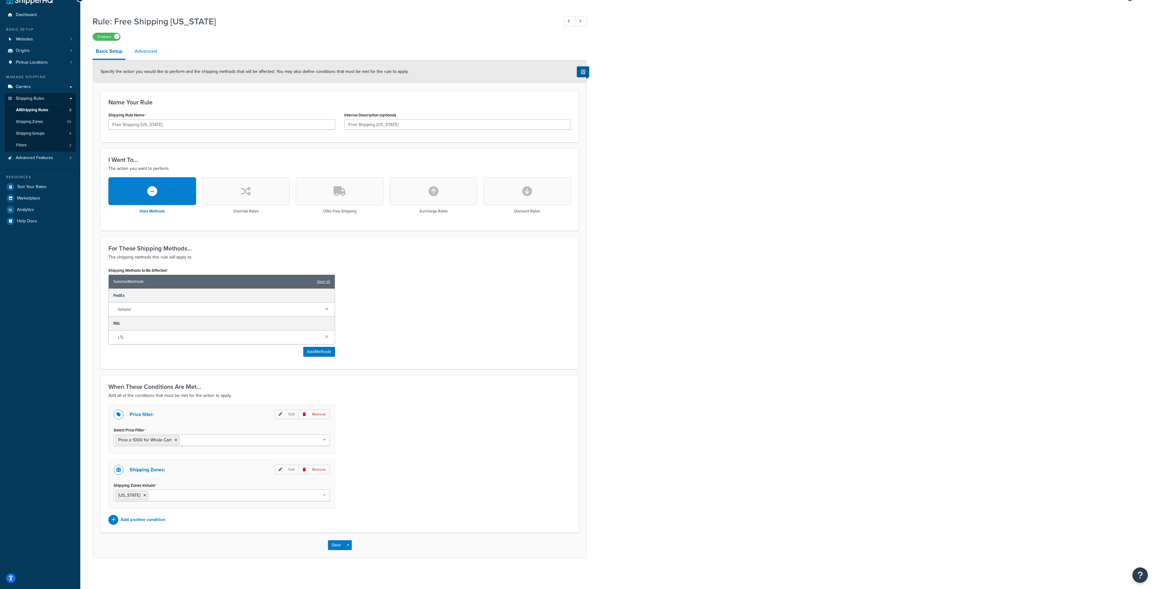
click at [152, 49] on link "Advanced" at bounding box center [146, 51] width 28 height 15
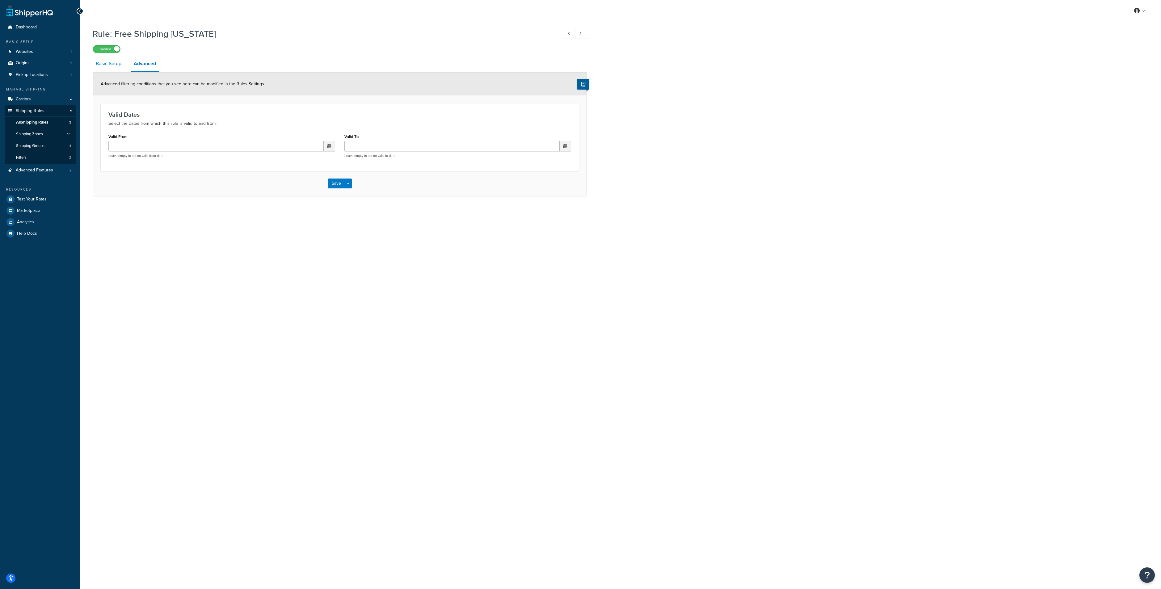
click at [100, 65] on link "Basic Setup" at bounding box center [109, 63] width 32 height 15
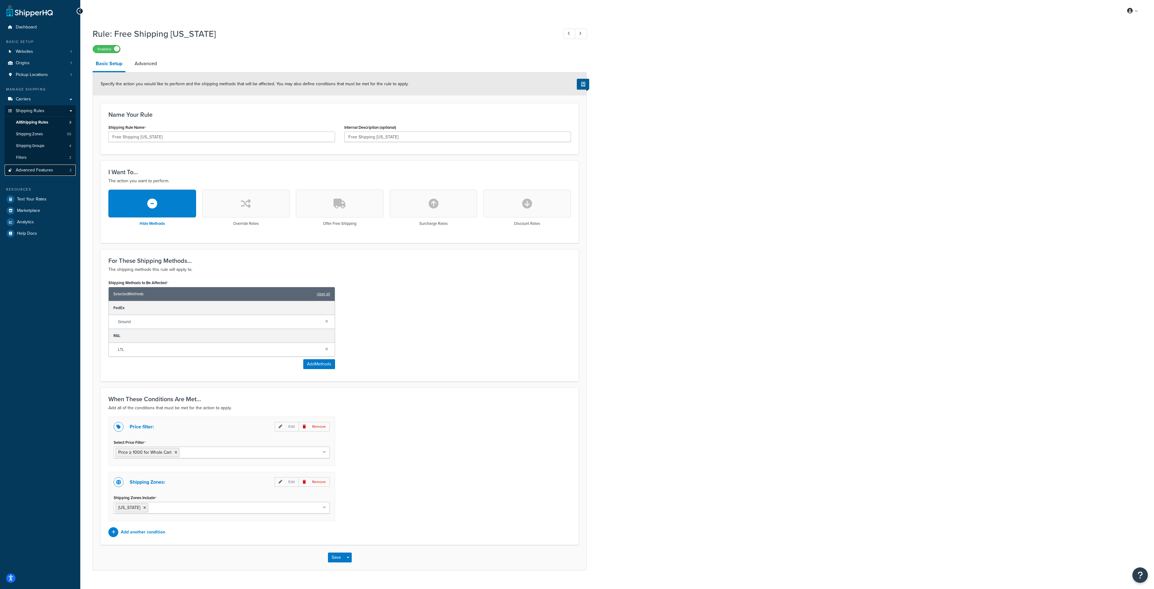
click at [40, 172] on span "Advanced Features" at bounding box center [34, 170] width 37 height 5
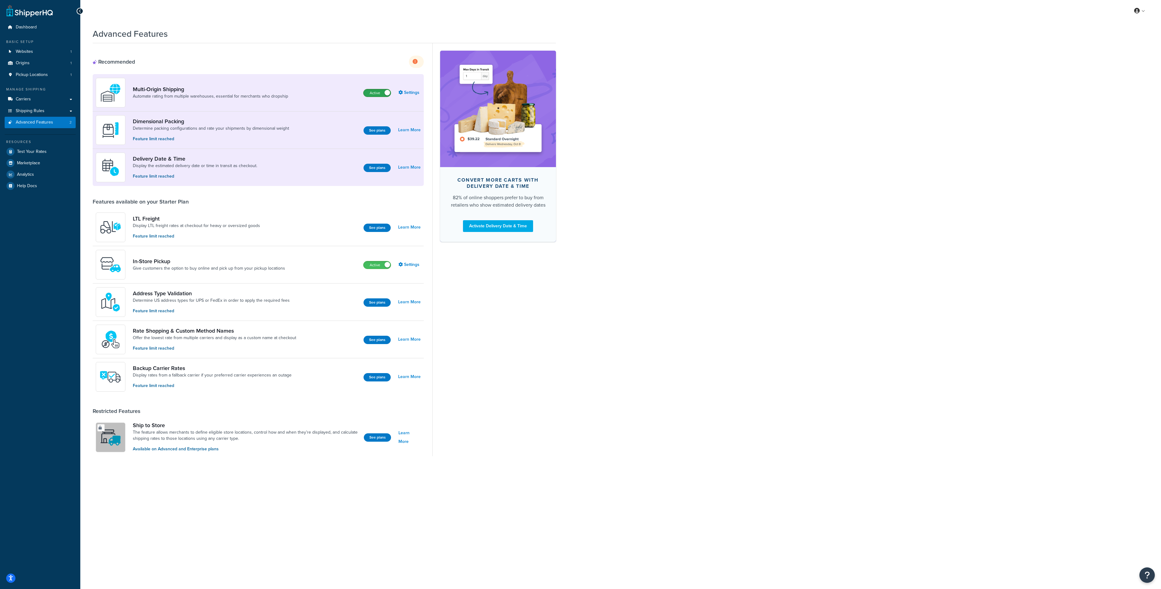
click at [383, 94] on label "Active" at bounding box center [377, 92] width 27 height 7
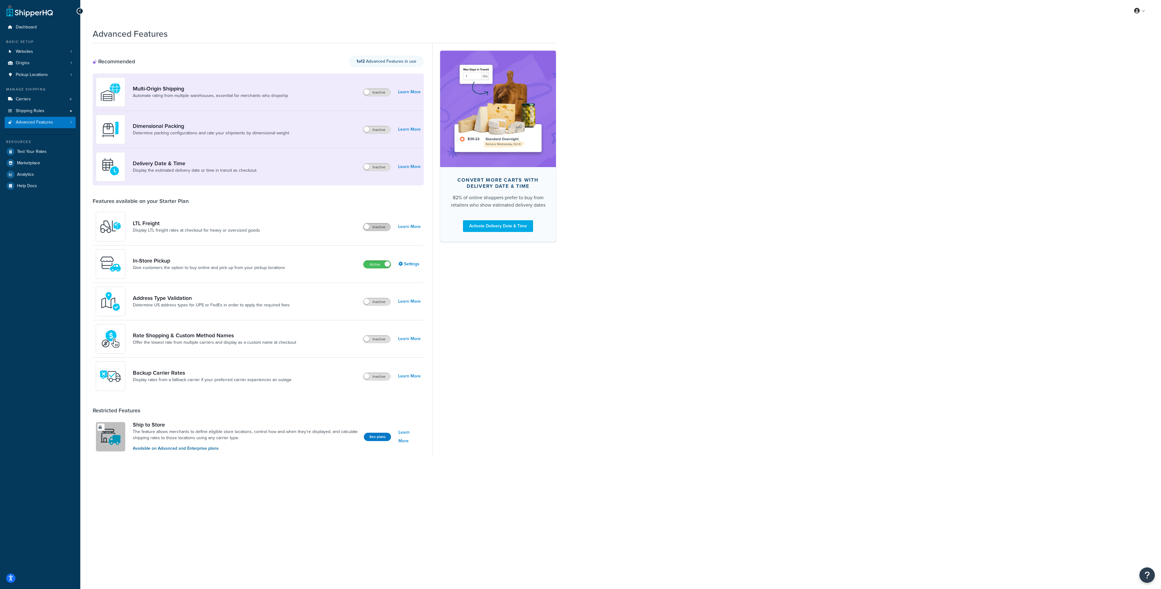
click at [380, 228] on label "Inactive" at bounding box center [376, 226] width 27 height 7
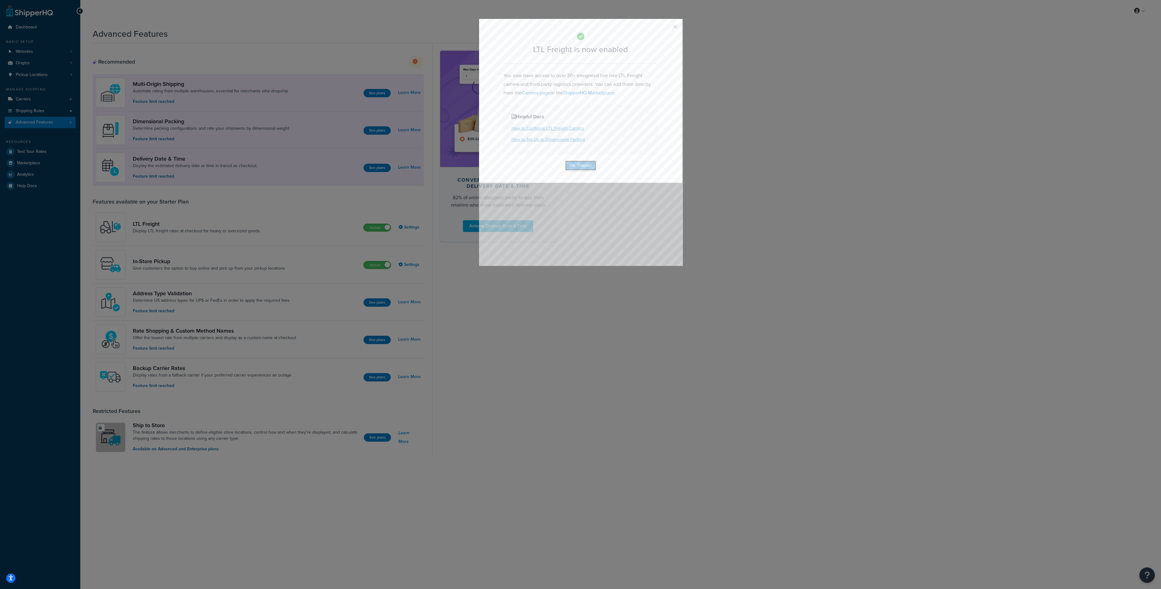
click at [570, 166] on button "Ok, Thanks!" at bounding box center [580, 166] width 31 height 10
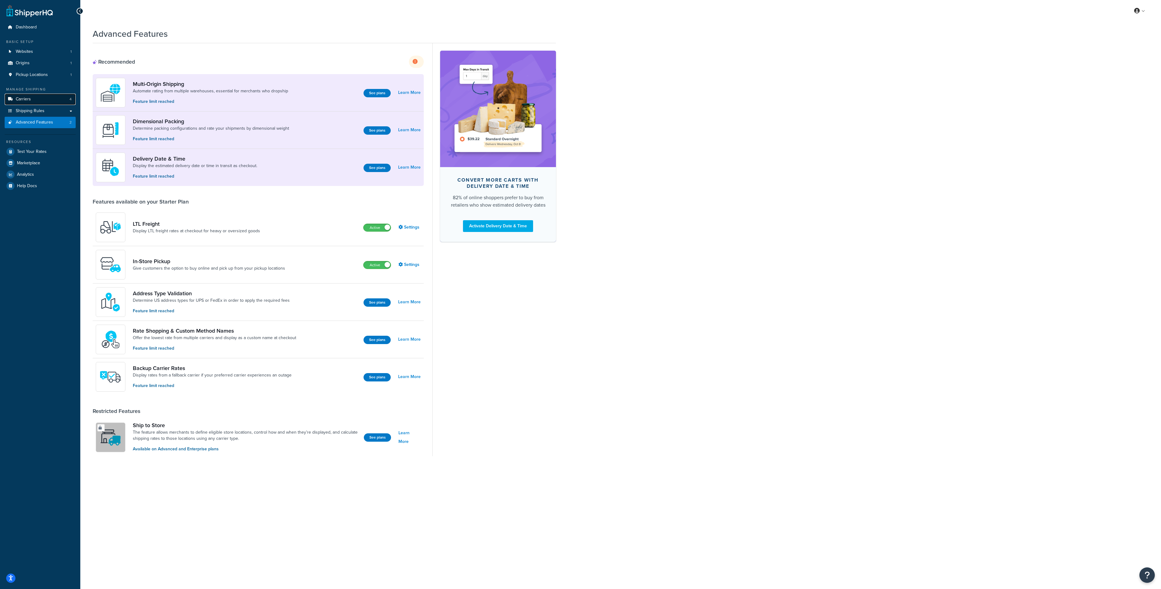
click at [34, 98] on link "Carriers 4" at bounding box center [40, 99] width 71 height 11
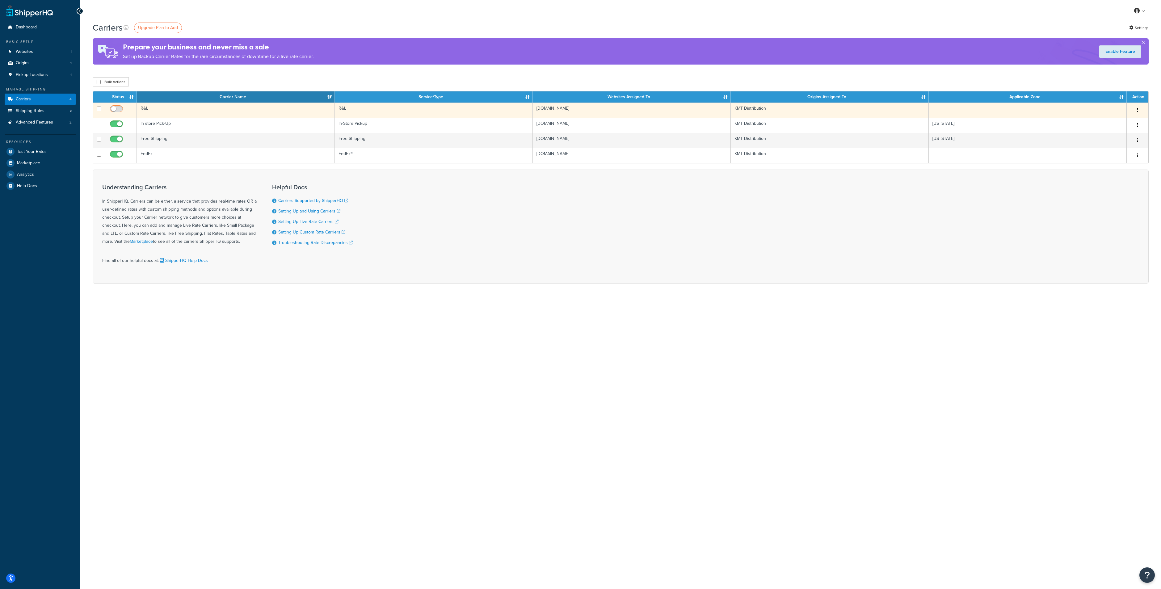
click at [120, 108] on input "checkbox" at bounding box center [117, 111] width 17 height 8
checkbox input "true"
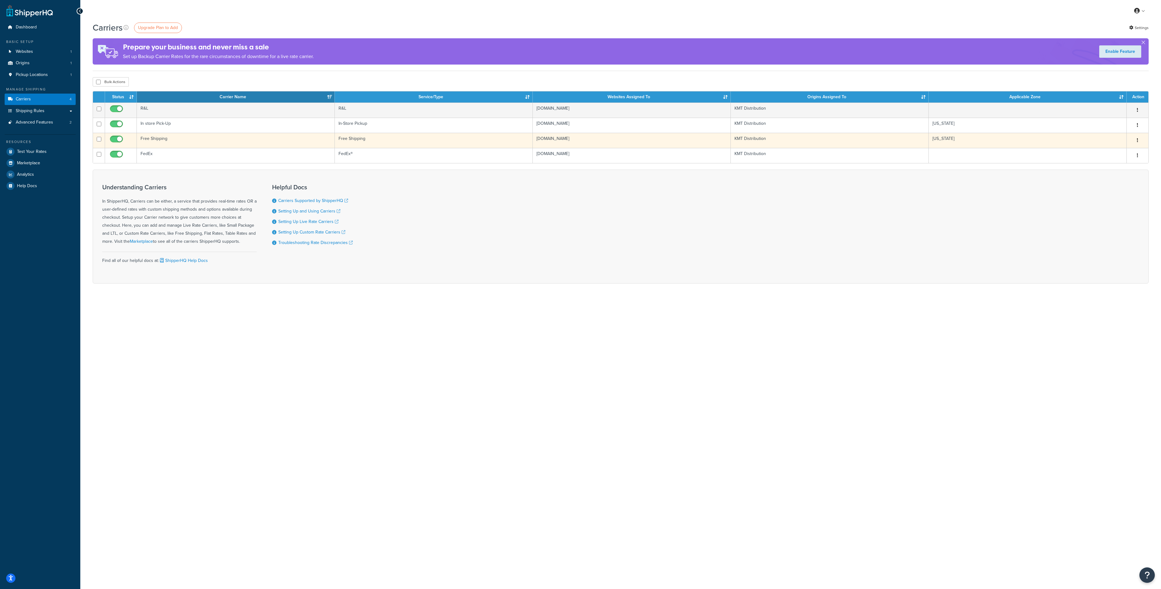
click at [179, 138] on td "Free Shipping" at bounding box center [236, 140] width 198 height 15
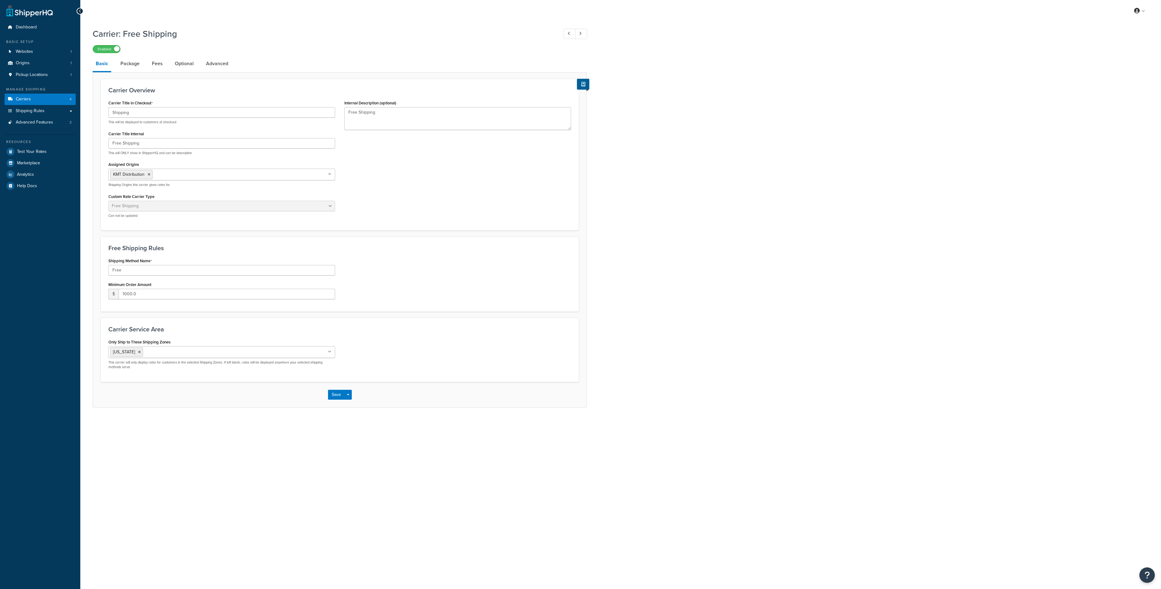
select select "free"
click at [154, 65] on link "Fees" at bounding box center [157, 63] width 17 height 15
select select "AFTER"
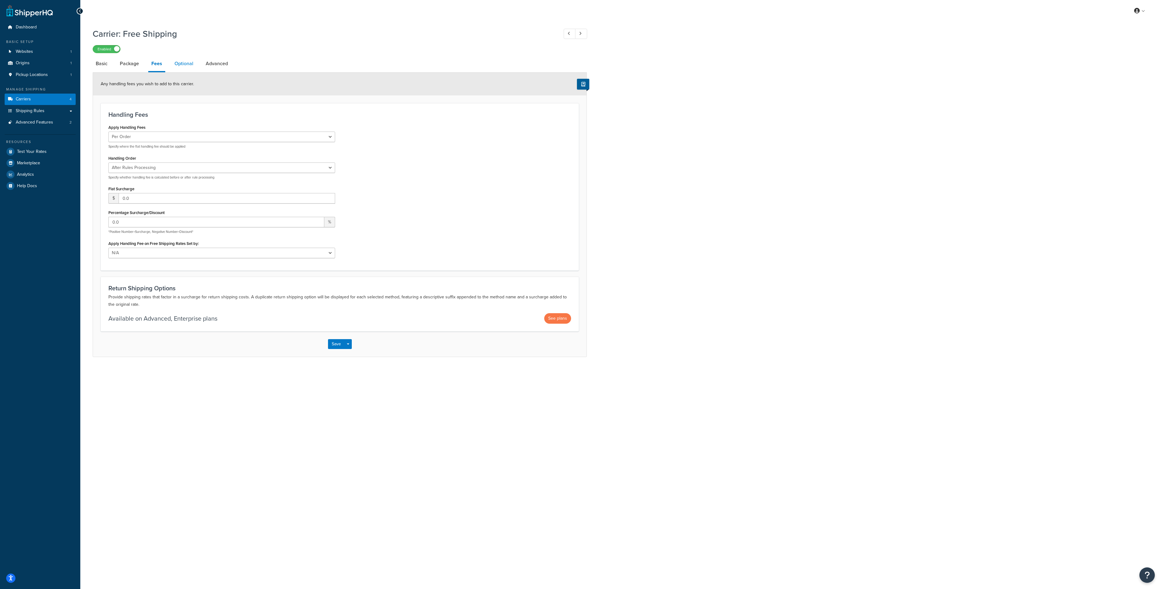
click at [181, 61] on link "Optional" at bounding box center [183, 63] width 25 height 15
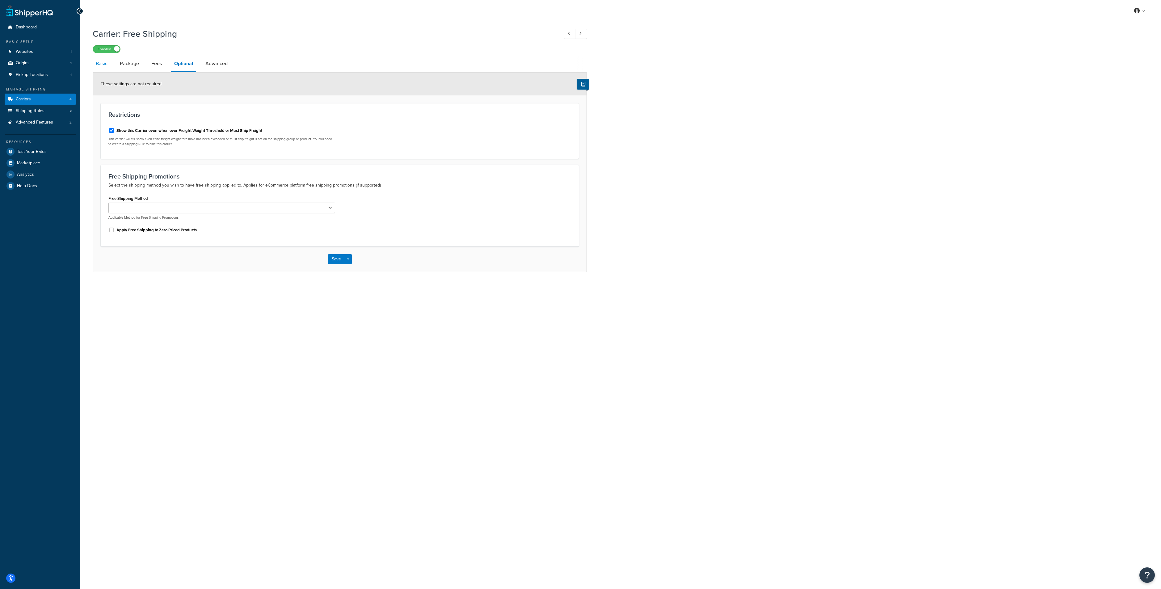
click at [99, 65] on link "Basic" at bounding box center [102, 63] width 18 height 15
select select "free"
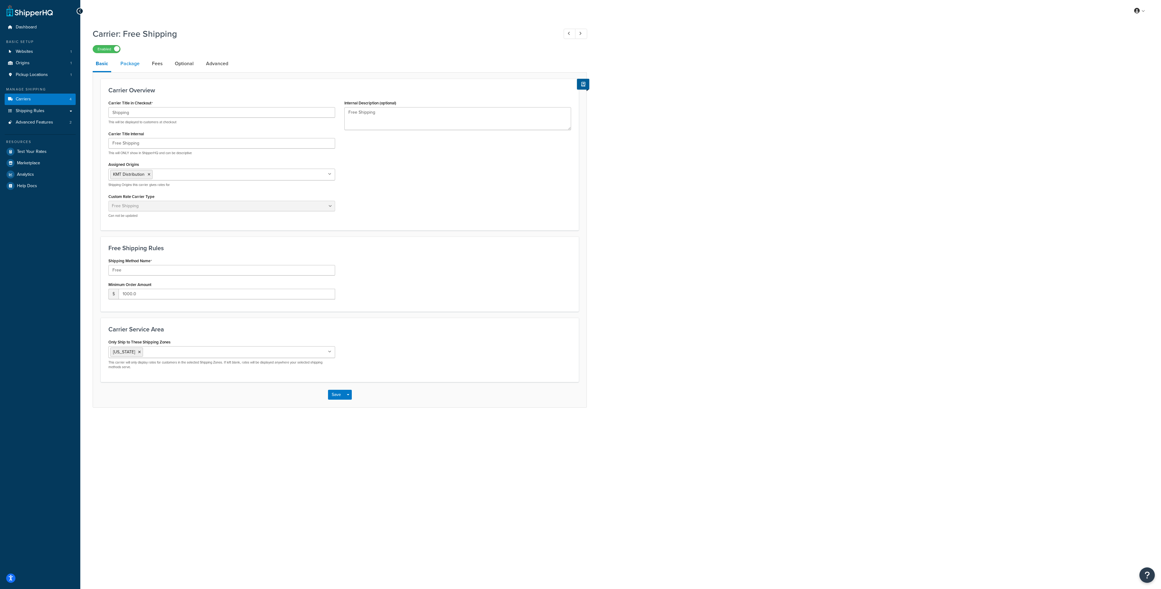
click at [135, 68] on link "Package" at bounding box center [129, 63] width 25 height 15
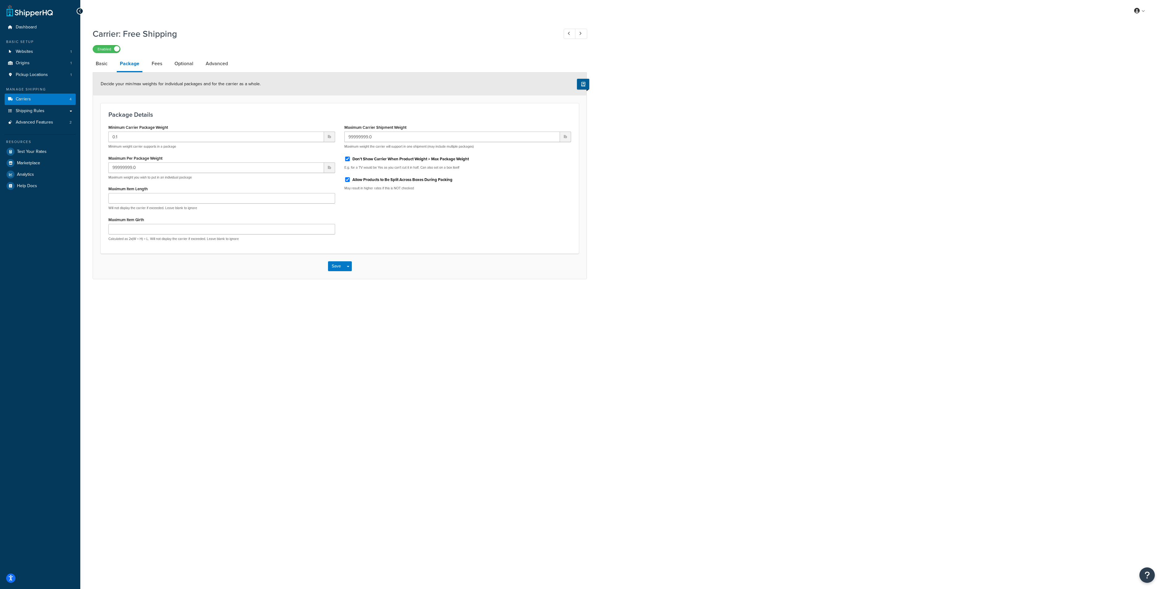
click at [165, 59] on li "Fees" at bounding box center [160, 63] width 23 height 15
click at [162, 62] on link "Fees" at bounding box center [157, 63] width 17 height 15
select select "AFTER"
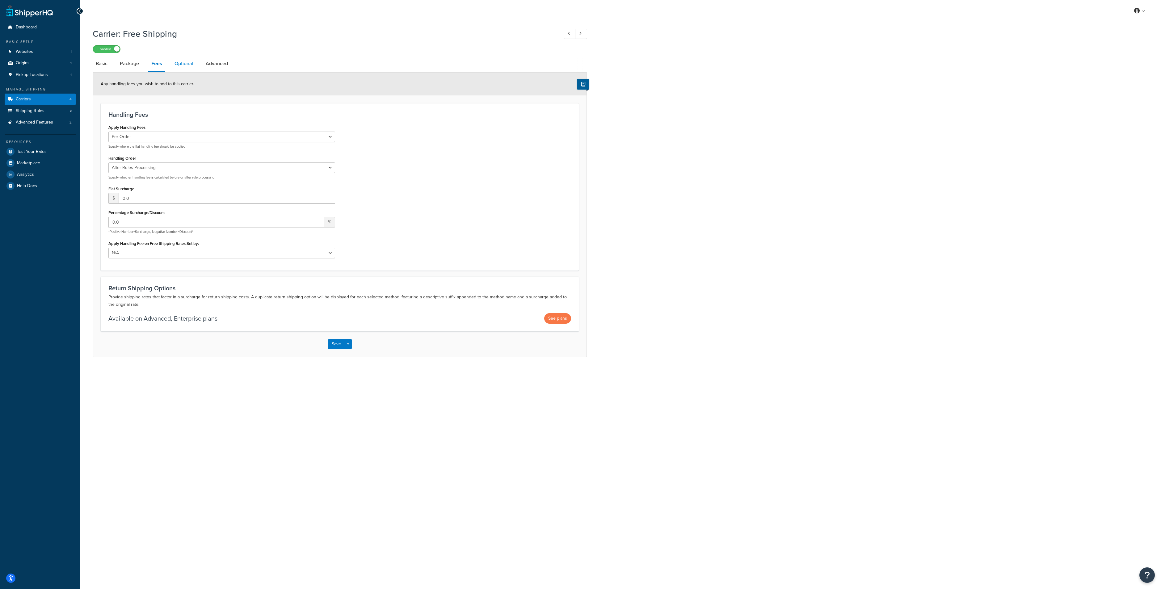
click at [186, 68] on link "Optional" at bounding box center [183, 63] width 25 height 15
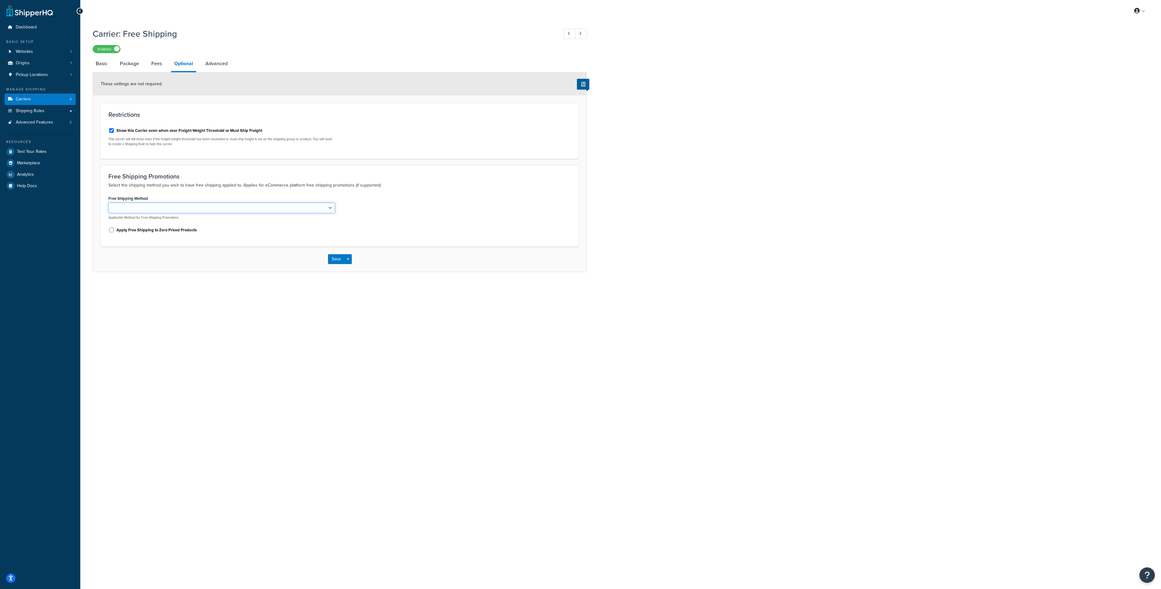
click at [221, 204] on select "Free" at bounding box center [221, 208] width 227 height 11
click at [220, 65] on link "Advanced" at bounding box center [216, 63] width 28 height 15
select select "false"
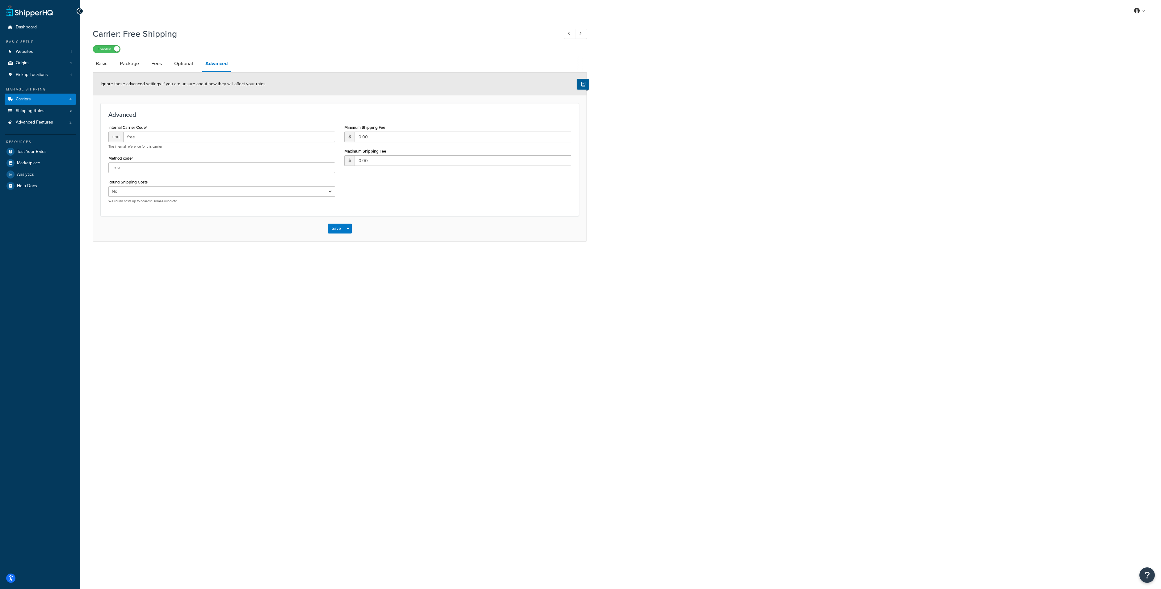
click at [364, 470] on div "My Profile Billing Global Settings Contact Us Logout Carrier: Free Shipping Ena…" at bounding box center [620, 294] width 1081 height 589
click at [25, 110] on span "Shipping Rules" at bounding box center [30, 110] width 29 height 5
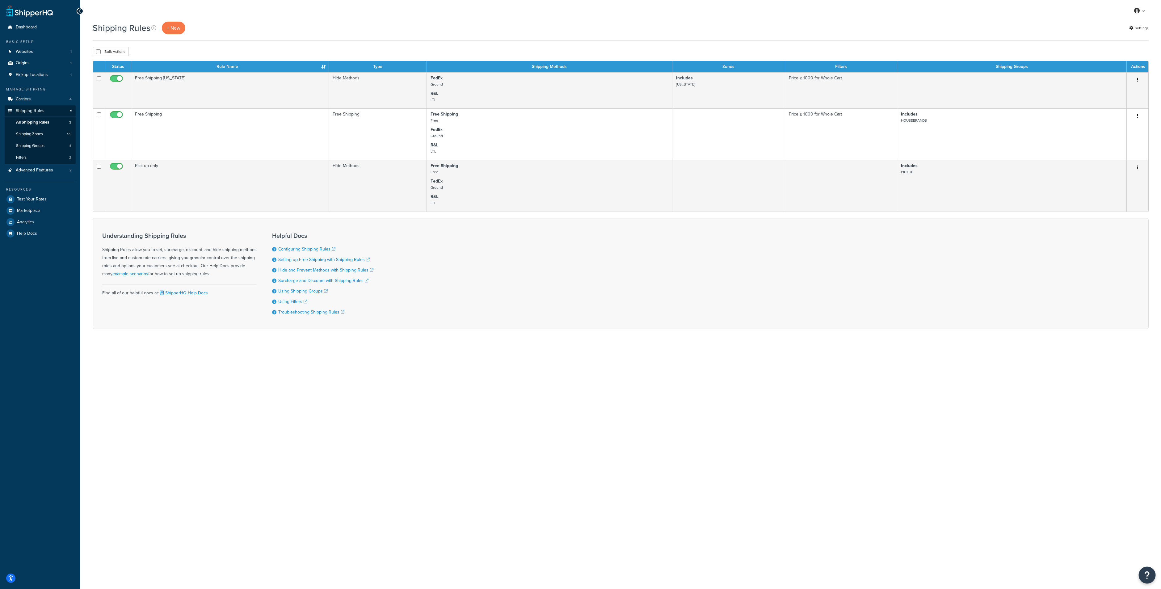
click at [1145, 574] on icon "Open Resource Center" at bounding box center [1147, 575] width 6 height 9
click at [1145, 574] on icon "Close Resource Center" at bounding box center [1147, 575] width 7 height 9
click at [1145, 574] on icon "Open Resource Center" at bounding box center [1147, 575] width 6 height 9
click at [1117, 526] on link "Get Help from Chatbot" at bounding box center [1116, 523] width 64 height 10
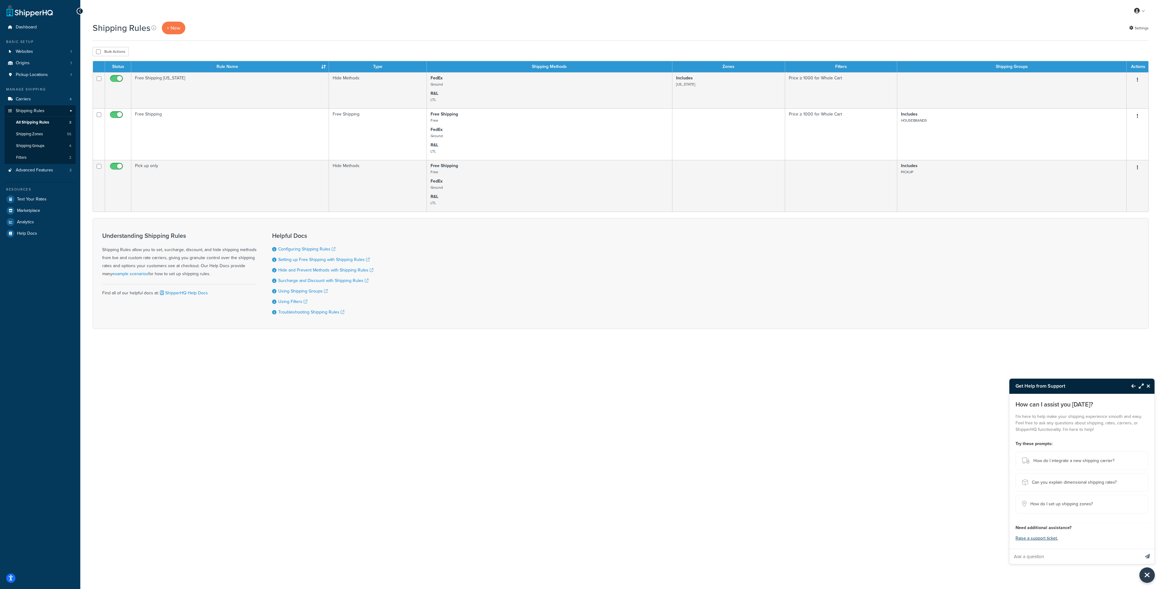
click at [1031, 560] on input "Ask a question" at bounding box center [1074, 556] width 130 height 15
click at [1036, 556] on input "Ask a question" at bounding box center [1074, 556] width 130 height 15
type input "s"
click at [1129, 557] on input "I already have free shipping in [US_STATE] over 1000 dollars and i have a shipp…" at bounding box center [1074, 556] width 130 height 15
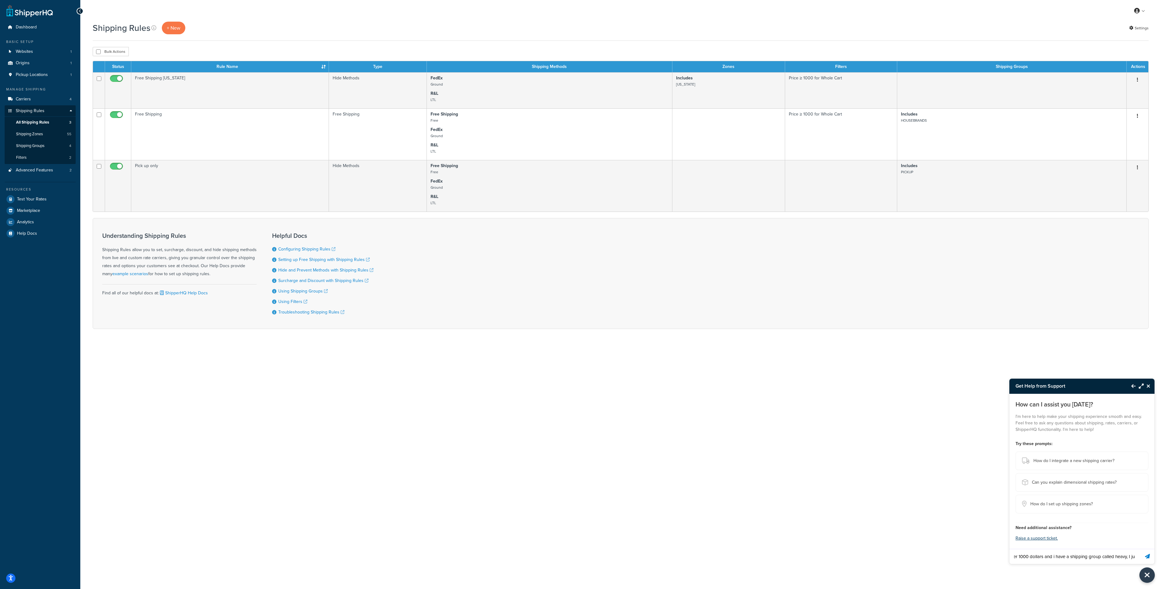
scroll to position [0, 151]
drag, startPoint x: 1125, startPoint y: 558, endPoint x: 1142, endPoint y: 557, distance: 17.6
click at [1142, 557] on form "I already have free shipping in [US_STATE] over 1000 dollars and i have a shipp…" at bounding box center [1081, 556] width 145 height 15
click at [1130, 559] on input "I already have free shipping in [US_STATE] over 1000 dollars and i have a shipp…" at bounding box center [1074, 556] width 130 height 15
click at [1133, 559] on input "I already have free shipping in [US_STATE] over 1000 dollars and i have a shipp…" at bounding box center [1074, 556] width 130 height 15
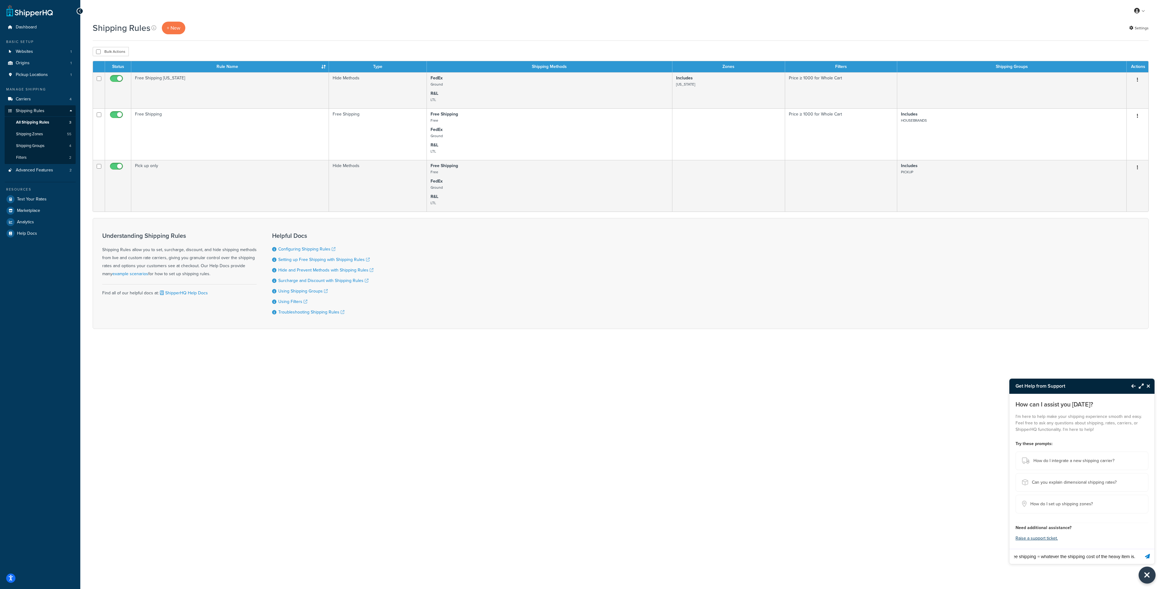
scroll to position [0, 459]
type input "I already have free shipping in [US_STATE] over 1000 dollars and i have a shipp…"
click at [1140, 549] on button "Send message" at bounding box center [1147, 556] width 14 height 15
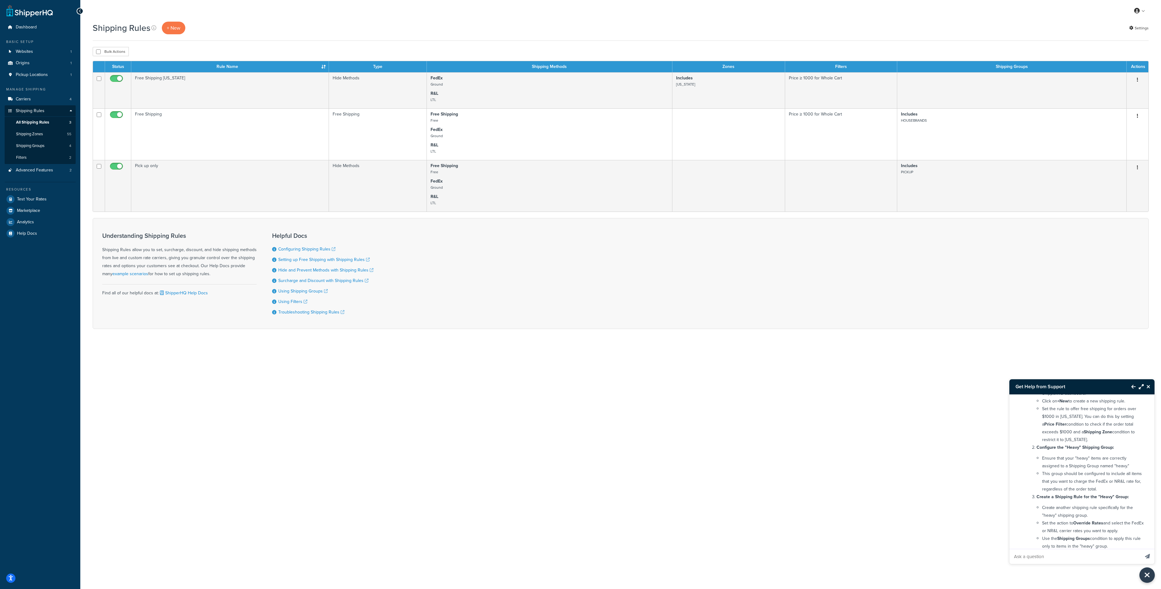
scroll to position [185, 0]
click at [178, 24] on p "+ New" at bounding box center [173, 28] width 23 height 13
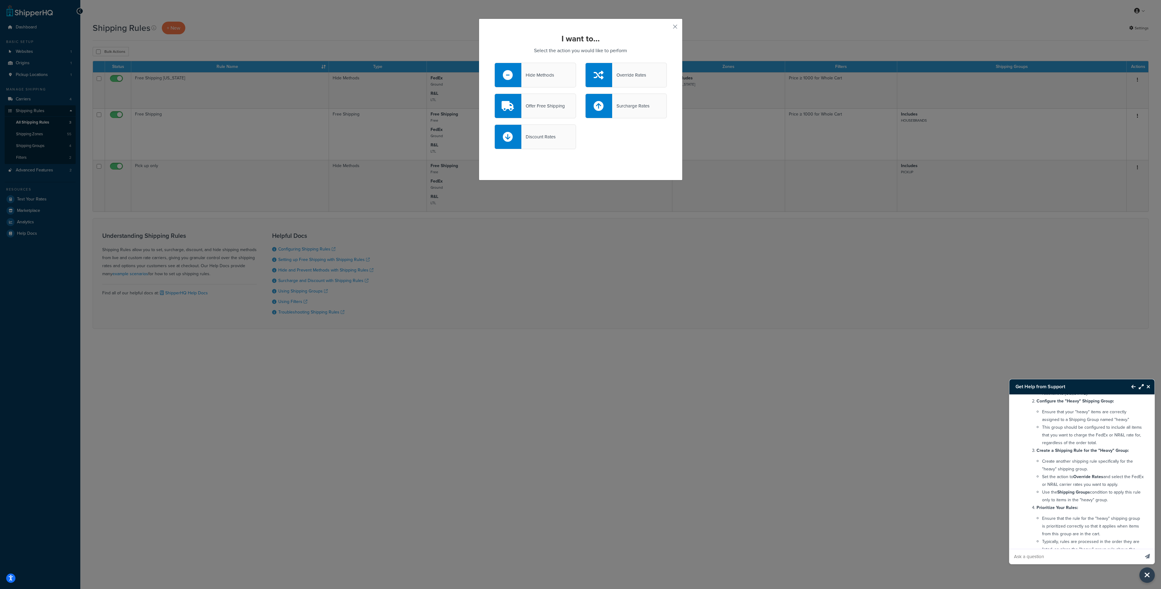
click at [635, 74] on div "Override Rates" at bounding box center [629, 75] width 34 height 9
click at [0, 0] on input "Override Rates" at bounding box center [0, 0] width 0 height 0
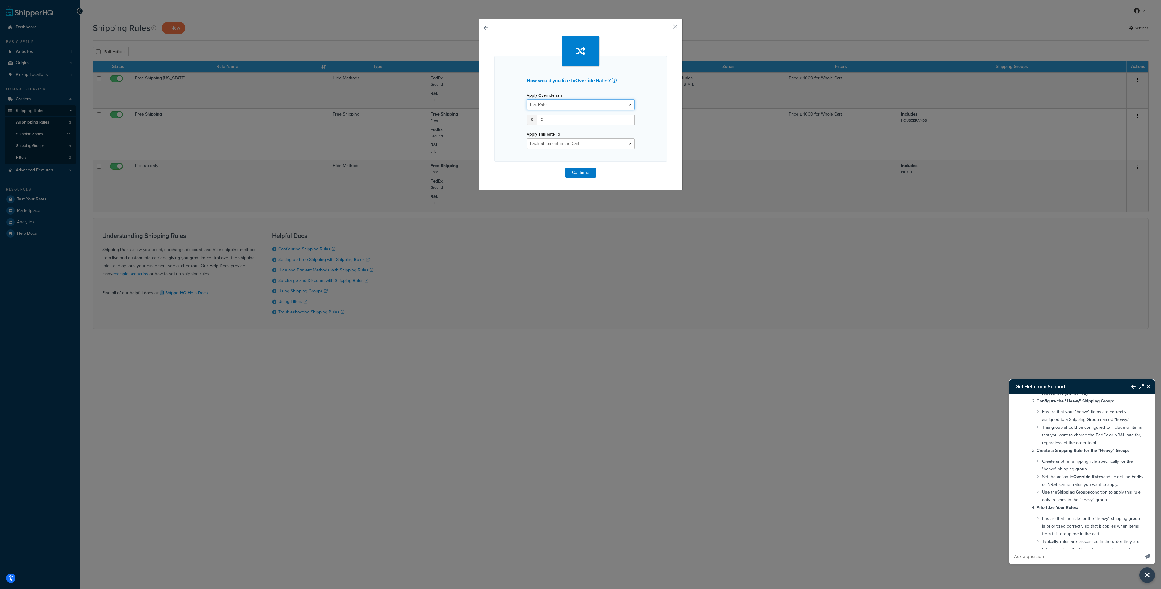
click at [617, 105] on select "Flat Rate Percentage Flat Rate & Percentage" at bounding box center [581, 104] width 108 height 11
click at [527, 99] on select "Flat Rate Percentage Flat Rate & Percentage" at bounding box center [581, 104] width 108 height 11
click at [568, 145] on select "Each Shipment in the Cart Each Shipping Group in the Cart Each Item within a Sh…" at bounding box center [581, 143] width 108 height 11
click at [614, 78] on icon at bounding box center [614, 80] width 5 height 5
click at [565, 105] on select "Flat Rate Percentage Flat Rate & Percentage" at bounding box center [581, 104] width 108 height 11
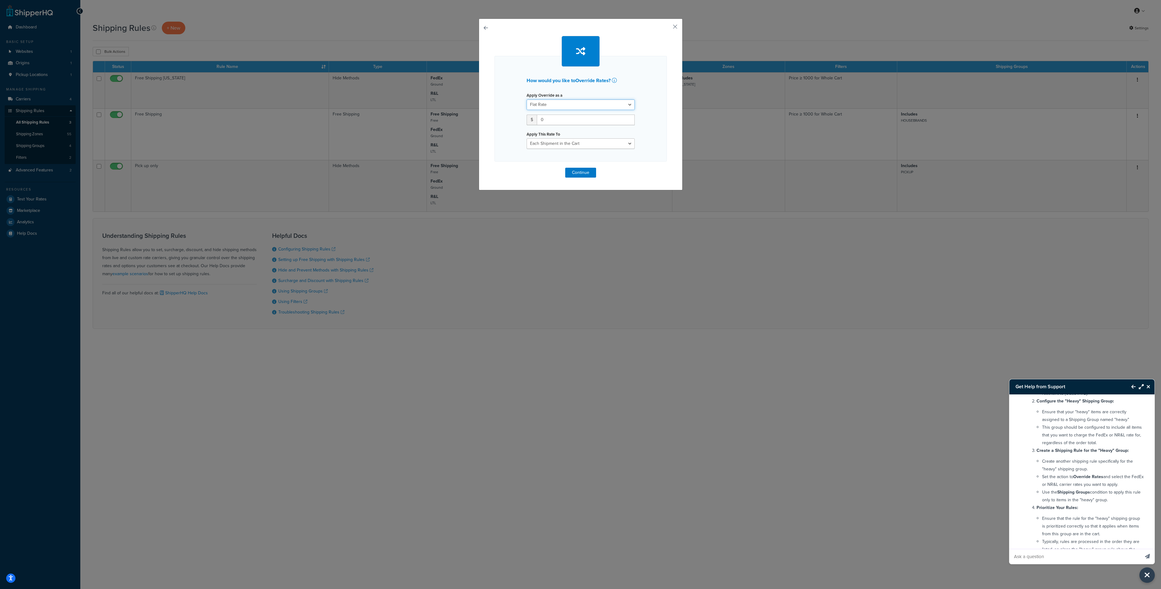
click at [527, 99] on select "Flat Rate Percentage Flat Rate & Percentage" at bounding box center [581, 104] width 108 height 11
click at [559, 120] on input "0" at bounding box center [586, 120] width 98 height 11
click at [576, 101] on select "Flat Rate Percentage Flat Rate & Percentage" at bounding box center [581, 104] width 108 height 11
select select "PERCENTAGE"
click at [527, 99] on select "Flat Rate Percentage Flat Rate & Percentage" at bounding box center [581, 104] width 108 height 11
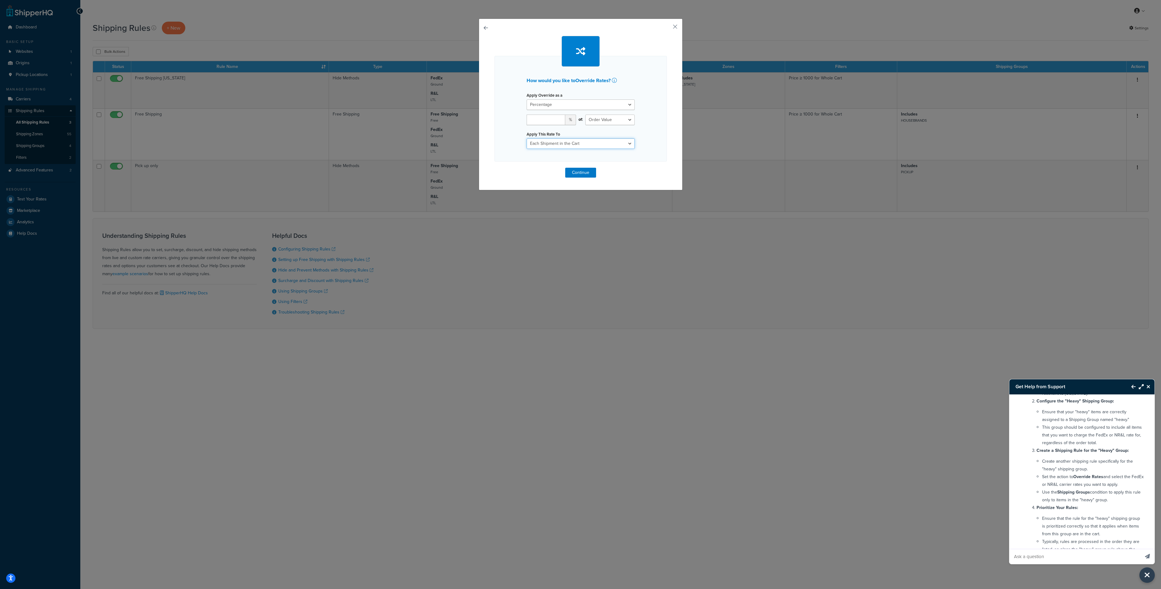
click at [541, 143] on select "Each Shipment in the Cart Each Shipping Group in the Cart Each Item within a Sh…" at bounding box center [581, 143] width 108 height 11
drag, startPoint x: 502, startPoint y: 32, endPoint x: 677, endPoint y: 159, distance: 216.0
click at [677, 159] on div "How would you like to Override Rates ? Apply Override as a Flat Rate Percentage…" at bounding box center [581, 105] width 204 height 172
copy div "How would you like to Override Rates ? Apply Override as a Flat Rate Percentage…"
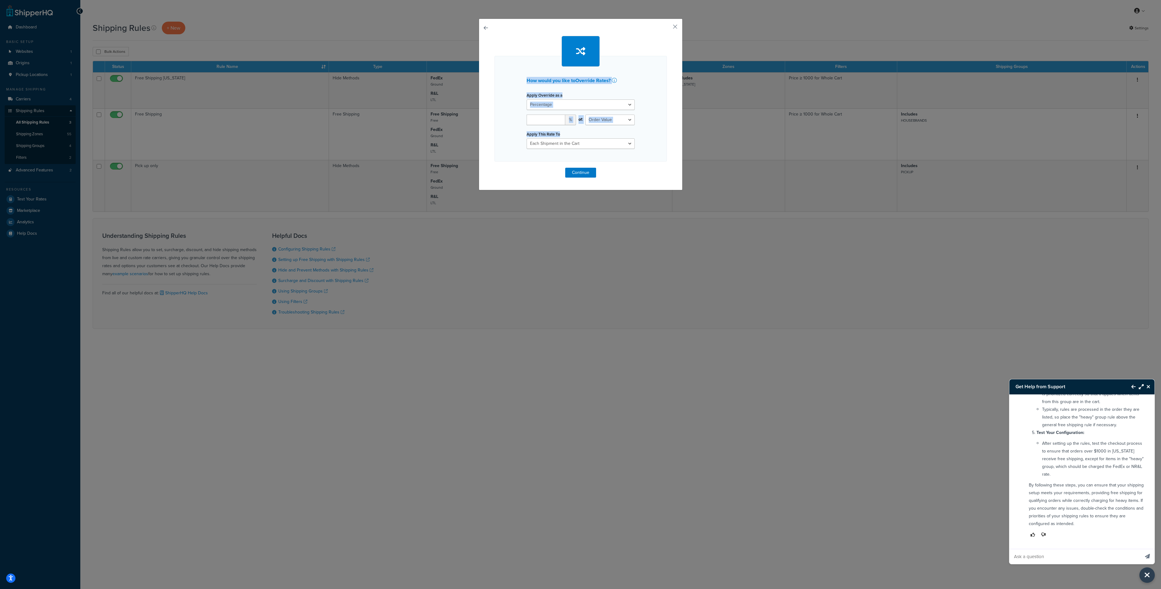
scroll to position [318, 0]
click at [1061, 553] on input "Ask a question" at bounding box center [1074, 556] width 130 height 15
paste input "How would you like to Override Rates? Apply Override as a Percentage % of: Orde…"
type input "when i go to overide rate i see this? How would you like to Override Rates? App…"
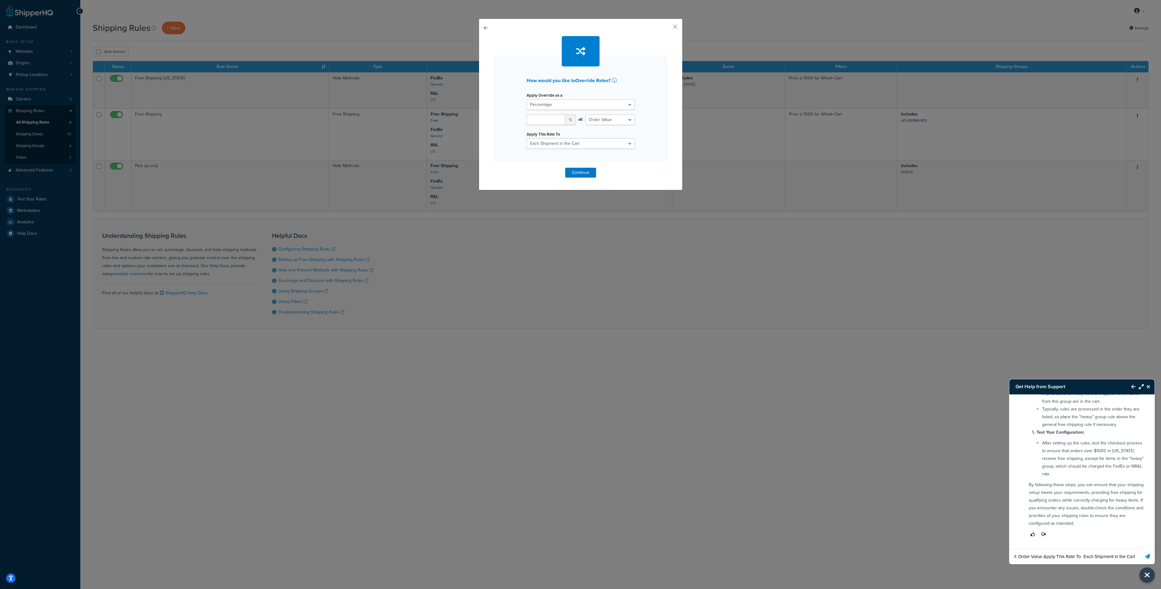
click at [1140, 549] on button "Send message" at bounding box center [1147, 556] width 14 height 15
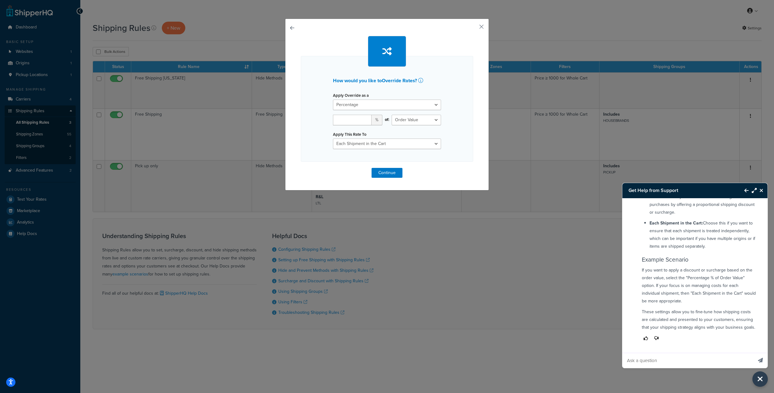
scroll to position [671, 0]
click at [363, 106] on select "Flat Rate Percentage Flat Rate & Percentage" at bounding box center [387, 104] width 108 height 11
click at [333, 99] on select "Flat Rate Percentage Flat Rate & Percentage" at bounding box center [387, 104] width 108 height 11
click at [387, 145] on select "Each Shipment in the Cart Each Shipping Group in the Cart Each Item within a Sh…" at bounding box center [387, 143] width 108 height 11
select select "SHIPPING_GROUP"
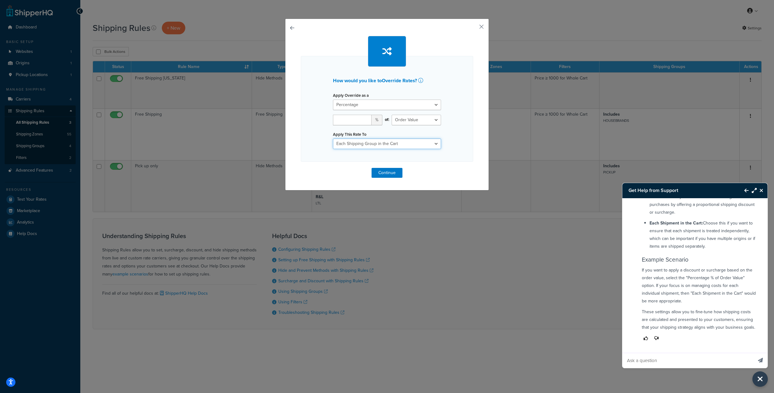
click at [333, 138] on select "Each Shipment in the Cart Each Shipping Group in the Cart Each Item within a Sh…" at bounding box center [387, 143] width 108 height 11
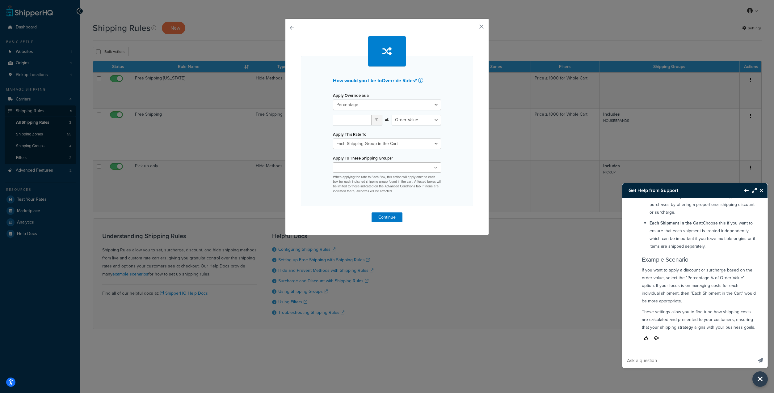
click at [369, 166] on input "Apply To These Shipping Groups" at bounding box center [362, 167] width 55 height 7
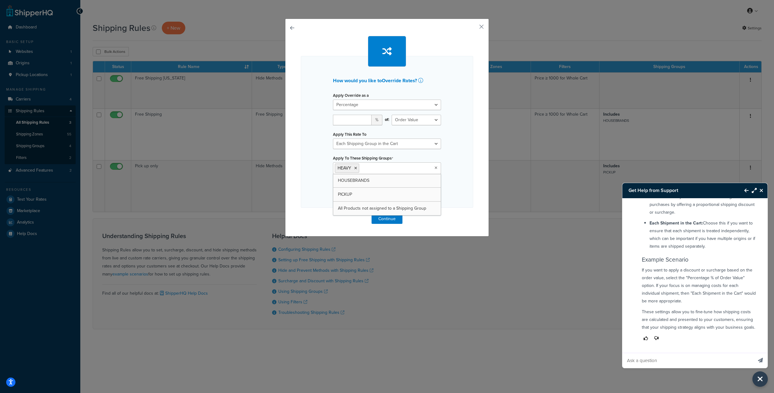
click at [319, 182] on div "How would you like to Override Rates ? Apply Override as a Flat Rate Percentage…" at bounding box center [387, 132] width 172 height 152
click at [389, 219] on button "Continue" at bounding box center [387, 219] width 31 height 10
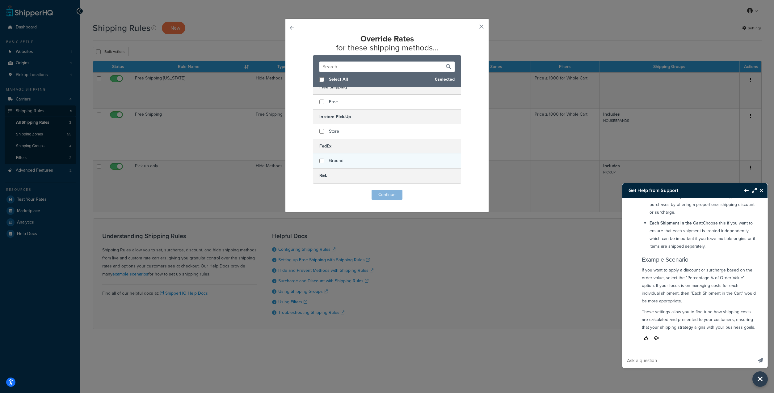
scroll to position [0, 0]
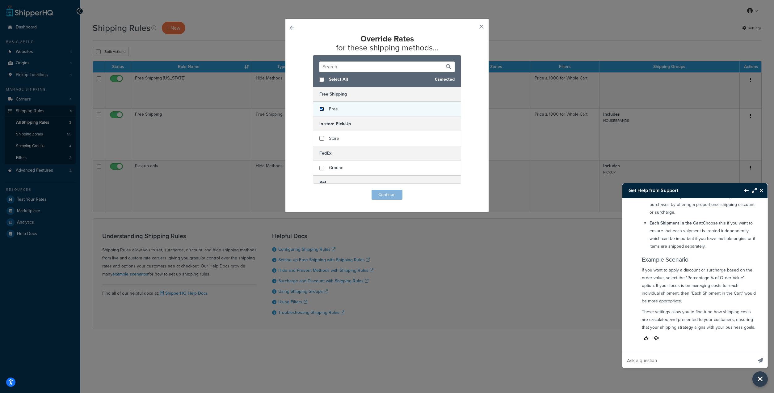
click at [320, 108] on input "checkbox" at bounding box center [321, 109] width 5 height 5
checkbox input "true"
click at [381, 192] on button "Continue" at bounding box center [387, 195] width 31 height 10
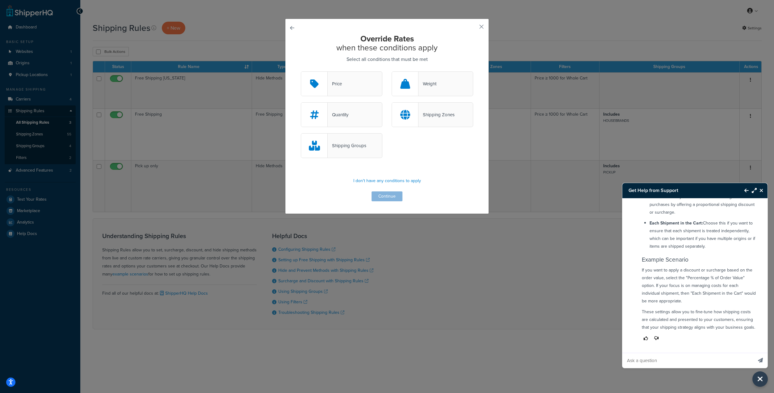
click at [338, 147] on div "Shipping Groups" at bounding box center [347, 145] width 39 height 9
click at [0, 0] on input "Shipping Groups" at bounding box center [0, 0] width 0 height 0
click at [390, 196] on button "Continue" at bounding box center [387, 196] width 31 height 10
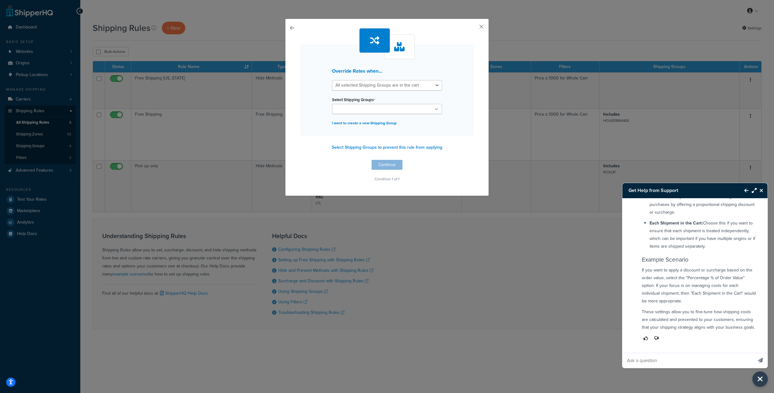
click at [366, 111] on input "Select Shipping Groups" at bounding box center [361, 109] width 55 height 7
click at [385, 80] on select "All selected Shipping Groups are in the cart Any selected Shipping Groups are i…" at bounding box center [387, 85] width 110 height 11
select select "any"
click at [332, 80] on select "All selected Shipping Groups are in the cart Any selected Shipping Groups are i…" at bounding box center [387, 85] width 110 height 11
click at [387, 166] on button "Continue" at bounding box center [387, 166] width 31 height 10
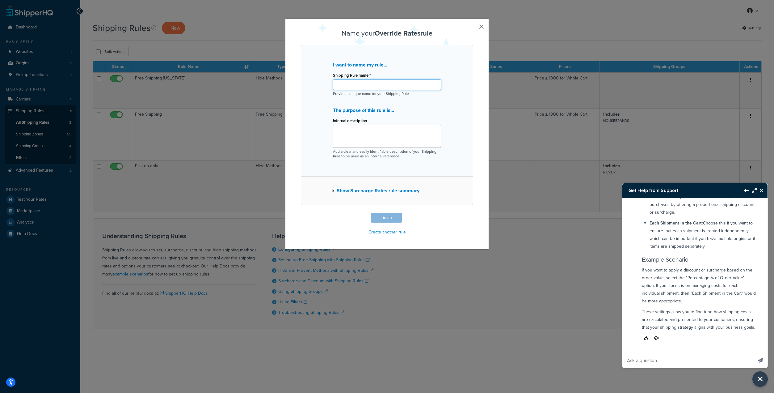
click at [348, 82] on input "Shipping Rule name *" at bounding box center [387, 84] width 108 height 11
type input "Heavy Items Shipping"
click at [339, 131] on textarea "Internal description" at bounding box center [387, 136] width 108 height 23
click at [388, 217] on button "Finish" at bounding box center [386, 218] width 31 height 10
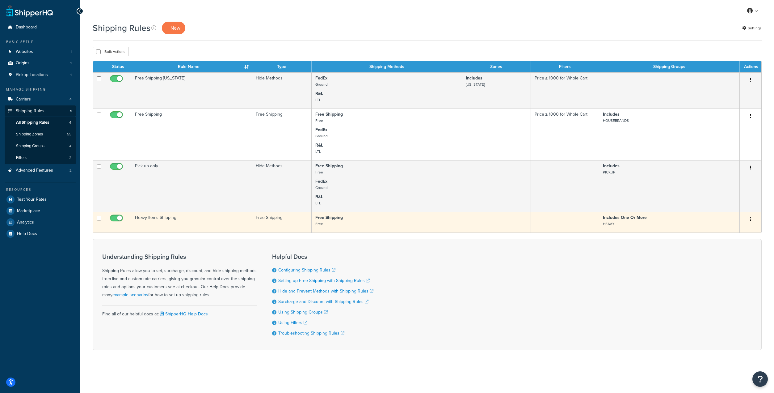
click at [164, 218] on td "Heavy Items Shipping" at bounding box center [191, 222] width 121 height 21
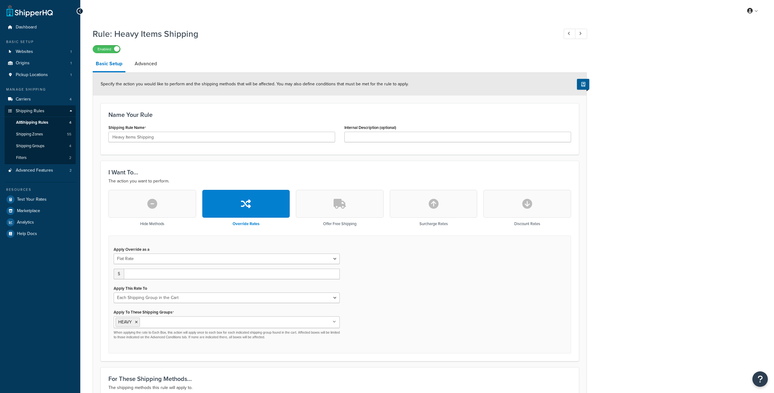
select select "SHIPPING_GROUP"
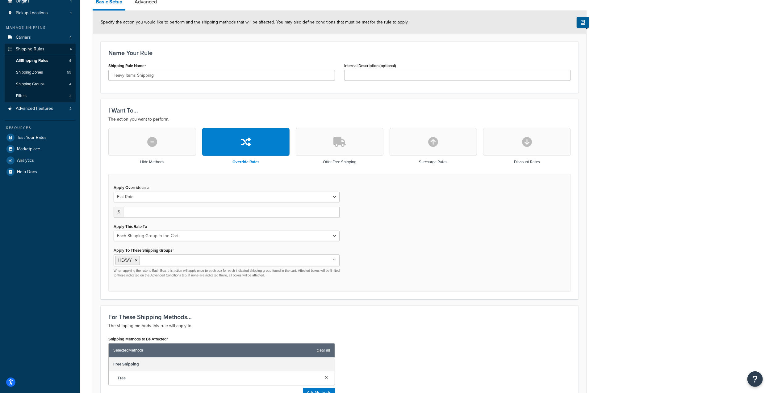
click at [411, 139] on button "button" at bounding box center [434, 142] width 88 height 28
type input "0"
select select "CART"
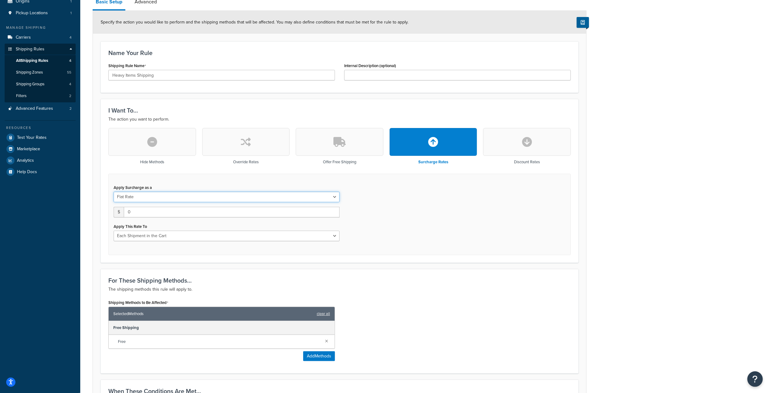
click at [163, 200] on select "Flat Rate Percentage Flat Rate & Percentage" at bounding box center [227, 196] width 226 height 11
click at [162, 196] on select "Flat Rate Percentage Flat Rate & Percentage" at bounding box center [227, 196] width 226 height 11
click at [456, 144] on button "button" at bounding box center [434, 142] width 88 height 28
click at [307, 201] on select "Flat Rate Percentage Flat Rate & Percentage" at bounding box center [227, 196] width 226 height 11
drag, startPoint x: 305, startPoint y: 197, endPoint x: 309, endPoint y: 196, distance: 3.2
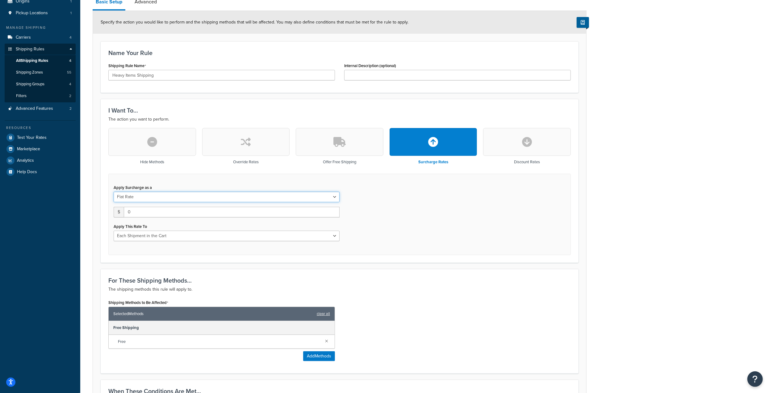
click at [305, 197] on select "Flat Rate Percentage Flat Rate & Percentage" at bounding box center [227, 196] width 226 height 11
click at [231, 139] on button "button" at bounding box center [246, 142] width 88 height 28
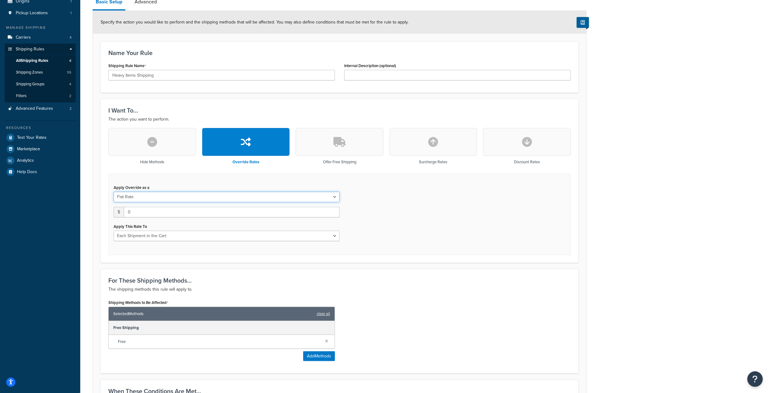
click at [221, 196] on select "Flat Rate Percentage Flat Rate & Percentage" at bounding box center [227, 196] width 226 height 11
click at [422, 212] on div "Apply Override as a Flat Rate Percentage Flat Rate & Percentage $ 0 Apply This …" at bounding box center [339, 214] width 463 height 81
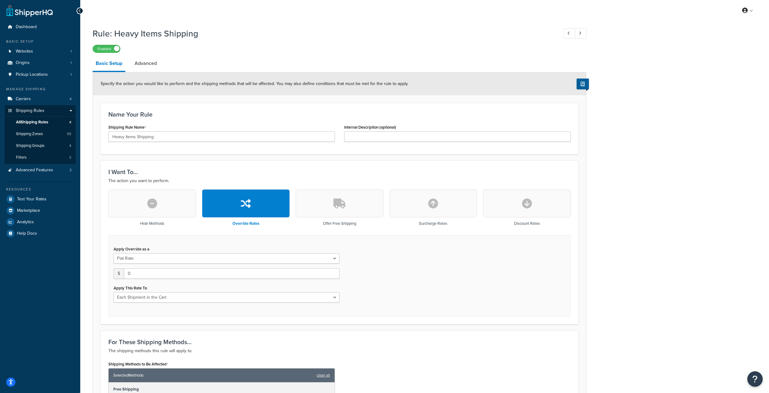
scroll to position [0, 0]
click at [150, 65] on link "Advanced" at bounding box center [146, 63] width 28 height 15
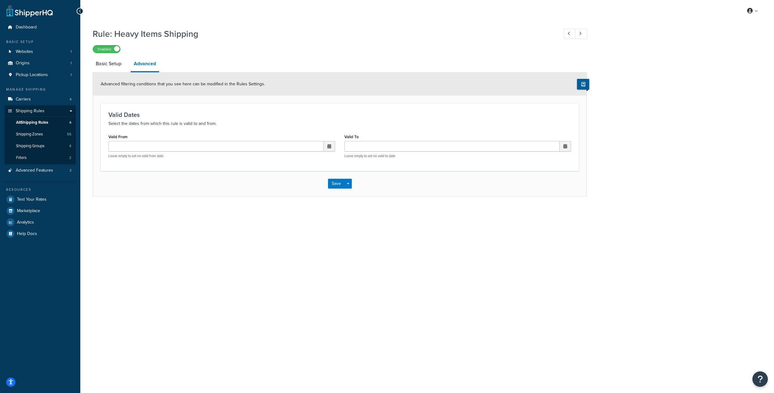
click at [231, 153] on div "‹ [DATE] › Su Mo Tu We Th Fr Sa 31 1 2 3 4 5 6 7 8 9 10 11 12 13 14 15 16 17 18…" at bounding box center [221, 149] width 227 height 17
click at [105, 65] on link "Basic Setup" at bounding box center [109, 63] width 32 height 15
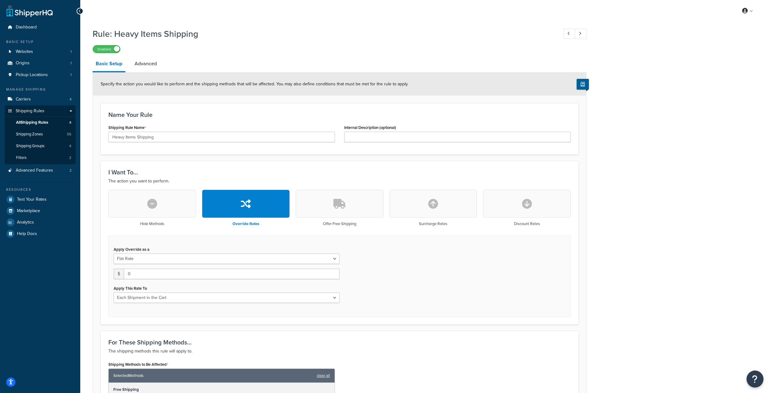
click at [755, 379] on icon "Open Resource Center" at bounding box center [756, 378] width 6 height 9
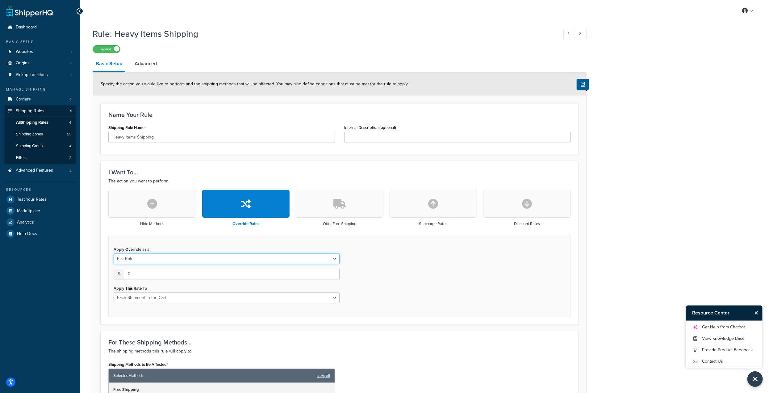
click at [164, 260] on select "Flat Rate Percentage Flat Rate & Percentage" at bounding box center [227, 258] width 226 height 11
select select "PERCENTAGE"
click at [114, 253] on select "Flat Rate Percentage Flat Rate & Percentage" at bounding box center [227, 258] width 226 height 11
click at [158, 267] on div "Apply Override as a Flat Rate Percentage Flat Rate & Percentage 0 % of: Order V…" at bounding box center [226, 274] width 235 height 58
click at [276, 269] on select "Order Value" at bounding box center [285, 273] width 108 height 11
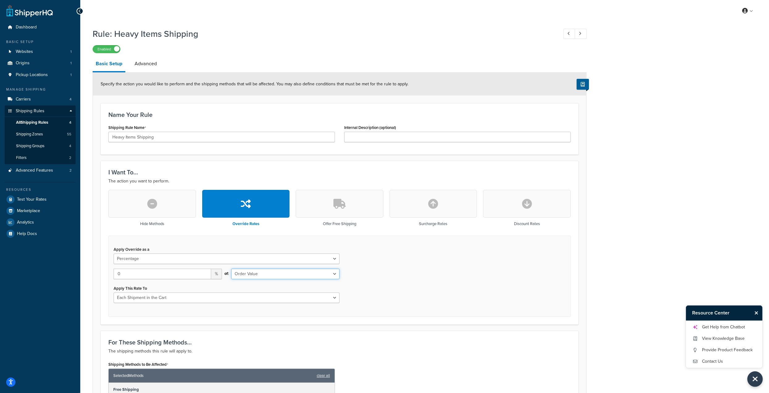
click at [276, 271] on select "Order Value" at bounding box center [285, 273] width 108 height 11
click at [241, 274] on select "Order Value" at bounding box center [285, 273] width 108 height 11
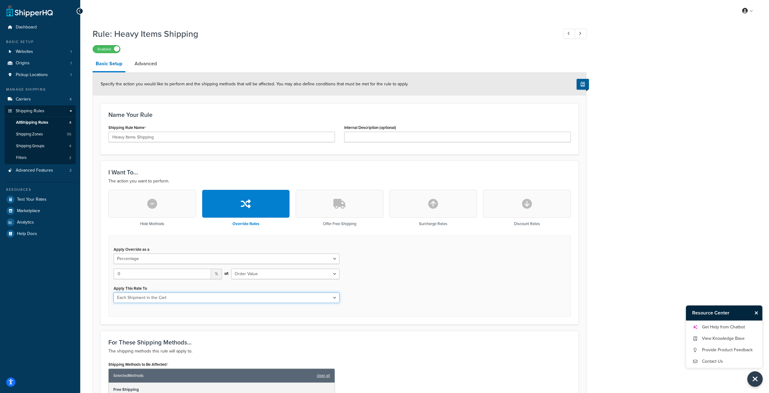
click at [195, 295] on select "Each Shipment in the Cart Each Shipping Group in the Cart Each Item within a Sh…" at bounding box center [227, 297] width 226 height 11
select select "ITEM"
click at [114, 292] on select "Each Shipment in the Cart Each Shipping Group in the Cart Each Item within a Sh…" at bounding box center [227, 297] width 226 height 11
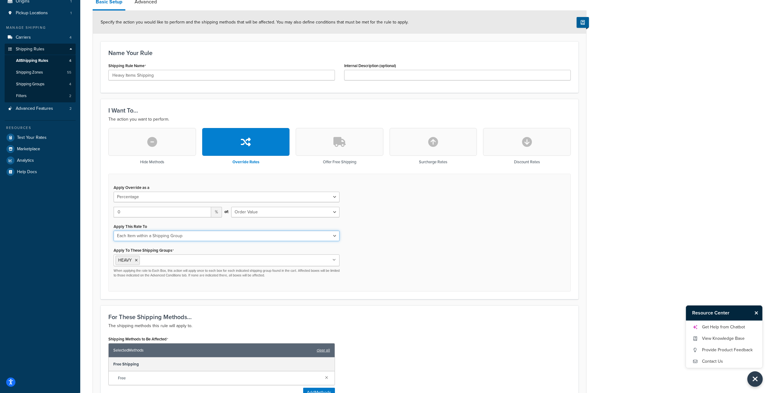
scroll to position [124, 0]
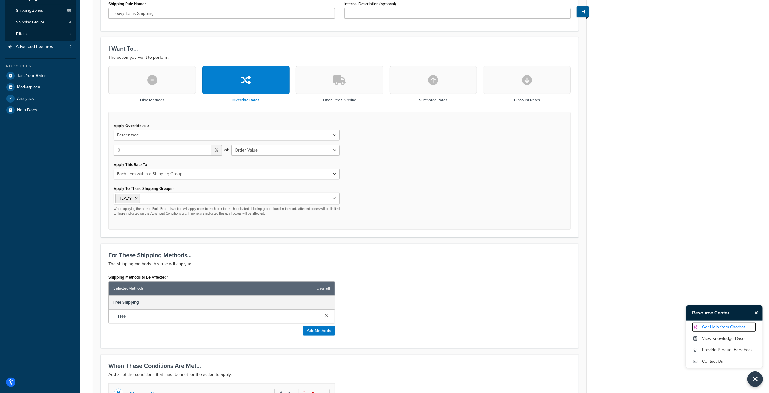
click at [709, 326] on link "Get Help from Chatbot" at bounding box center [724, 327] width 64 height 10
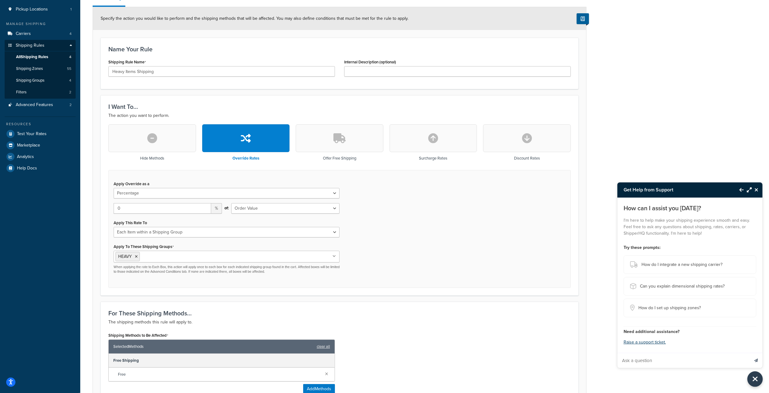
scroll to position [0, 0]
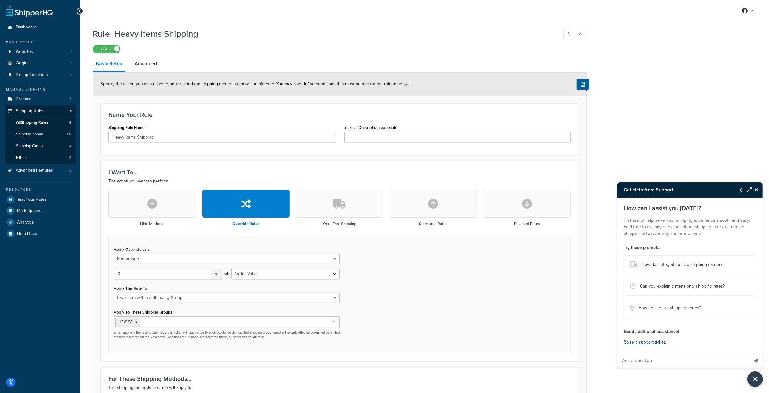
click at [667, 359] on input "Ask a question" at bounding box center [684, 360] width 132 height 15
type input "so if i want to override the free shipping rates and have only the heavy items …"
click at [750, 352] on button "Send message" at bounding box center [756, 359] width 13 height 15
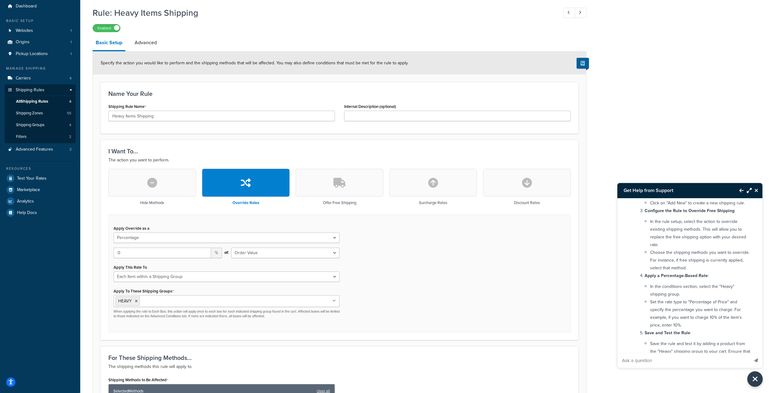
scroll to position [31, 0]
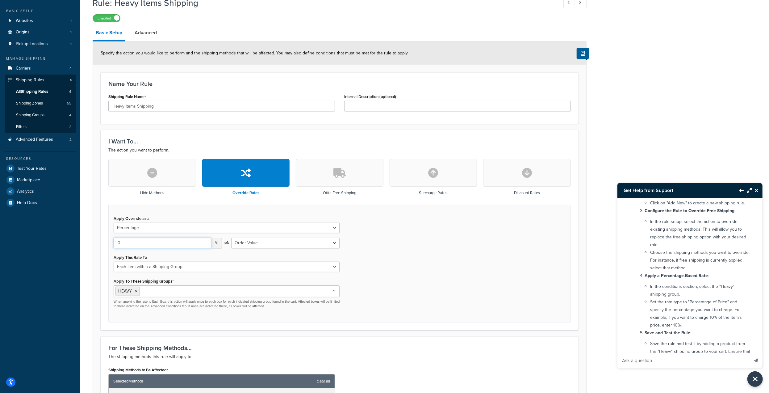
click at [166, 240] on input "0" at bounding box center [163, 243] width 98 height 11
drag, startPoint x: 145, startPoint y: 241, endPoint x: 31, endPoint y: 243, distance: 114.0
click at [32, 248] on div "Dashboard Basic Setup Websites 1 Origins 1 Pickup Locations 1 Manage Shipping C…" at bounding box center [384, 287] width 769 height 636
type input "10"
click at [694, 251] on li "Choose the shipping methods you want to override. For instance, if free shippin…" at bounding box center [701, 259] width 102 height 23
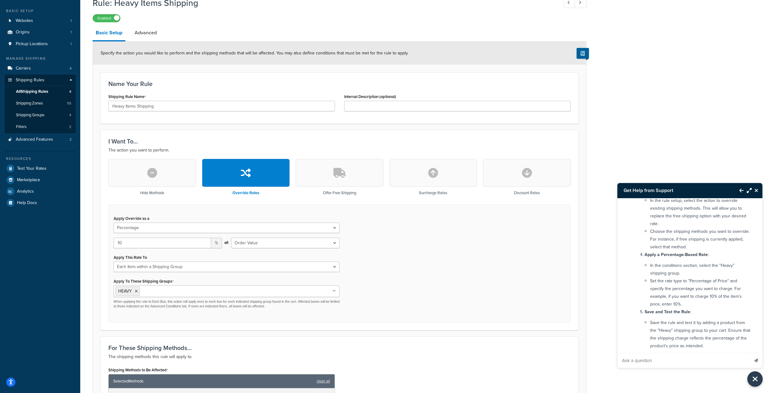
scroll to position [185, 0]
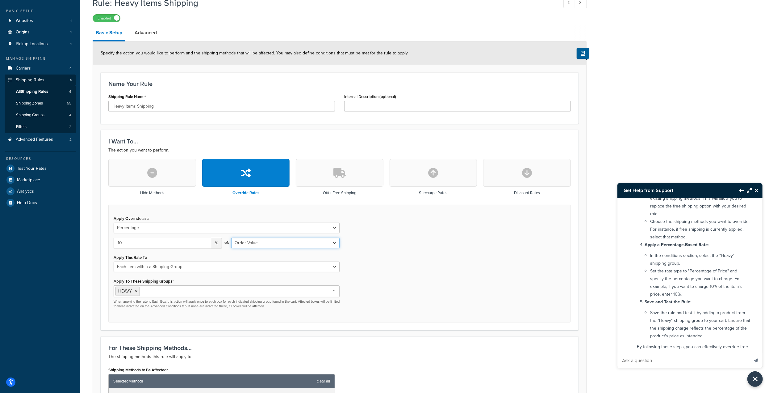
click at [254, 238] on select "Order Value" at bounding box center [285, 243] width 108 height 11
click at [254, 239] on select "Order Value" at bounding box center [285, 243] width 108 height 11
click at [178, 226] on select "Flat Rate Percentage Flat Rate & Percentage" at bounding box center [227, 227] width 226 height 11
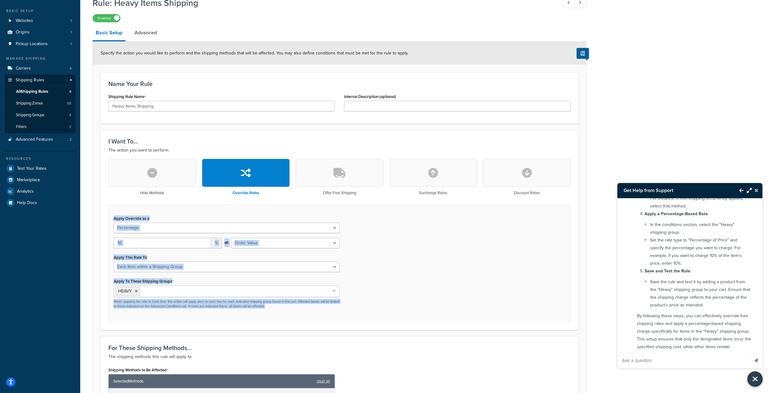
drag, startPoint x: 110, startPoint y: 217, endPoint x: 415, endPoint y: 303, distance: 316.9
click at [415, 303] on div "Apply Override as a Flat Rate Percentage Flat Rate & Percentage 10 % of: Order …" at bounding box center [339, 263] width 463 height 118
copy div "Apply Override as a Flat Rate Percentage Flat Rate & Percentage % of: Order Val…"
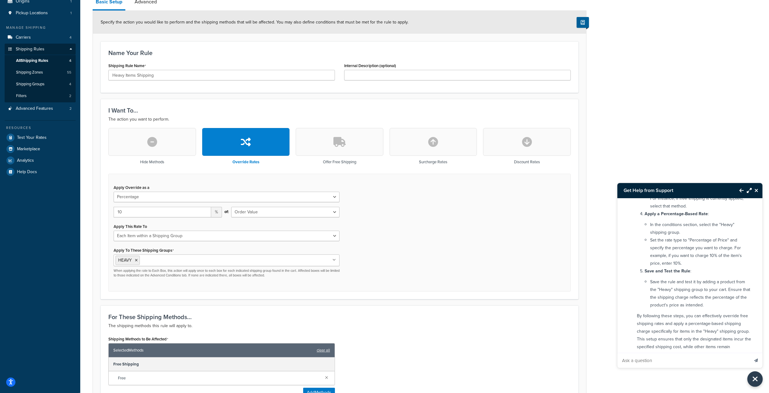
click at [632, 363] on input "Ask a question" at bounding box center [684, 360] width 132 height 15
type input "so what do i select here? if i only want the"
click at [426, 146] on button "button" at bounding box center [434, 142] width 88 height 28
select select "FLAT_RATE"
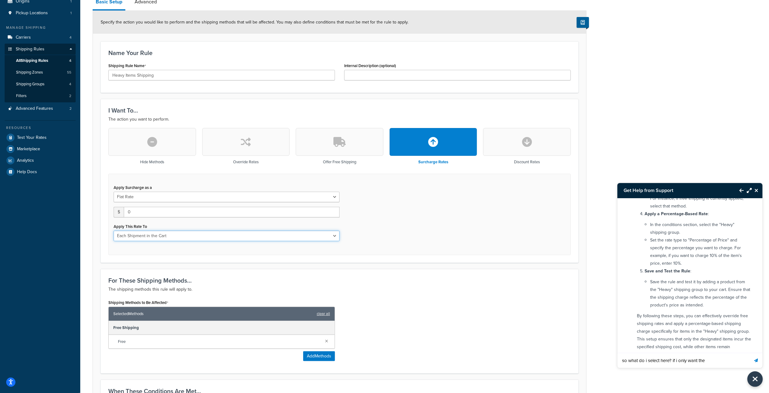
click at [195, 238] on select "Each Shipment in the Cart Each Shipping Group in the Cart Each Item within a Sh…" at bounding box center [227, 235] width 226 height 11
select select "ITEM"
click at [114, 230] on select "Each Shipment in the Cart Each Shipping Group in the Cart Each Item within a Sh…" at bounding box center [227, 235] width 226 height 11
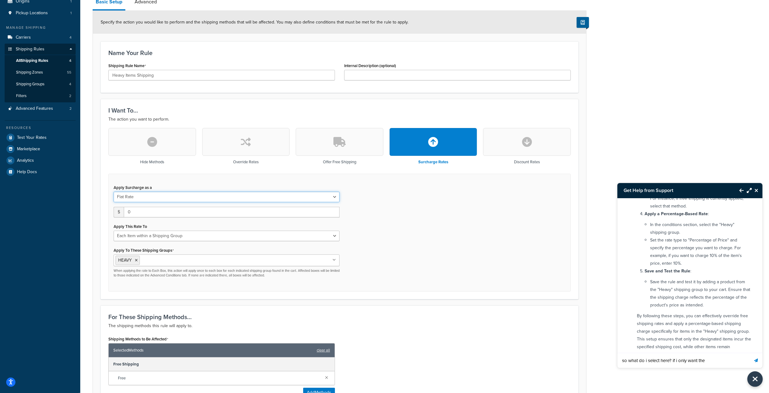
click at [174, 196] on select "Flat Rate Percentage Flat Rate & Percentage" at bounding box center [227, 196] width 226 height 11
select select "PERCENTAGE"
click at [114, 191] on select "Flat Rate Percentage Flat Rate & Percentage" at bounding box center [227, 196] width 226 height 11
select select "ORDER"
click at [136, 214] on input "10" at bounding box center [163, 212] width 98 height 11
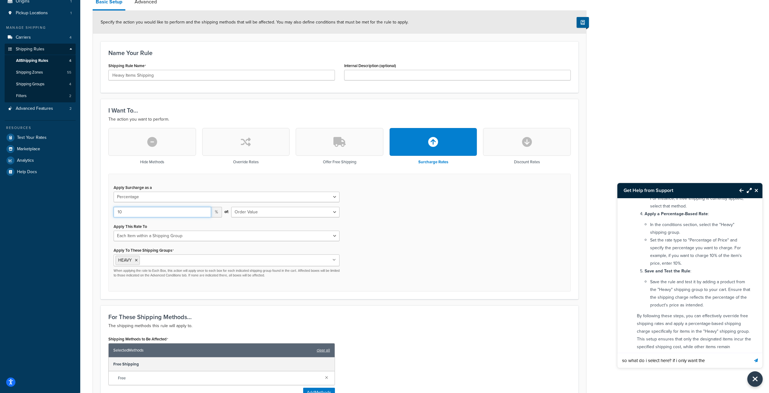
click at [136, 214] on input "10" at bounding box center [163, 212] width 98 height 11
click at [268, 213] on select "Shipping Price Order Value" at bounding box center [285, 212] width 108 height 11
click at [255, 150] on button "button" at bounding box center [246, 142] width 88 height 28
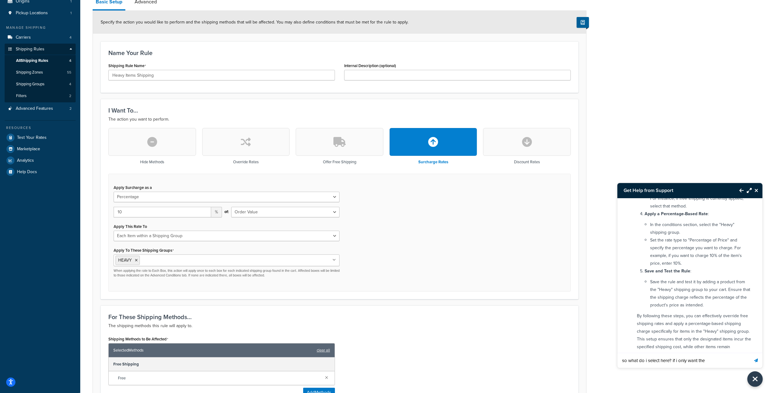
select select "FLAT_RATE"
select select "CART"
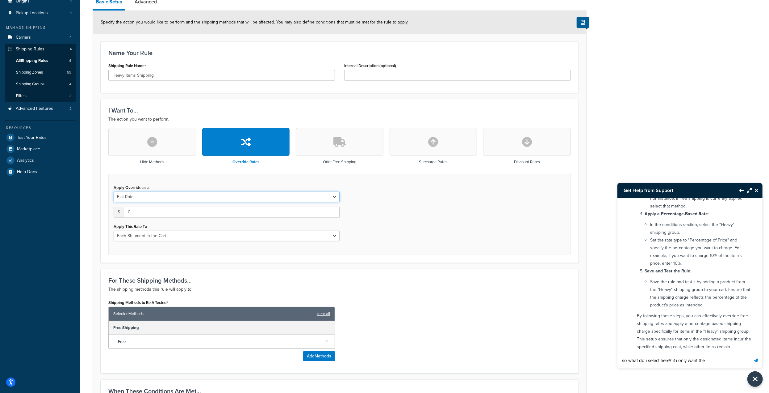
click at [142, 198] on select "Flat Rate Percentage Flat Rate & Percentage" at bounding box center [227, 196] width 226 height 11
select select "PERCENTAGE"
click at [114, 191] on select "Flat Rate Percentage Flat Rate & Percentage" at bounding box center [227, 196] width 226 height 11
click at [156, 214] on input "10" at bounding box center [163, 212] width 98 height 11
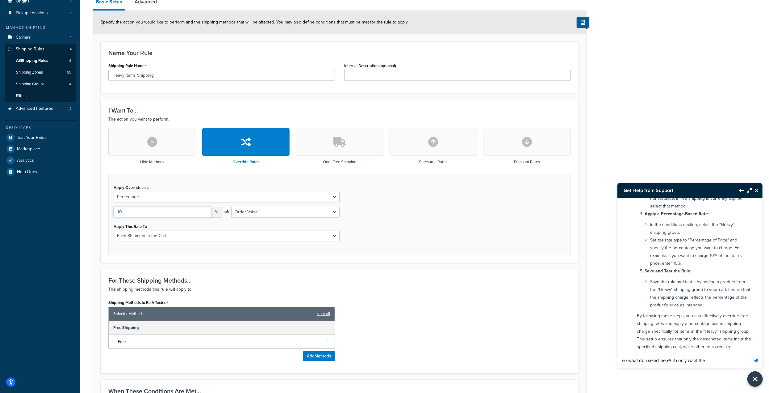
click at [156, 214] on input "10" at bounding box center [163, 212] width 98 height 11
click at [458, 225] on div "Apply Override as a Flat Rate Percentage Flat Rate & Percentage 10 % of: Order …" at bounding box center [339, 214] width 463 height 81
click at [143, 239] on select "Each Shipment in the Cart Each Shipping Group in the Cart Each Item within a Sh…" at bounding box center [227, 235] width 226 height 11
select select "ITEM"
click at [114, 230] on select "Each Shipment in the Cart Each Shipping Group in the Cart Each Item within a Sh…" at bounding box center [227, 235] width 226 height 11
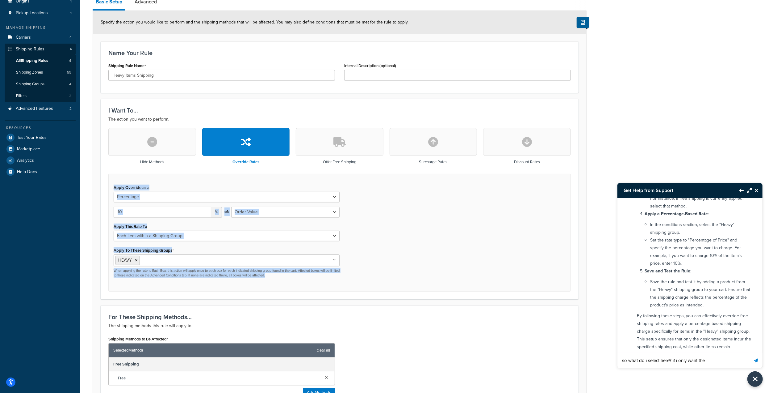
drag, startPoint x: 205, startPoint y: 205, endPoint x: 440, endPoint y: 295, distance: 251.5
click at [440, 295] on div "I Want To... The action you want to perform. Hide Methods Override Rates Offer …" at bounding box center [340, 199] width 478 height 200
copy div "Apply Override as a Flat Rate Percentage Flat Rate & Percentage % of: Order Val…"
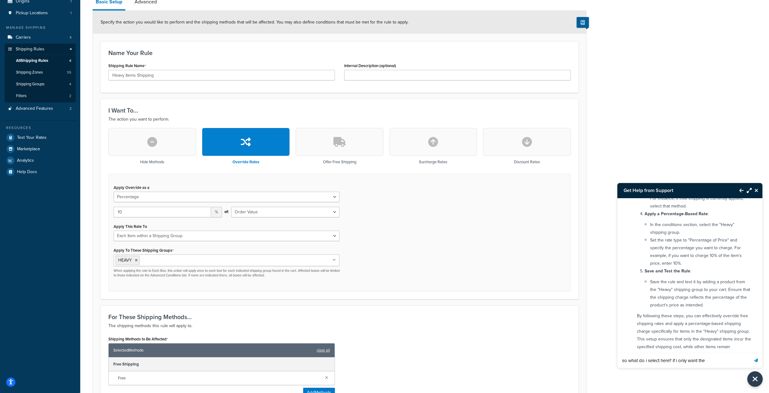
click at [729, 360] on input "so what do i select here? if i only want the" at bounding box center [684, 360] width 132 height 15
drag, startPoint x: 719, startPoint y: 364, endPoint x: 722, endPoint y: 365, distance: 3.1
click at [722, 365] on input "so what do i select here? if i only want the" at bounding box center [684, 360] width 132 height 15
paste input "Apply Override as a Percentage 10 % of: Order Value Apply This Rate To Each Ite…"
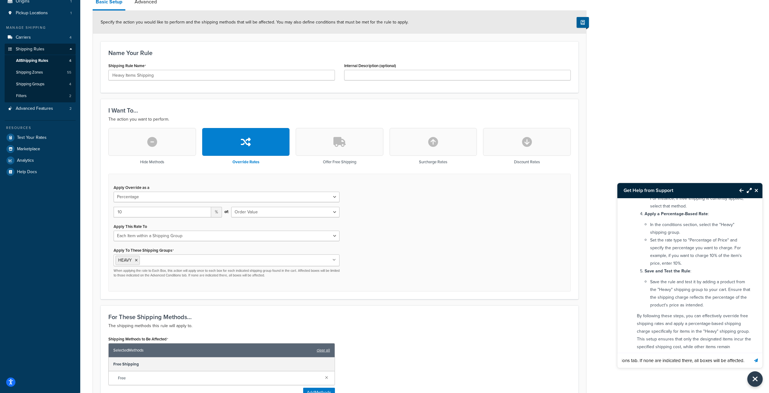
type input "so what do i select here? if i only want the 10% charge on any item in the grou…"
click at [750, 352] on button "Send message" at bounding box center [756, 359] width 13 height 15
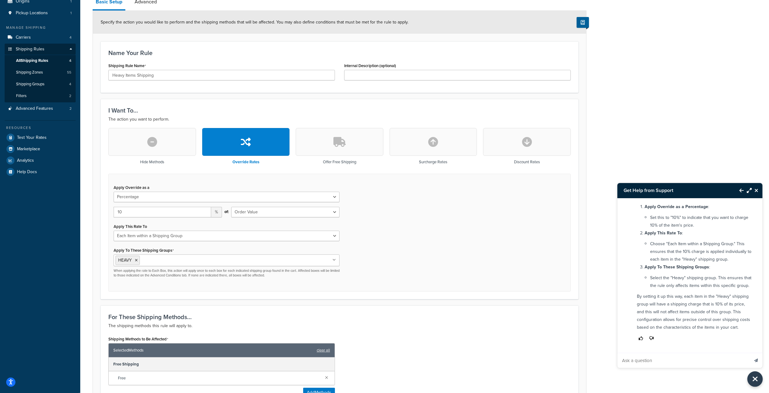
scroll to position [511, 0]
click at [427, 295] on div "I Want To... The action you want to perform. Hide Methods Override Rates Offer …" at bounding box center [340, 199] width 478 height 200
click at [261, 218] on div "of: Order Value" at bounding box center [286, 214] width 118 height 15
click at [262, 211] on select "Order Value" at bounding box center [285, 212] width 108 height 11
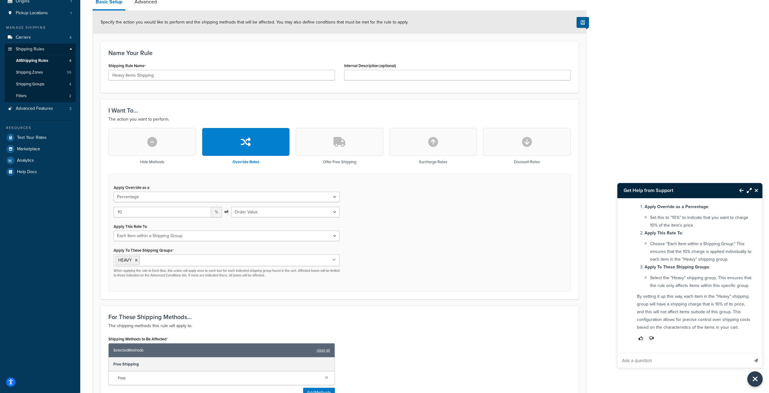
click at [438, 239] on div "Apply Override as a Flat Rate Percentage Flat Rate & Percentage 10 % of: Order …" at bounding box center [339, 233] width 463 height 118
click at [758, 377] on icon "Close Resource Center" at bounding box center [755, 378] width 7 height 9
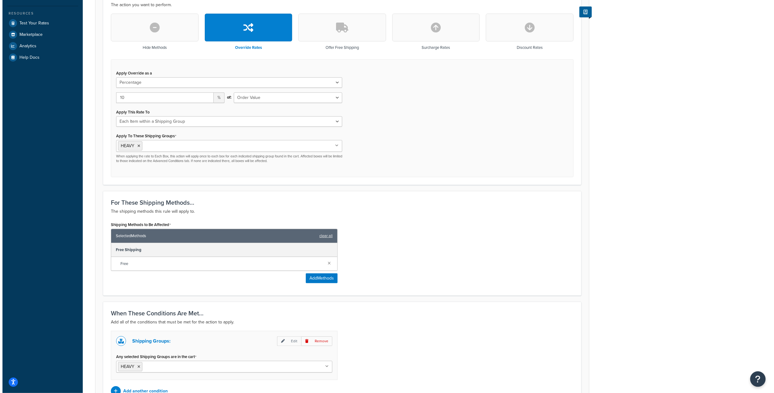
scroll to position [216, 0]
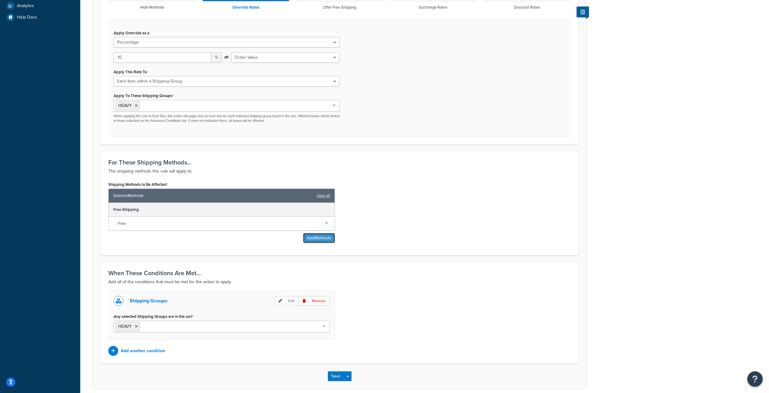
click at [318, 238] on button "Add Methods" at bounding box center [319, 238] width 32 height 10
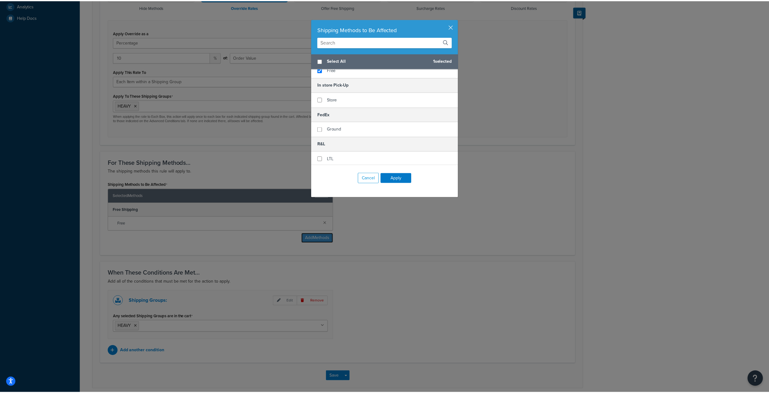
scroll to position [0, 0]
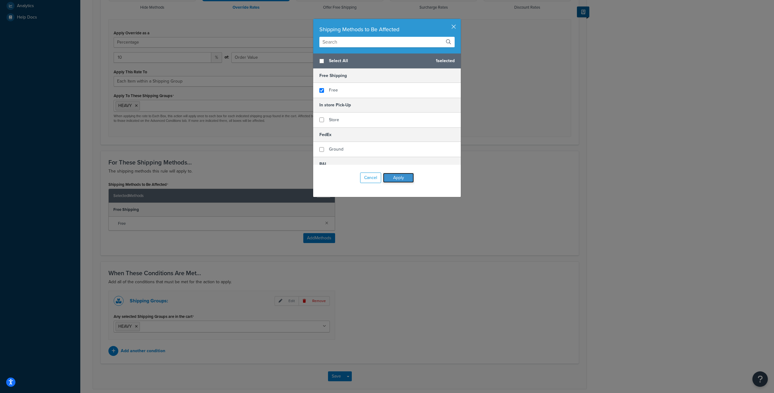
click at [397, 179] on button "Apply" at bounding box center [398, 178] width 31 height 10
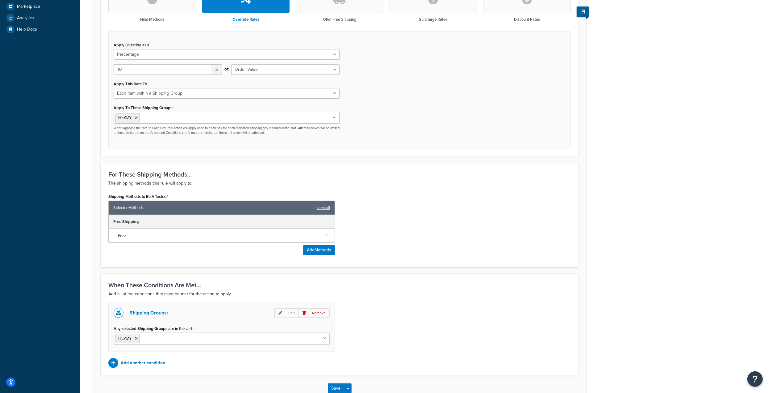
scroll to position [241, 0]
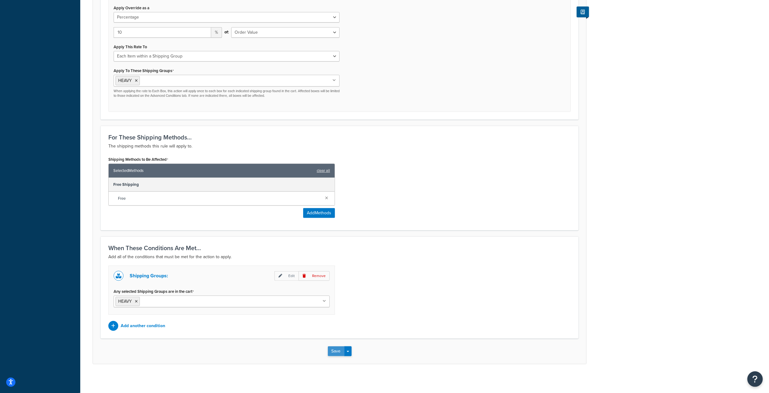
click at [339, 352] on button "Save" at bounding box center [336, 351] width 17 height 10
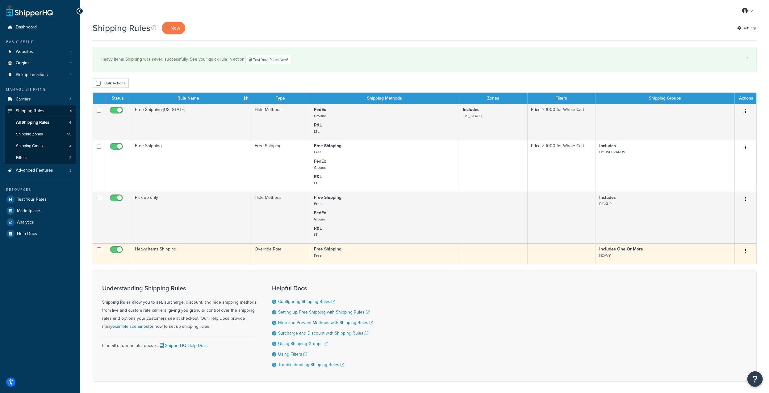
click at [101, 249] on input "checkbox" at bounding box center [99, 249] width 5 height 5
checkbox input "true"
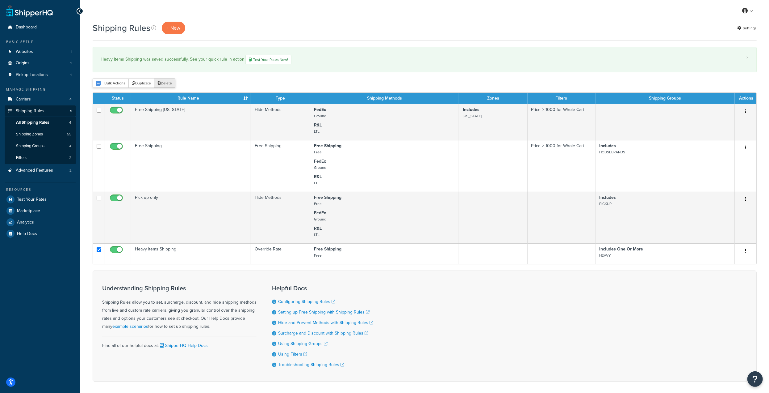
click at [166, 84] on button "Delete" at bounding box center [164, 82] width 21 height 9
